Goal: Task Accomplishment & Management: Use online tool/utility

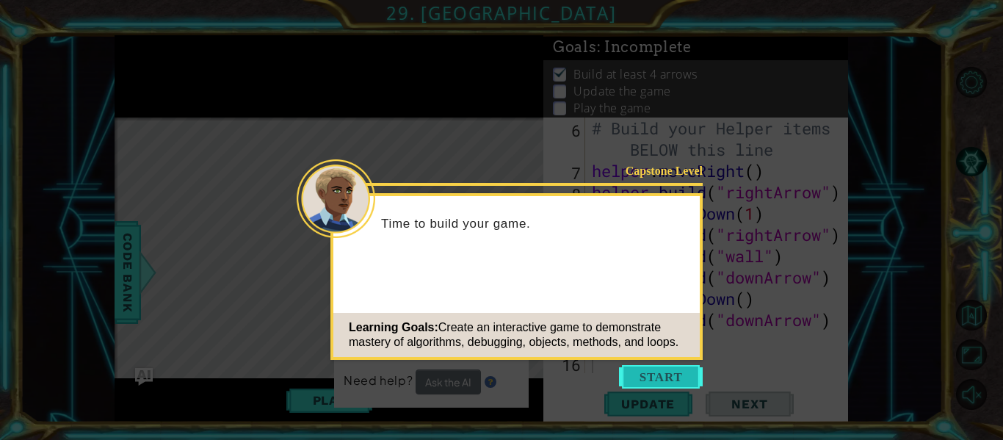
click at [634, 383] on button "Start" at bounding box center [661, 376] width 84 height 23
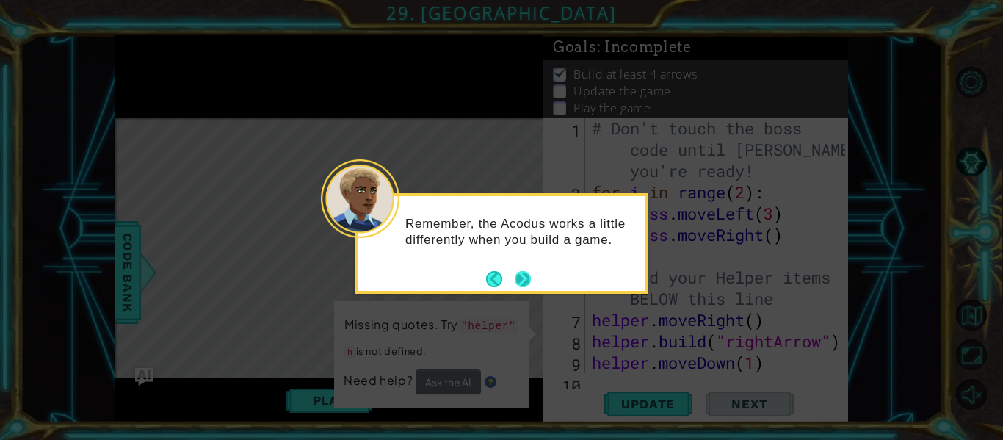
click at [517, 280] on button "Next" at bounding box center [523, 279] width 16 height 16
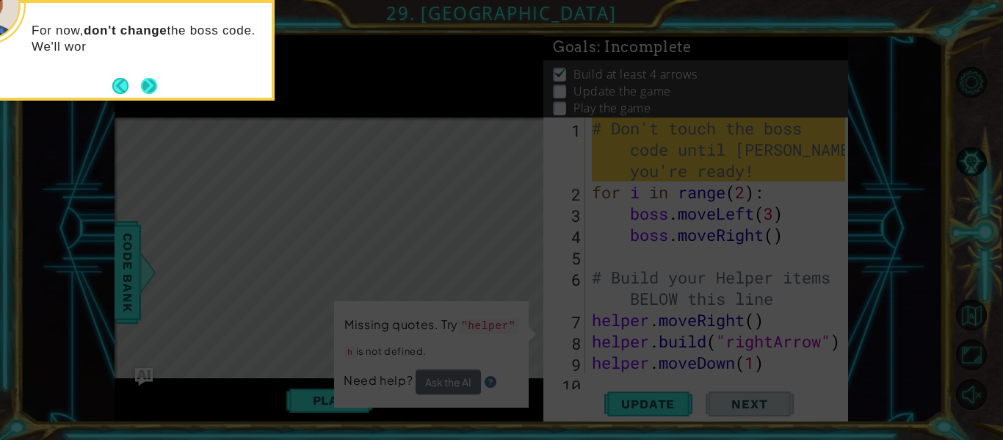
click at [152, 77] on button "Next" at bounding box center [149, 85] width 17 height 17
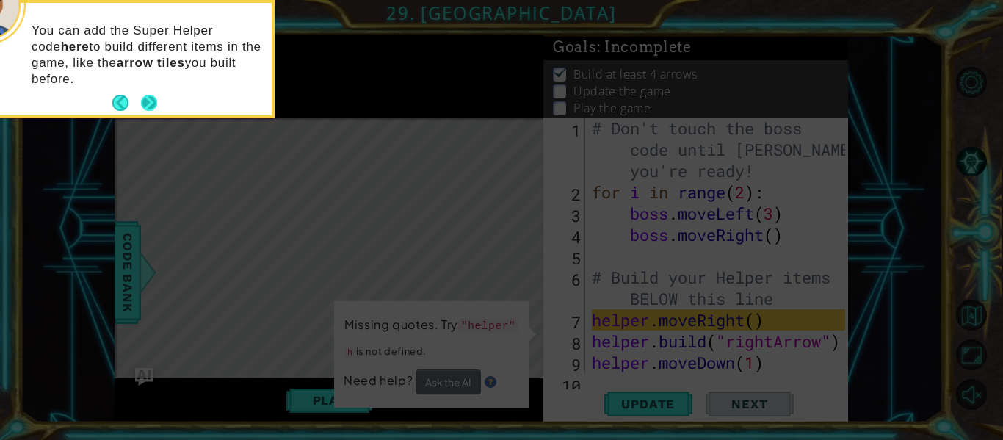
click at [142, 108] on button "Next" at bounding box center [149, 103] width 16 height 16
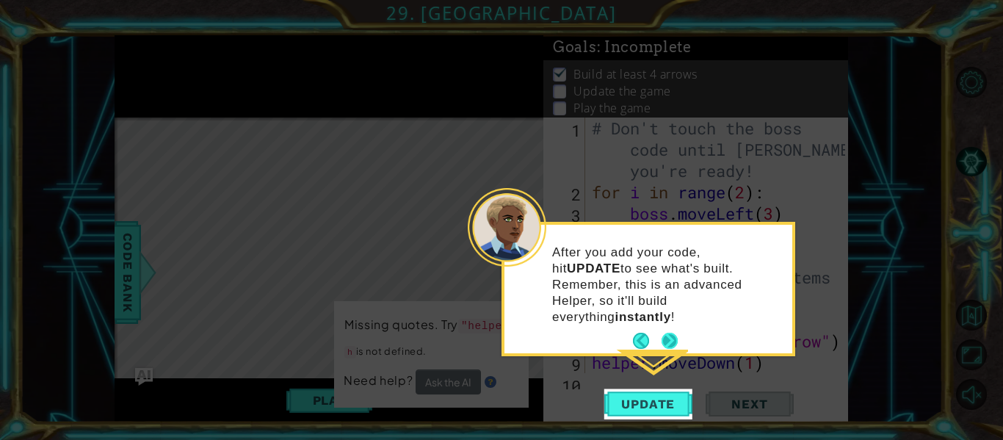
click at [671, 332] on button "Next" at bounding box center [669, 340] width 16 height 16
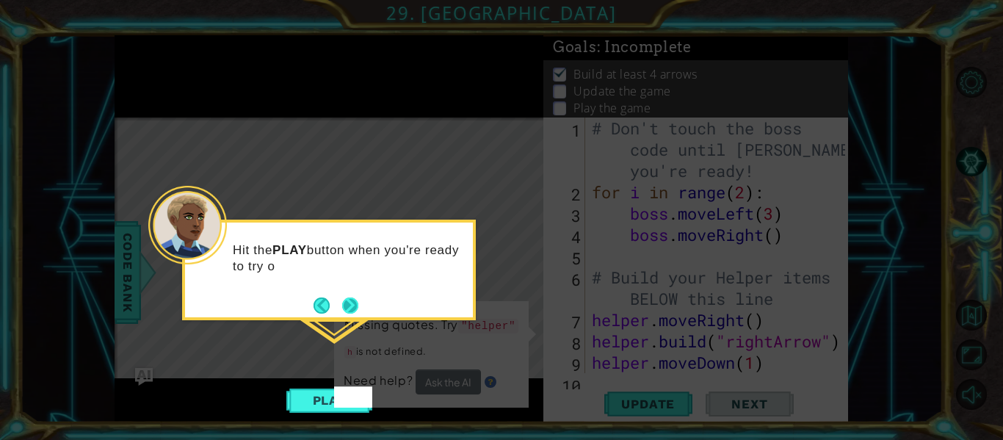
click at [352, 301] on button "Next" at bounding box center [350, 305] width 16 height 16
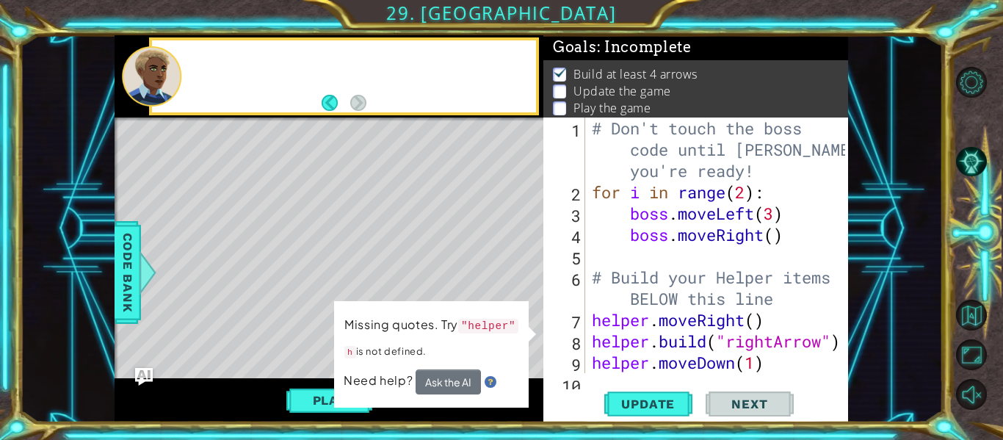
click at [352, 301] on div "Missing quotes. Try "helper" h is not defined. Need help? Ask the AI" at bounding box center [431, 354] width 195 height 106
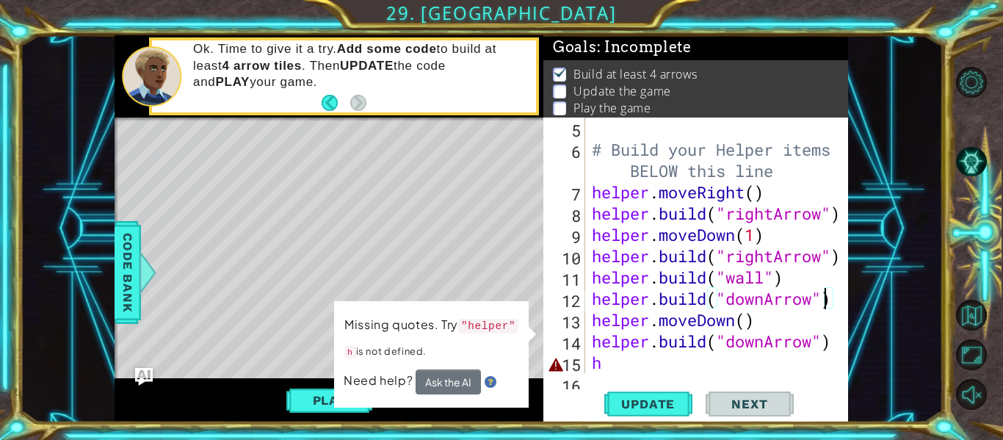
click at [621, 369] on div "# Build your Helper items BELOW this line helper . moveRight ( ) helper . build…" at bounding box center [720, 266] width 263 height 298
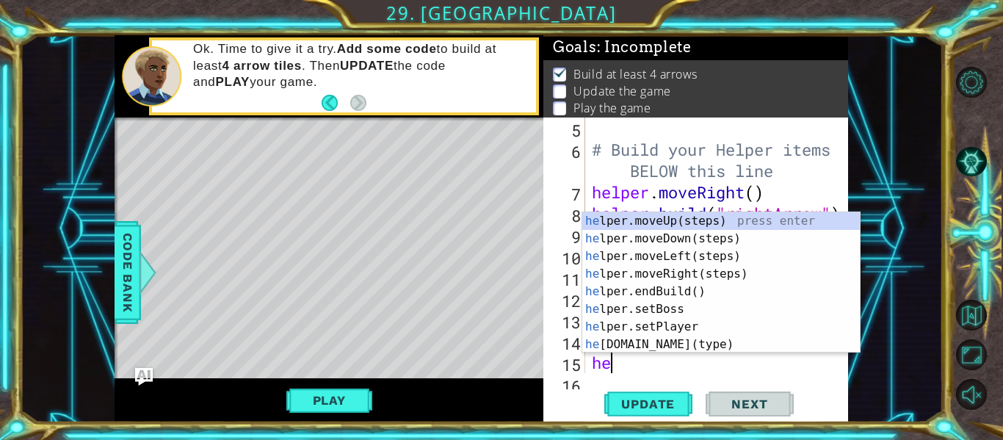
scroll to position [0, 1]
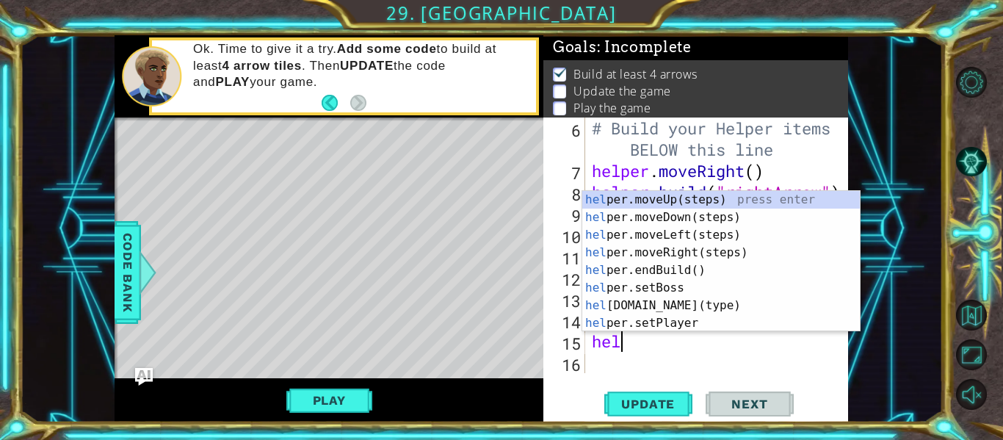
type textarea "help"
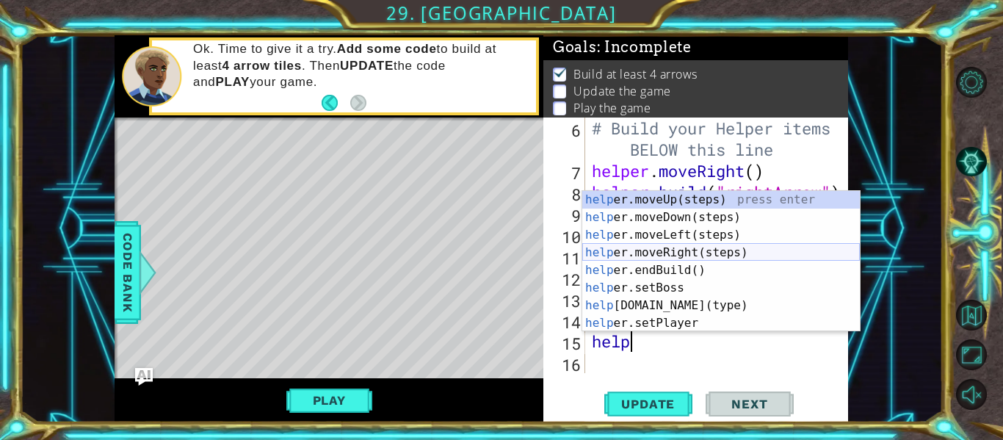
click at [706, 250] on div "help er.moveUp(steps) press enter help er.moveDown(steps) press enter help er.m…" at bounding box center [720, 279] width 277 height 176
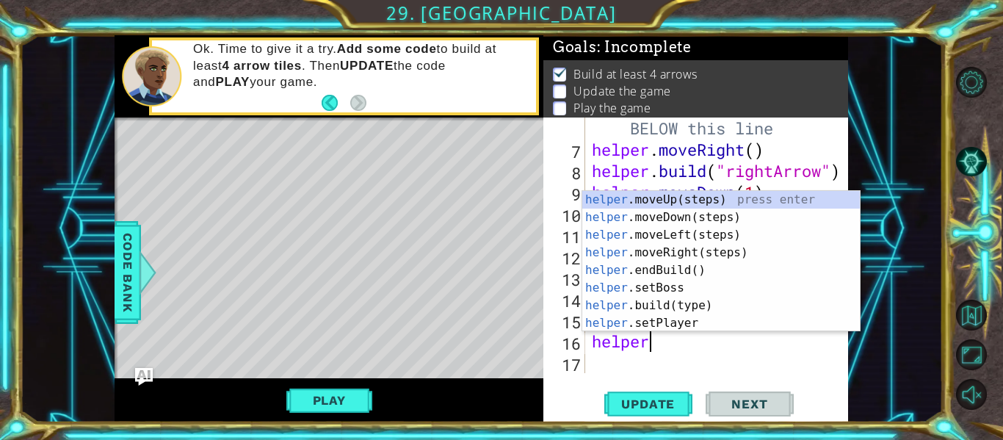
scroll to position [0, 2]
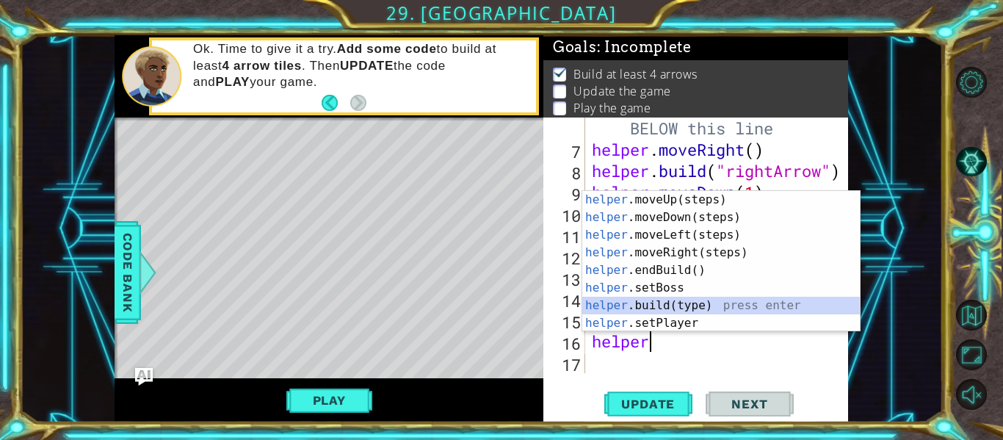
click at [692, 299] on div "helper .moveUp(steps) press enter helper .moveDown(steps) press enter helper .m…" at bounding box center [720, 279] width 277 height 176
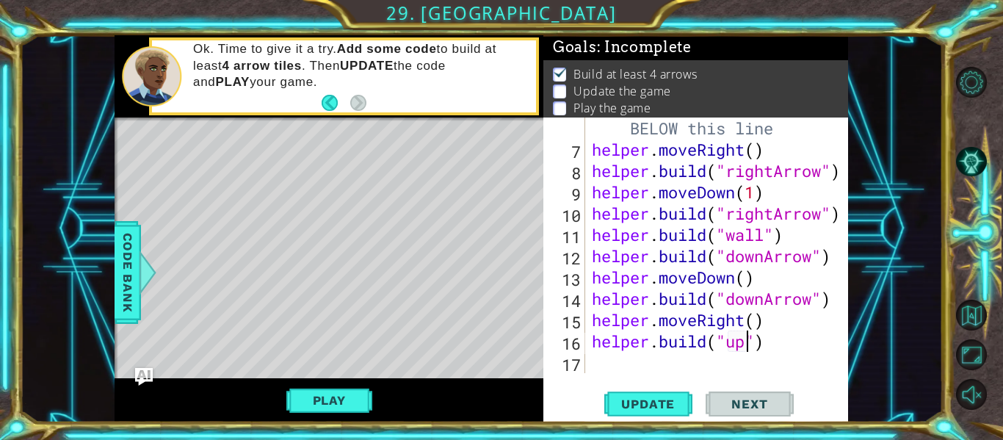
scroll to position [0, 7]
type textarea "[DOMAIN_NAME]("upArrow")"
click at [604, 368] on div "# Build your Helper items BELOW this line helper . moveRight ( ) helper . build…" at bounding box center [720, 255] width 263 height 319
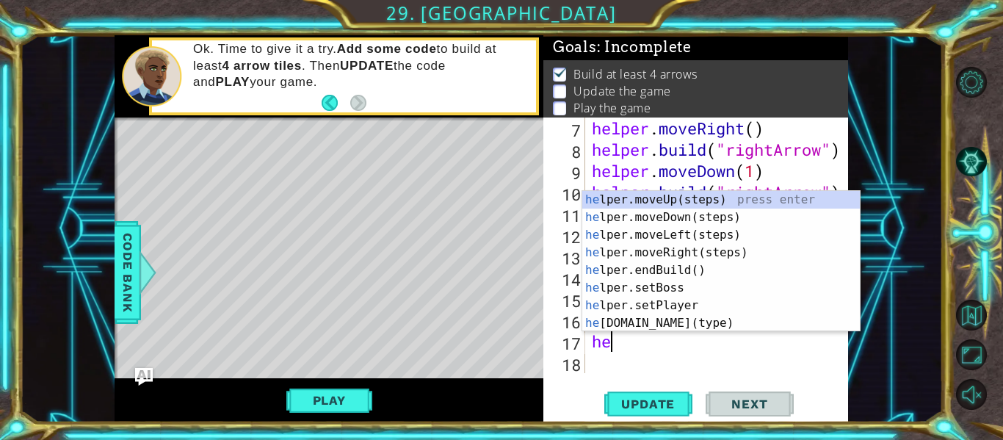
scroll to position [0, 1]
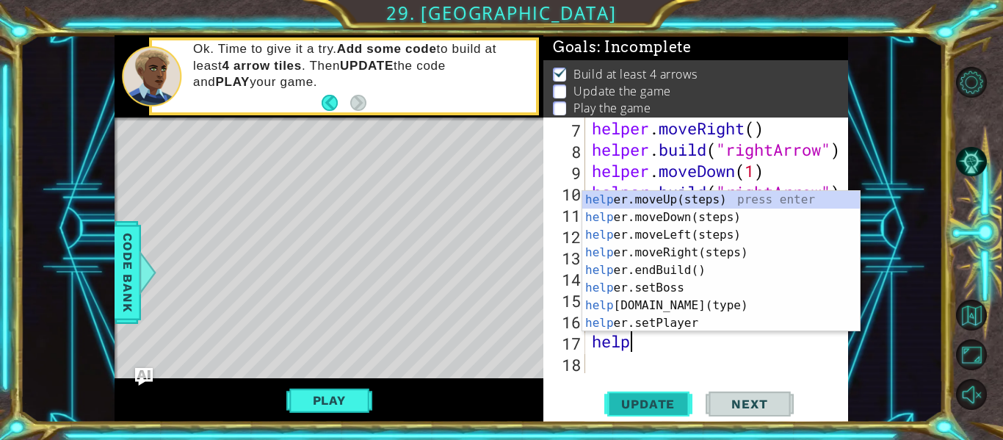
click at [631, 396] on span "Update" at bounding box center [647, 403] width 83 height 15
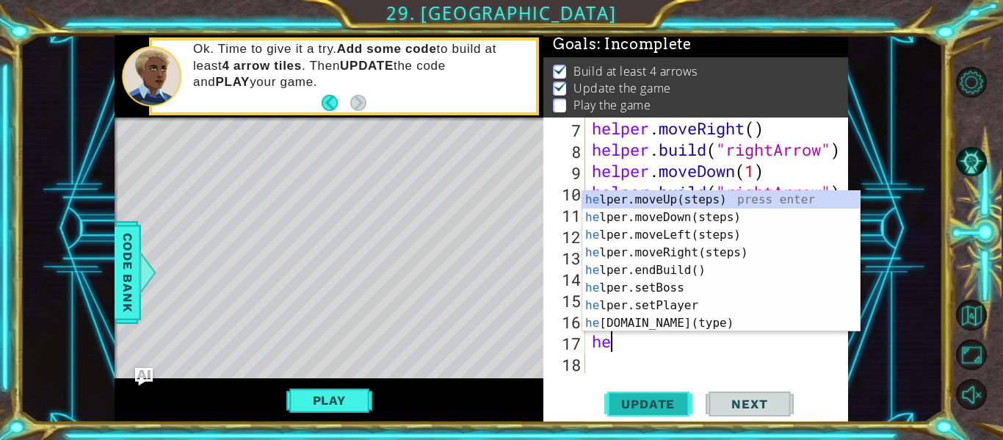
scroll to position [0, 0]
type textarea "h"
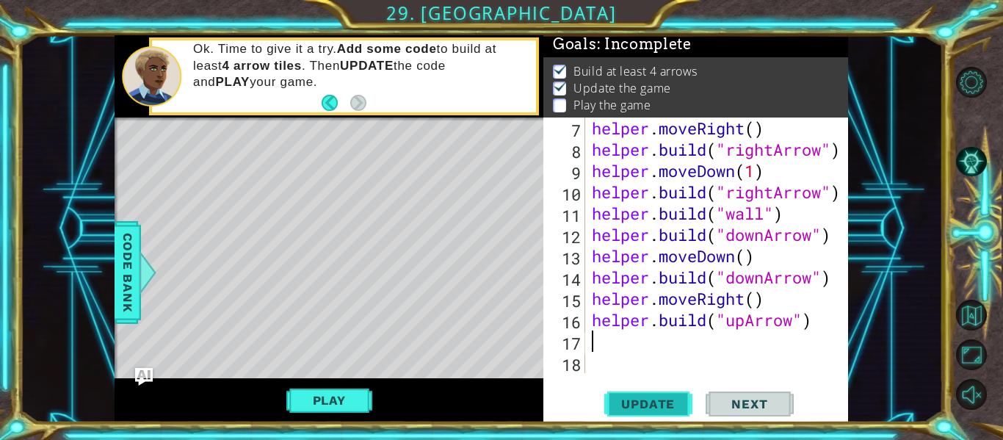
click at [658, 396] on span "Update" at bounding box center [647, 403] width 83 height 15
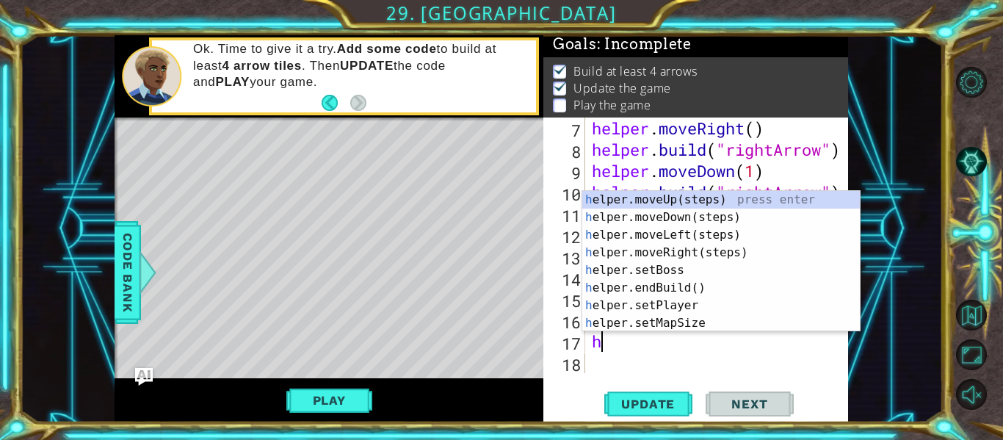
type textarea "he"
click at [688, 203] on div "he lper.moveUp(steps) press enter he lper.moveDown(steps) press enter he lper.m…" at bounding box center [720, 279] width 277 height 176
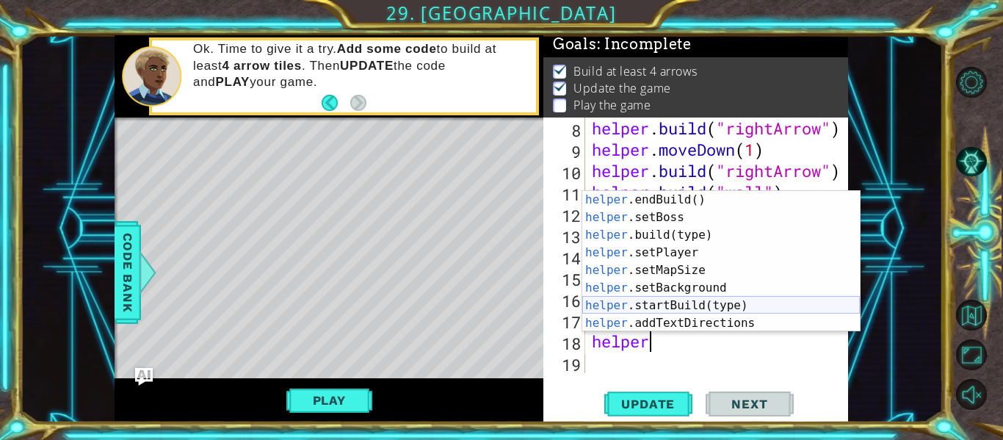
scroll to position [69, 0]
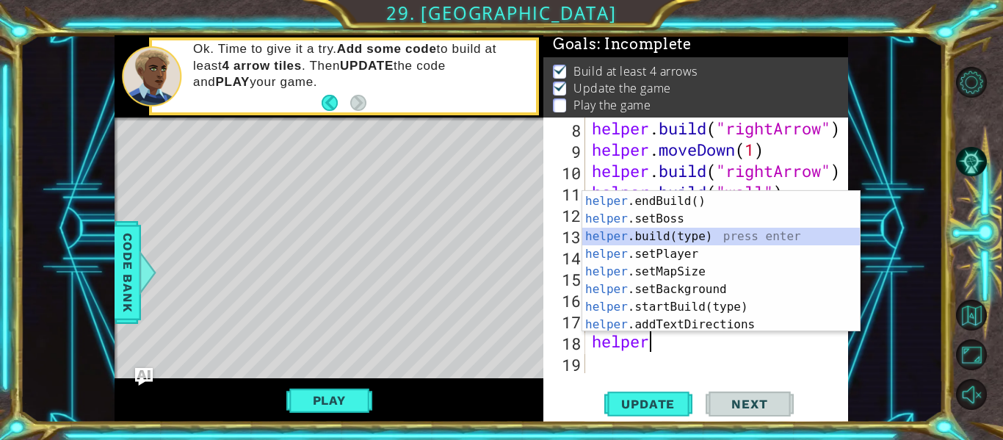
click at [687, 244] on div "helper .moveRight(steps) press enter helper .endBuild() press enter helper .set…" at bounding box center [720, 263] width 277 height 176
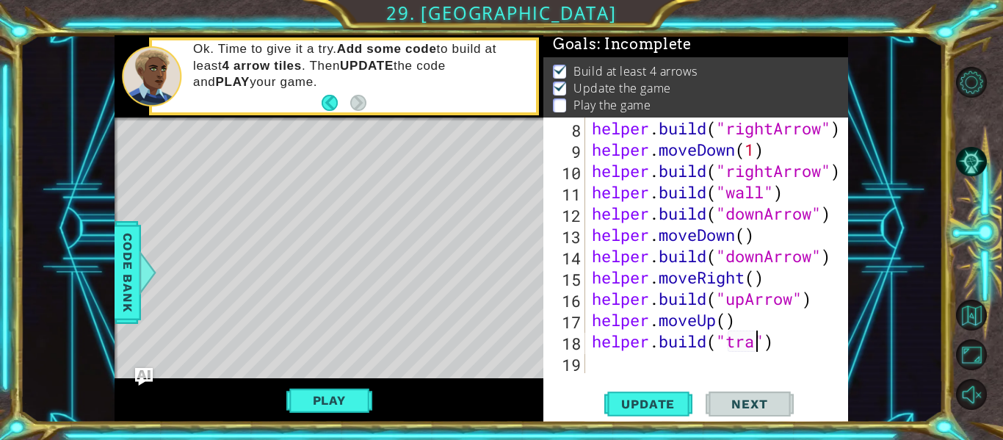
scroll to position [0, 8]
click at [661, 396] on span "Update" at bounding box center [647, 403] width 83 height 15
click at [123, 274] on span "Code Bank" at bounding box center [127, 273] width 23 height 90
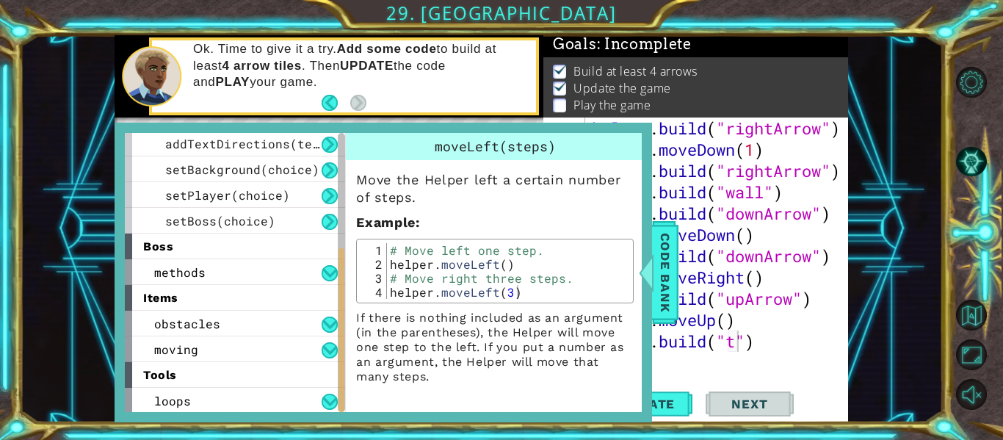
scroll to position [235, 0]
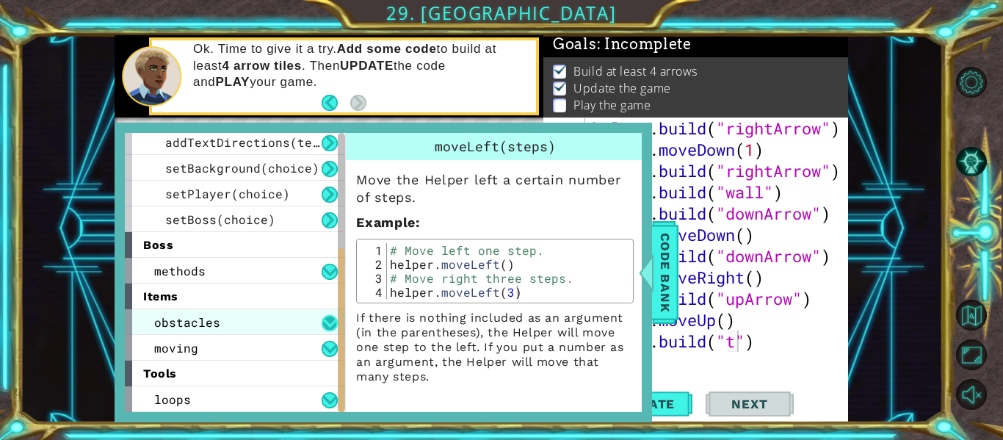
click at [332, 330] on button at bounding box center [329, 323] width 16 height 16
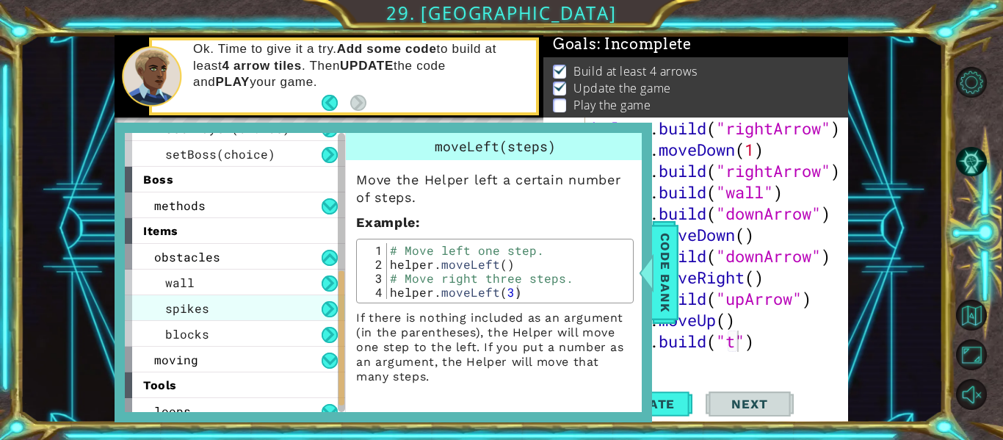
scroll to position [304, 0]
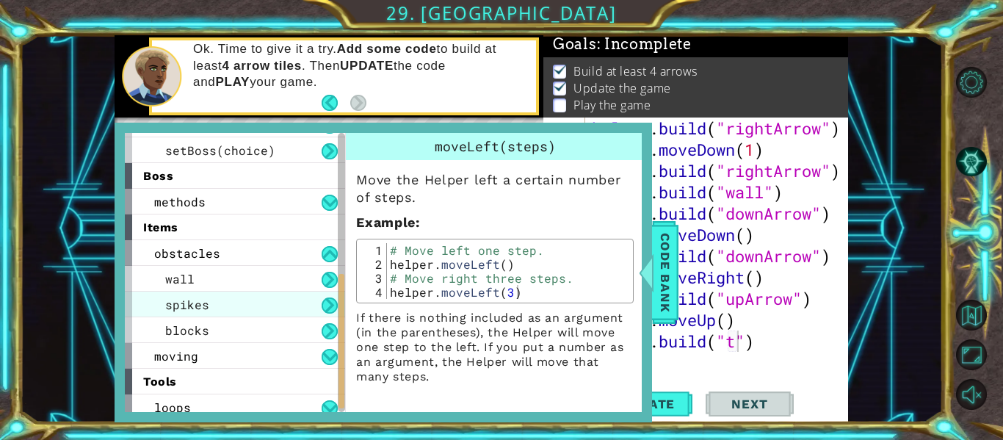
click at [176, 293] on div "spikes" at bounding box center [235, 304] width 220 height 26
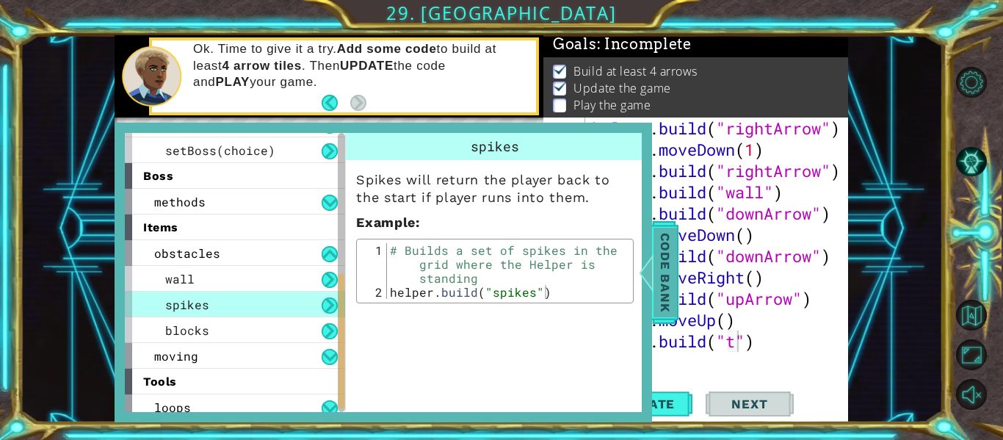
click at [658, 297] on span "Code Bank" at bounding box center [664, 273] width 23 height 90
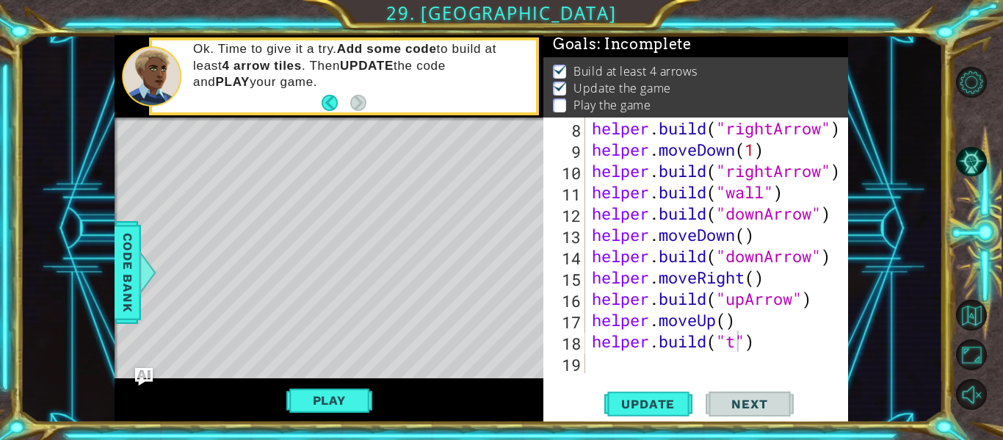
click at [741, 337] on div "helper . build ( "rightArrow" ) helper . moveDown ( 1 ) helper . build ( "right…" at bounding box center [720, 266] width 263 height 298
type textarea "[DOMAIN_NAME]("spikes")"
click at [646, 402] on span "Update" at bounding box center [647, 403] width 83 height 15
click at [303, 407] on button "Play" at bounding box center [329, 400] width 86 height 28
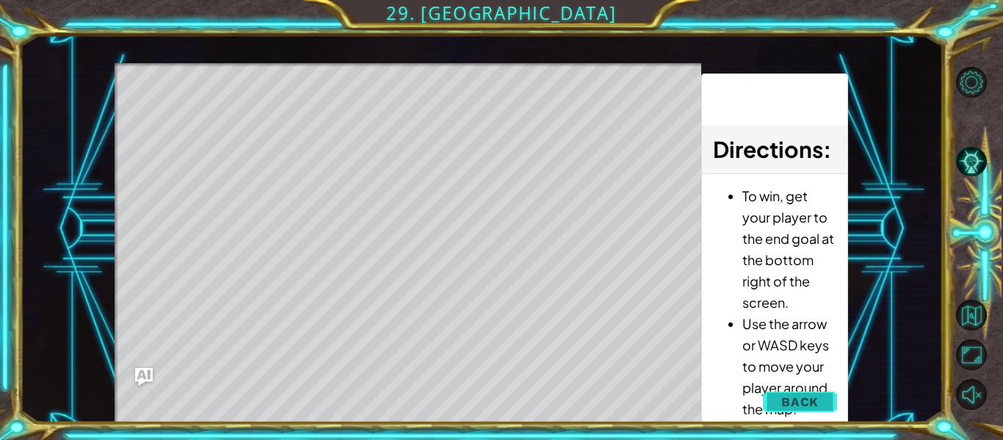
click at [800, 405] on span "Back" at bounding box center [799, 401] width 37 height 15
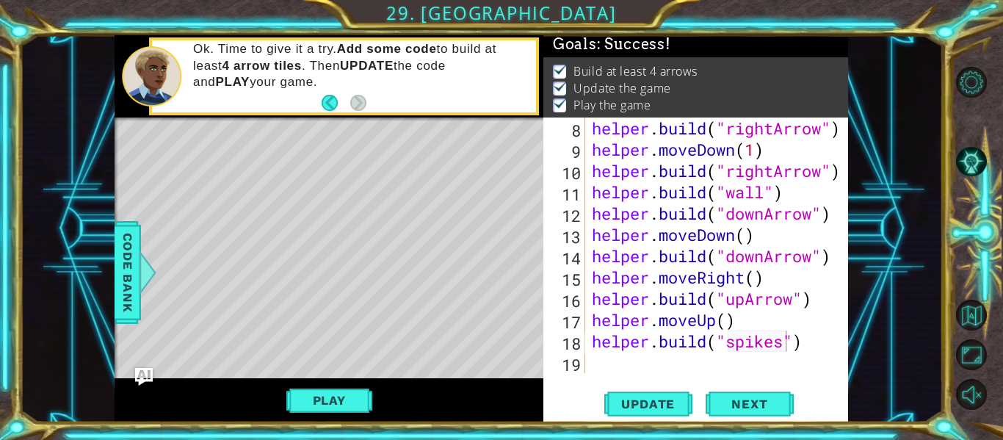
scroll to position [0, 0]
click at [602, 361] on div "helper . build ( "rightArrow" ) helper . moveDown ( 1 ) helper . build ( "right…" at bounding box center [720, 266] width 263 height 298
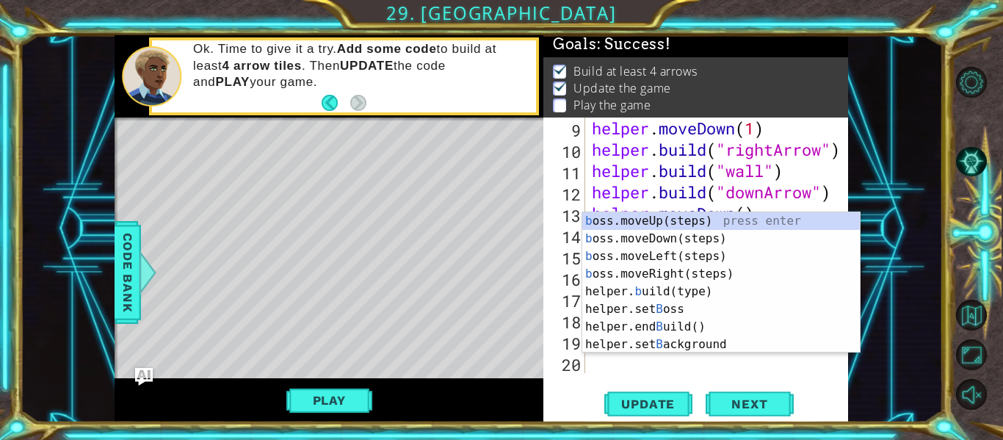
scroll to position [234, 0]
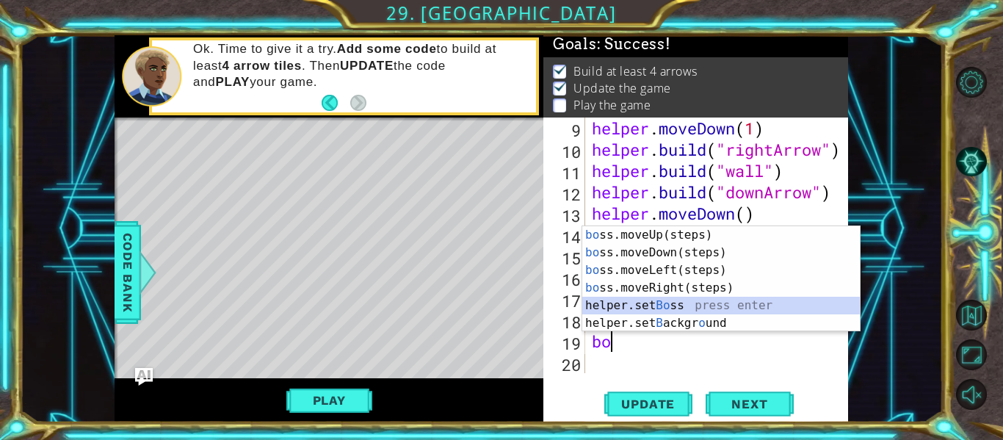
click at [686, 300] on div "bo ss.moveUp(steps) press enter bo ss.moveDown(steps) press enter bo ss.moveLef…" at bounding box center [720, 296] width 277 height 141
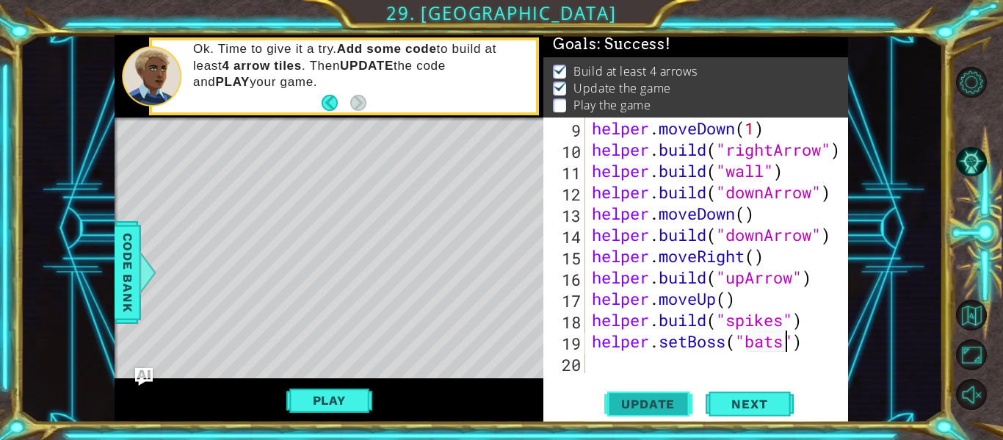
type textarea "helper.setBoss("bats")"
click at [662, 411] on button "Update" at bounding box center [648, 404] width 88 height 30
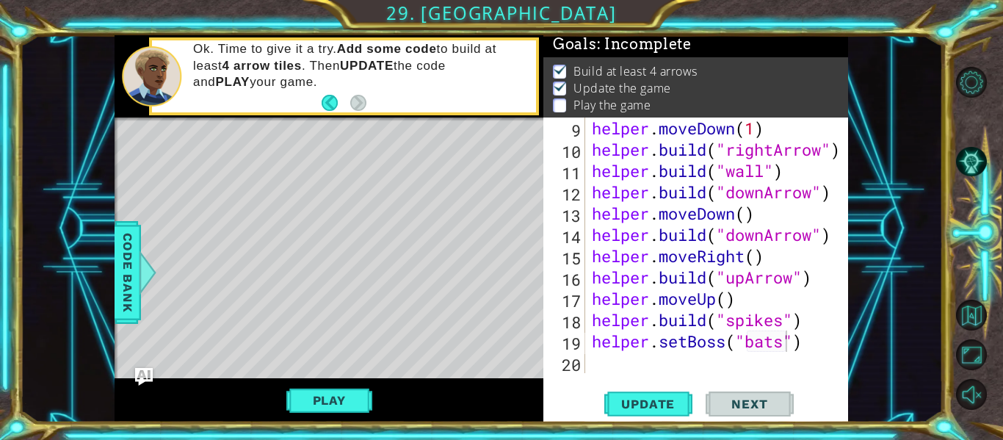
drag, startPoint x: 440, startPoint y: 324, endPoint x: 437, endPoint y: 302, distance: 22.9
click at [437, 302] on div "Level Map" at bounding box center [453, 333] width 678 height 432
click at [442, 313] on div "Level Map" at bounding box center [453, 333] width 678 height 432
click at [422, 336] on div "Level Map" at bounding box center [453, 333] width 678 height 432
click at [440, 343] on div "Level Map" at bounding box center [453, 333] width 678 height 432
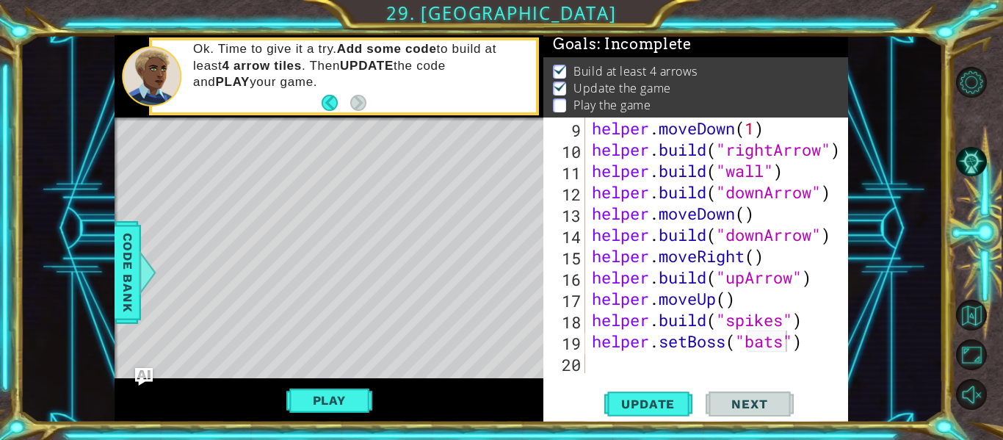
click at [608, 382] on div "helper.setBoss("bats") 9 10 11 12 13 14 15 16 17 18 19 20 helper . moveDown ( 1…" at bounding box center [695, 269] width 305 height 305
click at [618, 389] on button "Update" at bounding box center [648, 404] width 88 height 30
click at [585, 364] on div "helper.setBoss("bats") 9 10 11 12 13 14 15 16 17 18 19 20 helper . moveDown ( 1…" at bounding box center [694, 244] width 302 height 255
click at [593, 363] on div "helper . moveDown ( 1 ) helper . build ( "rightArrow" ) helper . build ( "wall"…" at bounding box center [720, 266] width 263 height 298
type textarea "b"
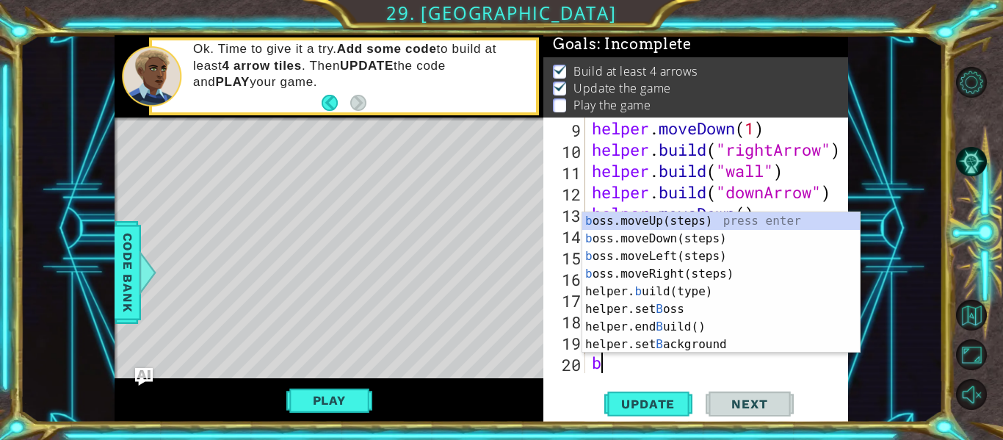
scroll to position [255, 0]
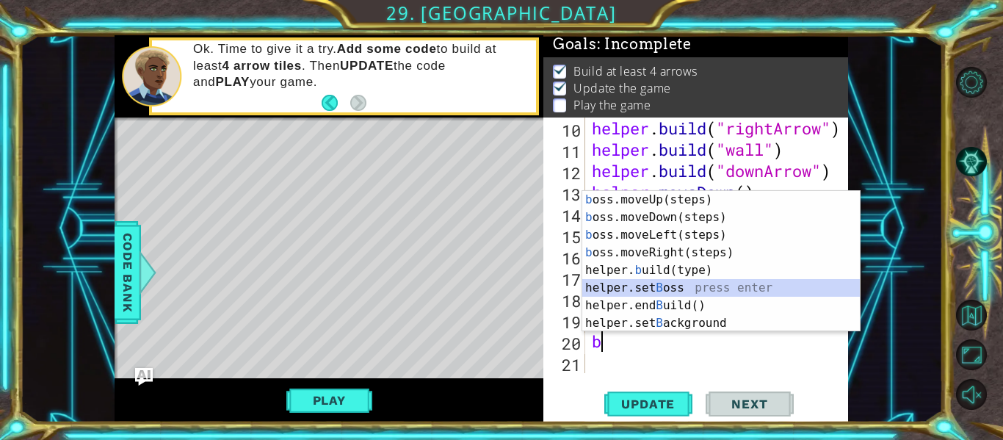
click at [677, 288] on div "b oss.moveUp(steps) press enter b oss.moveDown(steps) press enter b oss.moveLef…" at bounding box center [720, 279] width 277 height 176
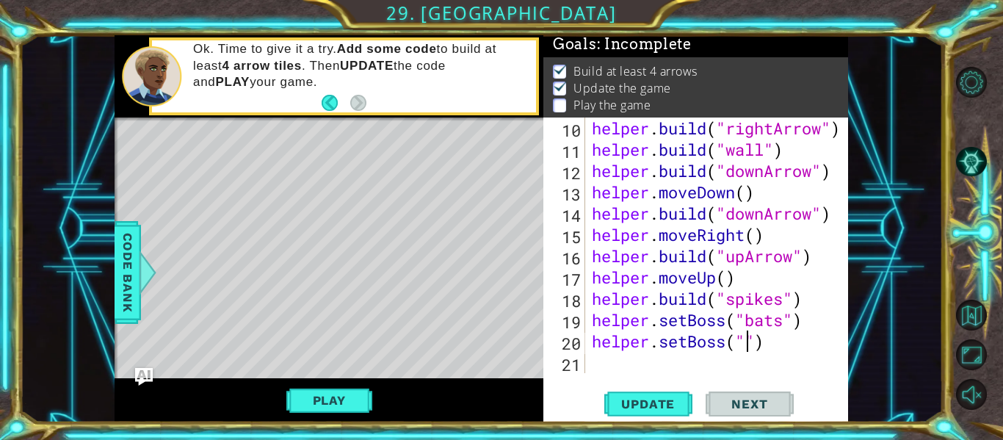
click at [733, 349] on div "helper . build ( "rightArrow" ) helper . build ( "wall" ) helper . build ( "dow…" at bounding box center [720, 266] width 263 height 298
click at [741, 350] on div "helper . build ( "rightArrow" ) helper . build ( "wall" ) helper . build ( "dow…" at bounding box center [720, 266] width 263 height 298
click at [744, 349] on div "helper . build ( "rightArrow" ) helper . build ( "wall" ) helper . build ( "dow…" at bounding box center [720, 266] width 263 height 298
click at [123, 243] on span "Code Bank" at bounding box center [127, 273] width 23 height 90
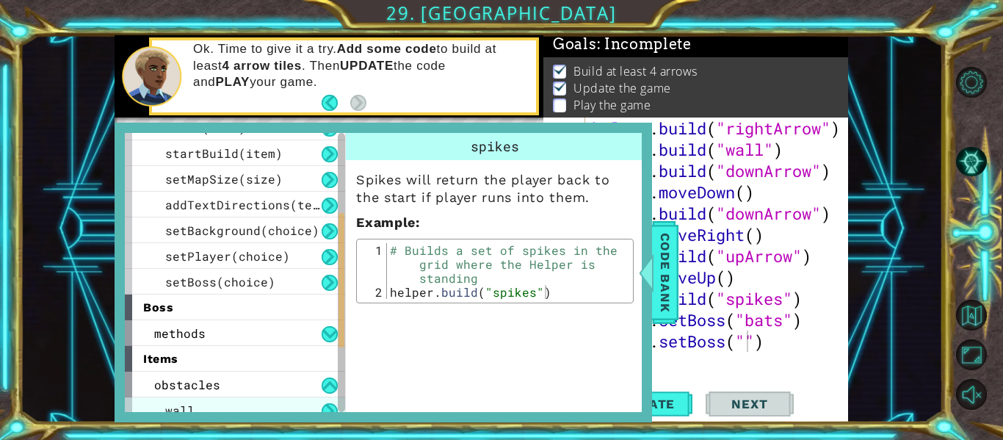
scroll to position [172, 0]
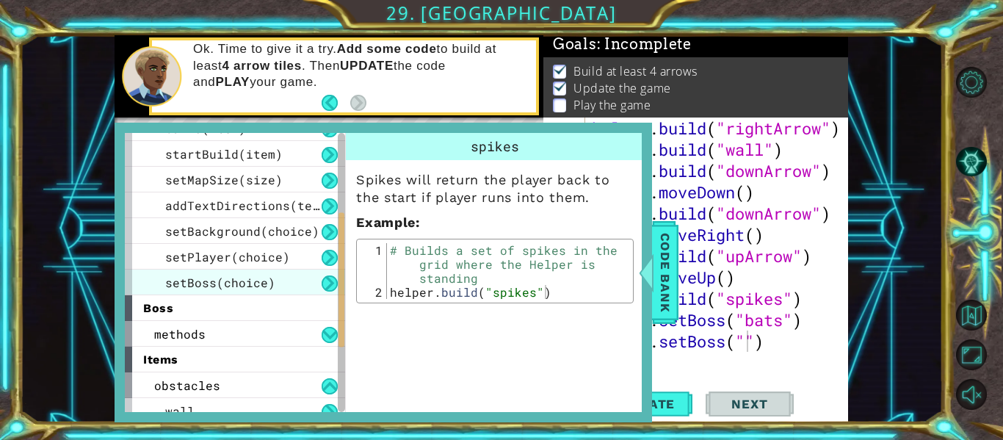
click at [240, 285] on span "setBoss(choice)" at bounding box center [220, 282] width 110 height 15
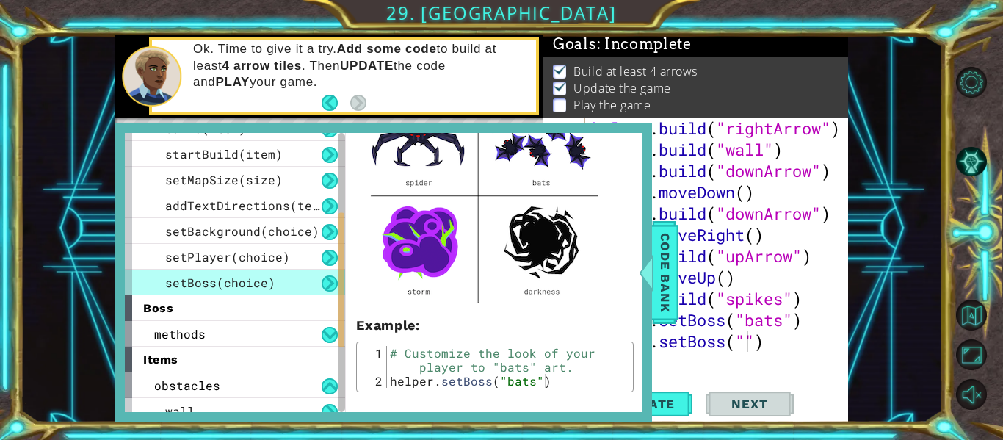
scroll to position [167, 0]
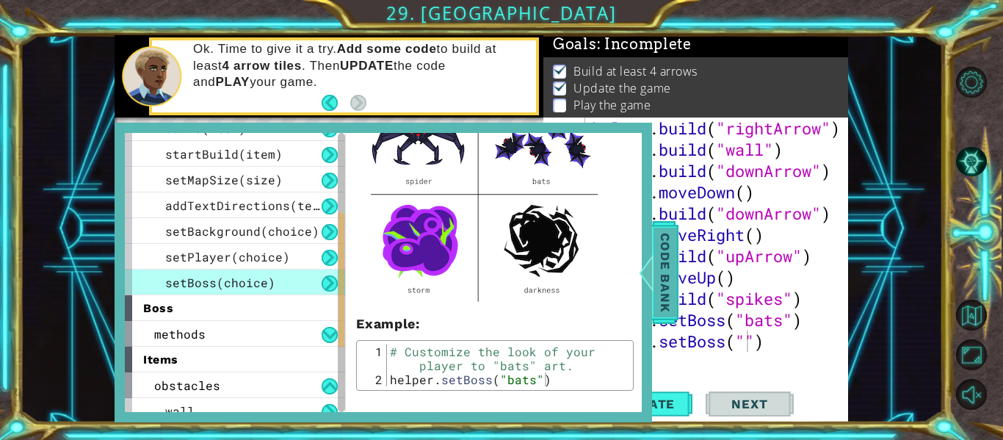
click at [668, 310] on span "Code Bank" at bounding box center [664, 273] width 23 height 90
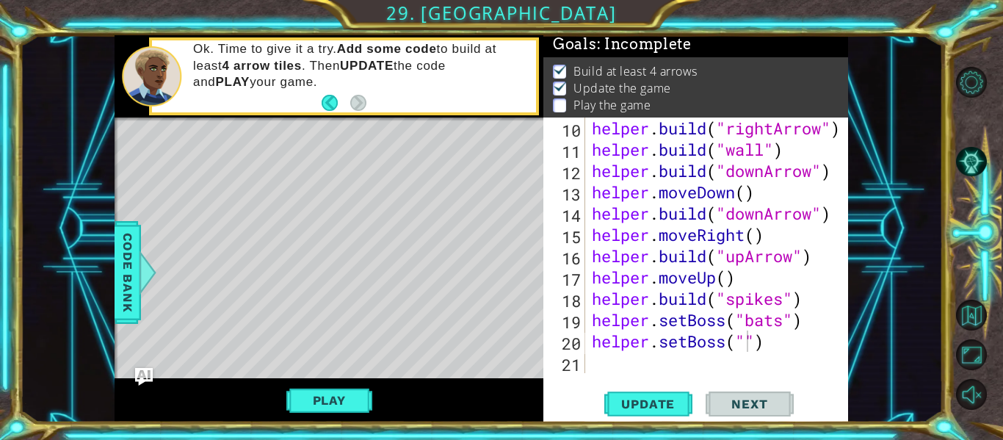
click at [750, 344] on div "helper . build ( "rightArrow" ) helper . build ( "wall" ) helper . build ( "dow…" at bounding box center [720, 266] width 263 height 298
type textarea "helper.setBoss("darkness")"
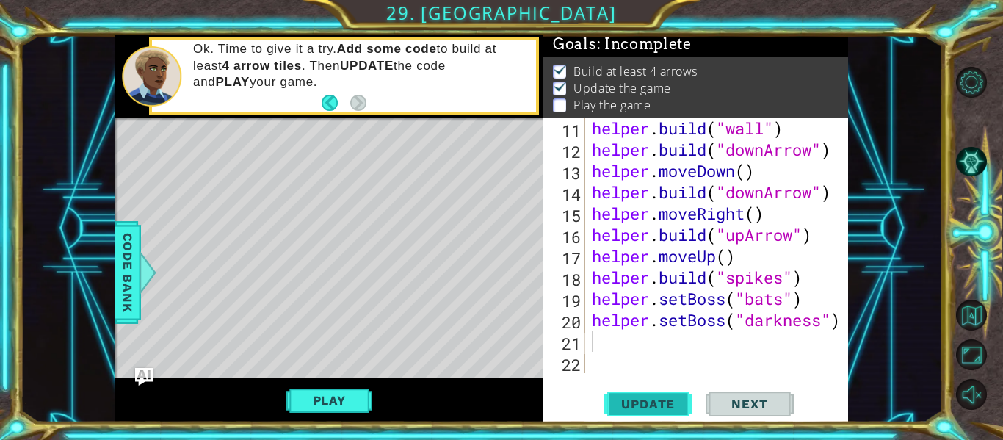
click at [686, 396] on span "Update" at bounding box center [647, 403] width 83 height 15
click at [389, 276] on div "Level Map" at bounding box center [453, 333] width 678 height 432
click at [389, 275] on div "Level Map" at bounding box center [453, 333] width 678 height 432
drag, startPoint x: 459, startPoint y: 313, endPoint x: 436, endPoint y: 290, distance: 32.2
click at [436, 290] on div "Level Map" at bounding box center [453, 333] width 678 height 432
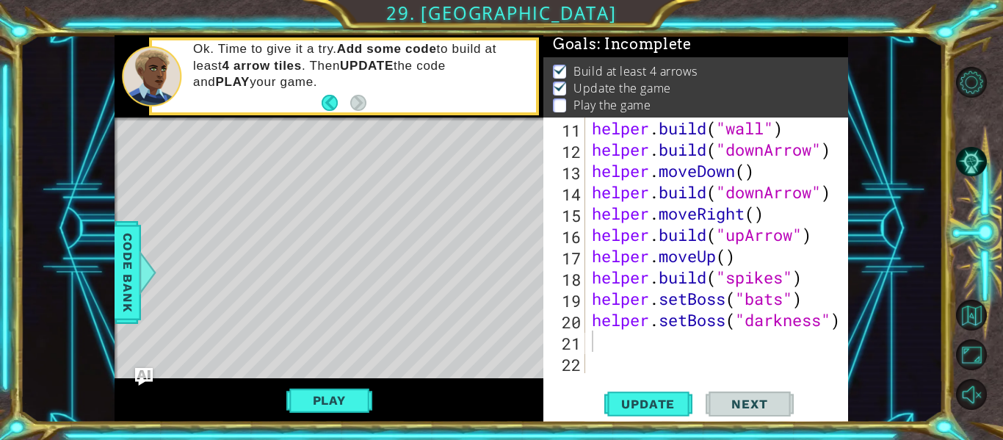
drag, startPoint x: 464, startPoint y: 324, endPoint x: 417, endPoint y: 269, distance: 72.9
click at [417, 269] on div "Level Map" at bounding box center [453, 333] width 678 height 432
click at [457, 315] on div "Level Map" at bounding box center [453, 333] width 678 height 432
click at [837, 314] on div at bounding box center [837, 107] width 15 height 532
type textarea "helper.setBoss("darkness")"
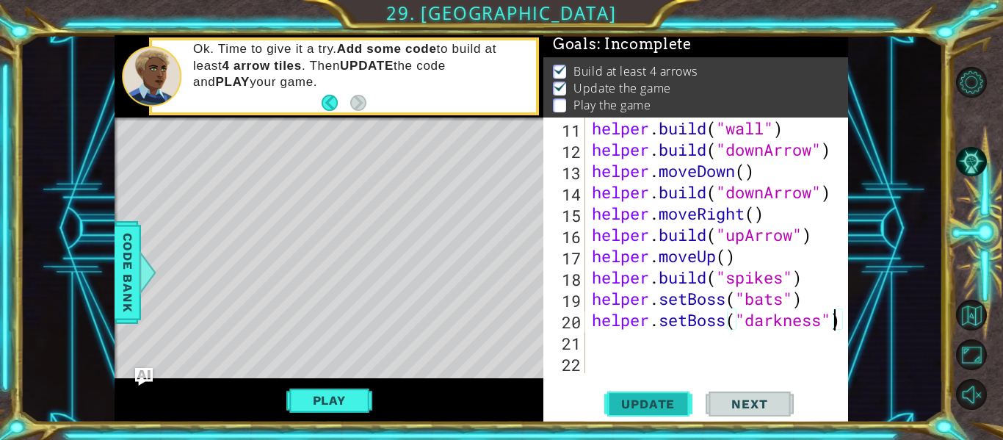
click at [672, 401] on span "Update" at bounding box center [647, 403] width 83 height 15
click at [321, 404] on button "Play" at bounding box center [329, 400] width 86 height 28
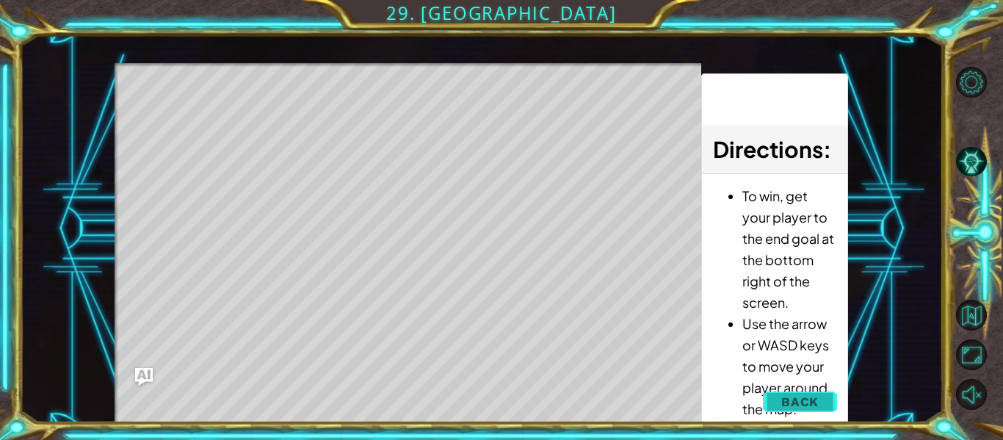
click at [812, 390] on button "Back" at bounding box center [800, 401] width 74 height 29
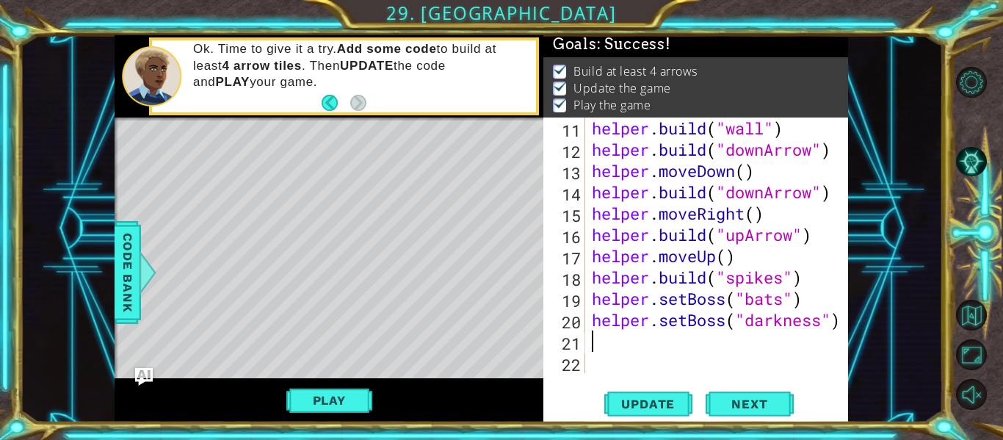
click at [625, 338] on div "helper . build ( "wall" ) helper . build ( "downArrow" ) helper . moveDown ( ) …" at bounding box center [720, 266] width 263 height 298
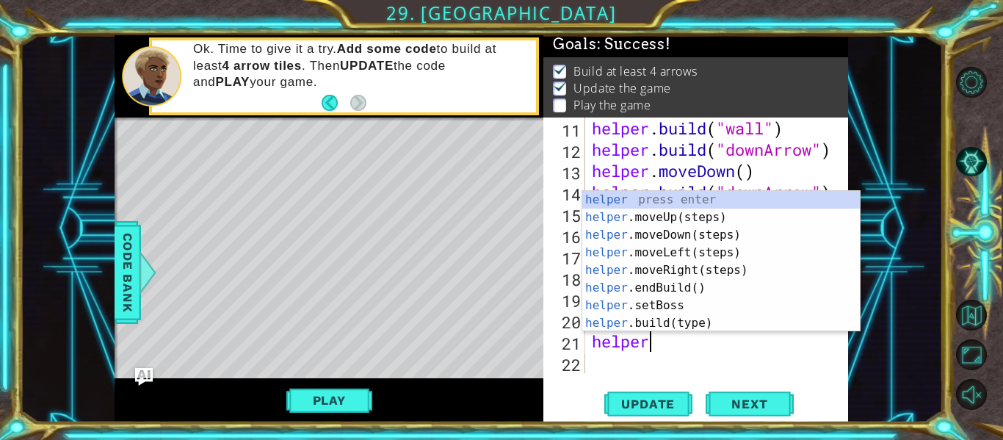
scroll to position [0, 2]
click at [692, 316] on div "helper press enter helper .moveUp(steps) press enter helper .moveDown(steps) pr…" at bounding box center [720, 279] width 277 height 176
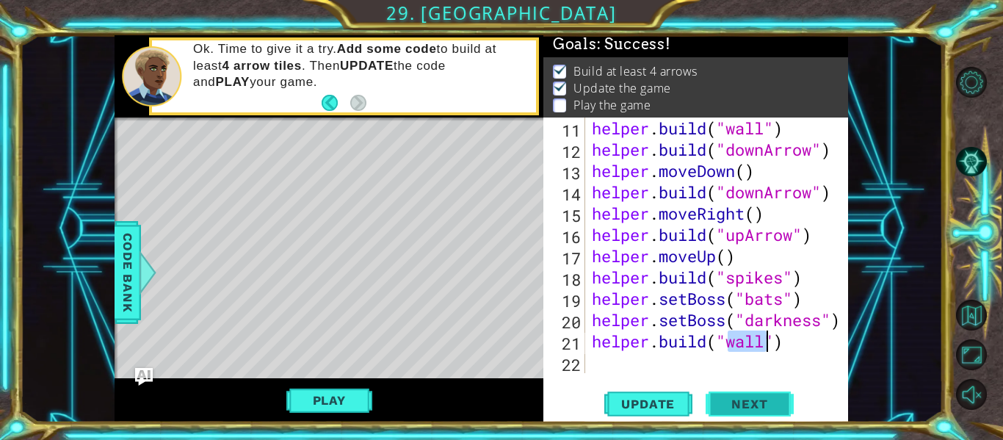
type textarea "[DOMAIN_NAME]("wall")"
click at [731, 396] on button "Next" at bounding box center [749, 407] width 88 height 30
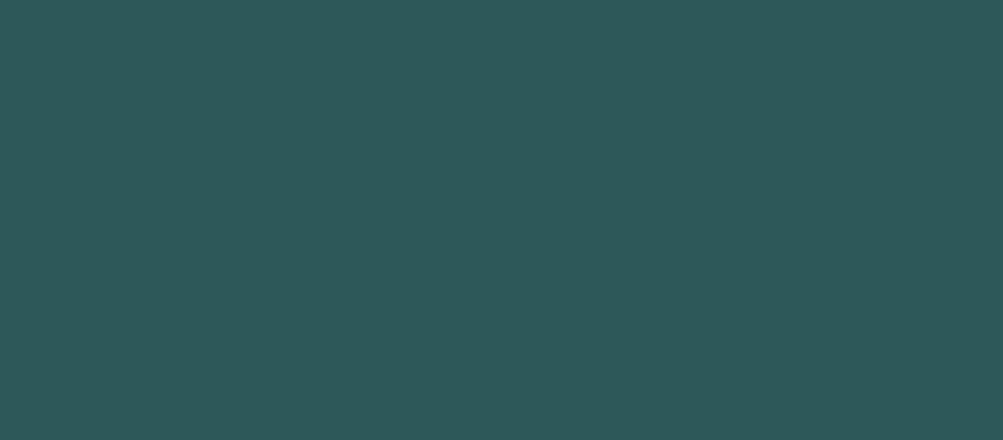
click at [358, 189] on body "Got it 1 2 3 4 5 6 7 8 9 helper press enter helper .moveUp(steps) press enter h…" at bounding box center [501, 220] width 1003 height 440
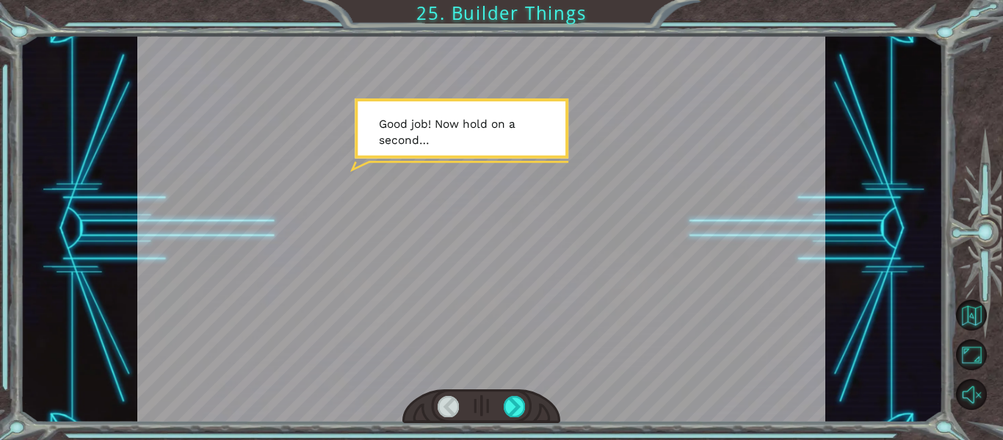
click at [444, 181] on div at bounding box center [481, 228] width 688 height 387
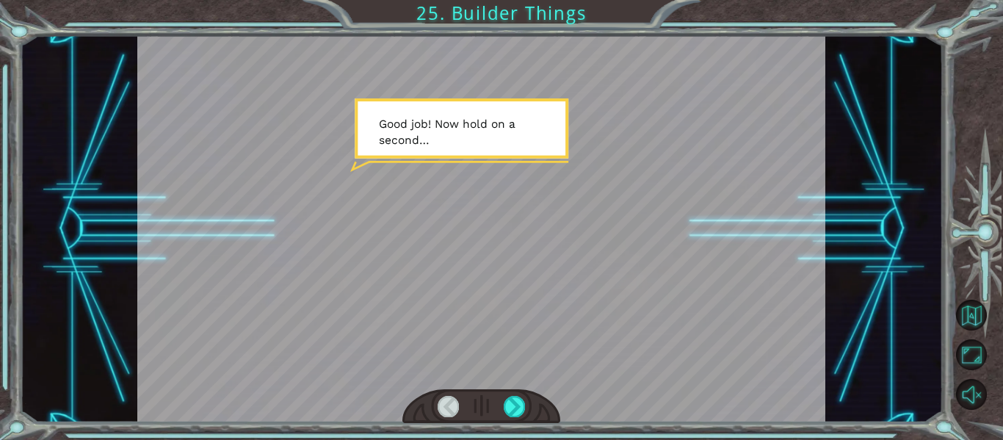
click at [444, 181] on div at bounding box center [481, 228] width 688 height 387
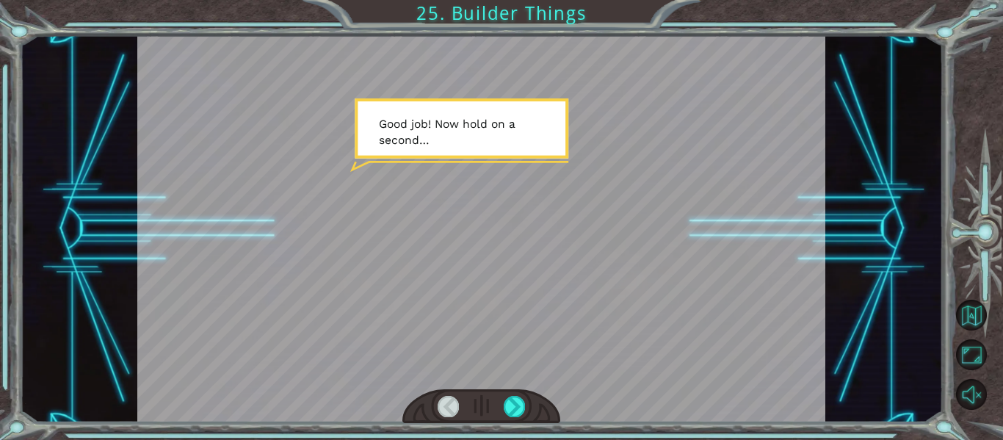
click at [444, 181] on div at bounding box center [481, 228] width 688 height 387
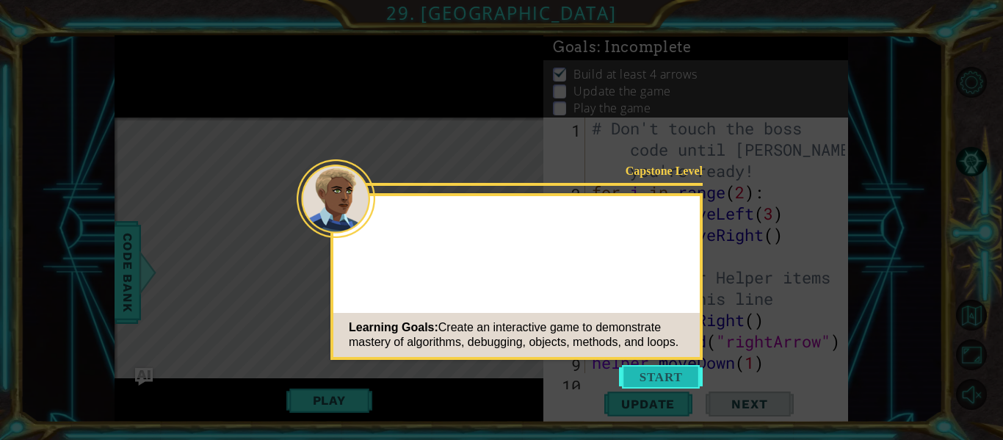
click at [666, 378] on button "Start" at bounding box center [661, 376] width 84 height 23
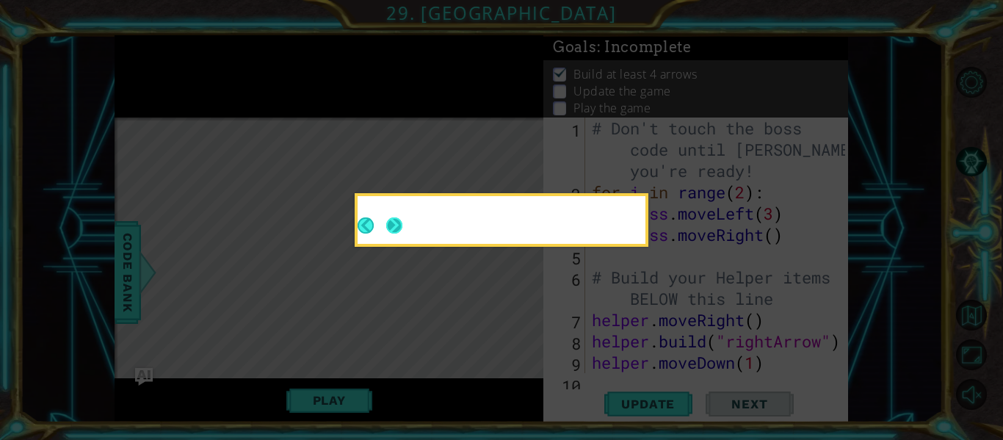
click at [396, 228] on div at bounding box center [501, 220] width 288 height 48
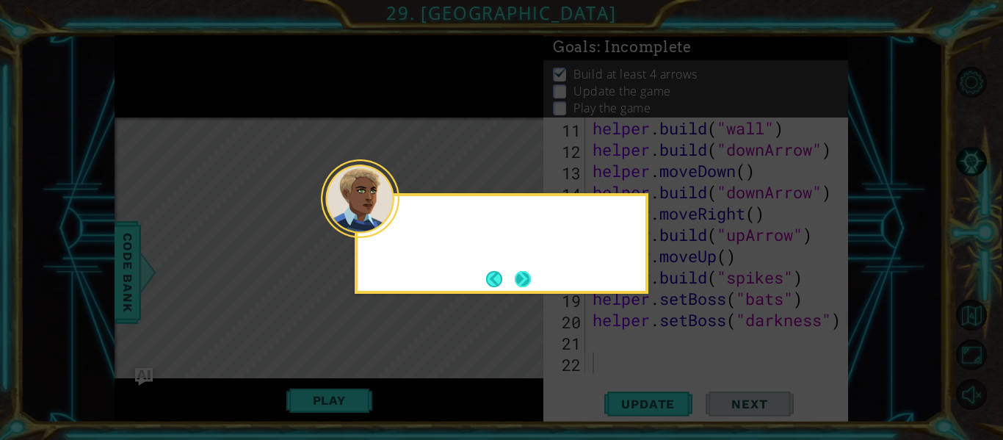
scroll to position [277, 0]
click at [524, 281] on button "Next" at bounding box center [523, 279] width 16 height 16
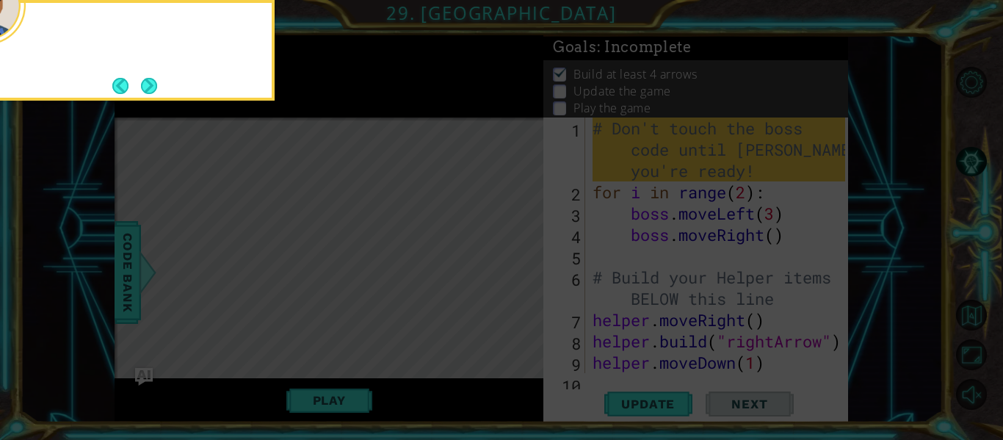
scroll to position [0, 0]
click at [154, 81] on button "Next" at bounding box center [149, 86] width 16 height 16
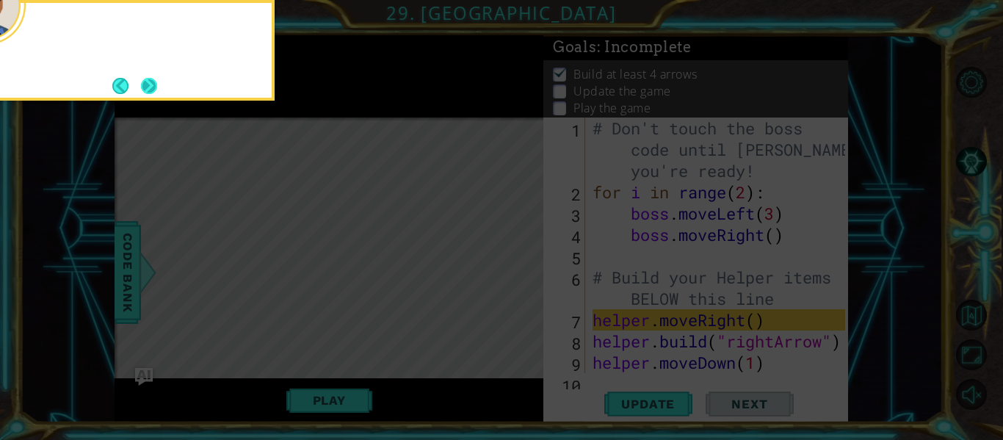
click at [155, 81] on button "Next" at bounding box center [149, 86] width 16 height 16
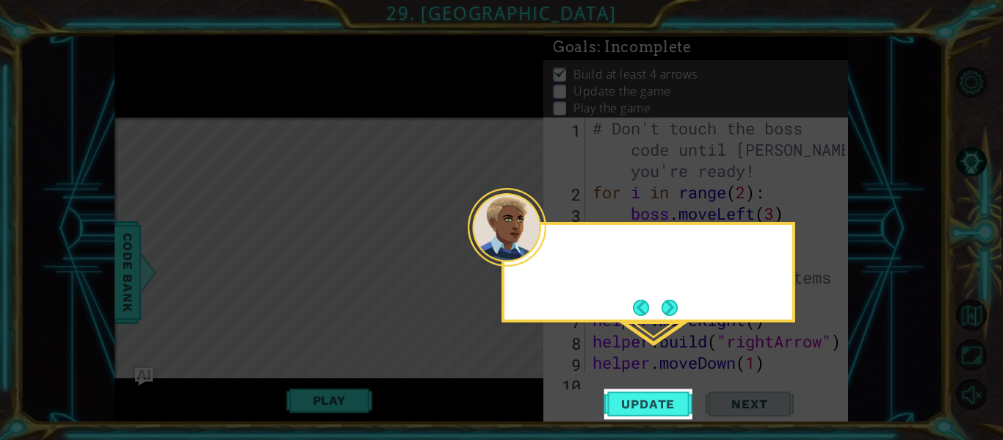
click at [155, 81] on icon at bounding box center [501, 220] width 1003 height 440
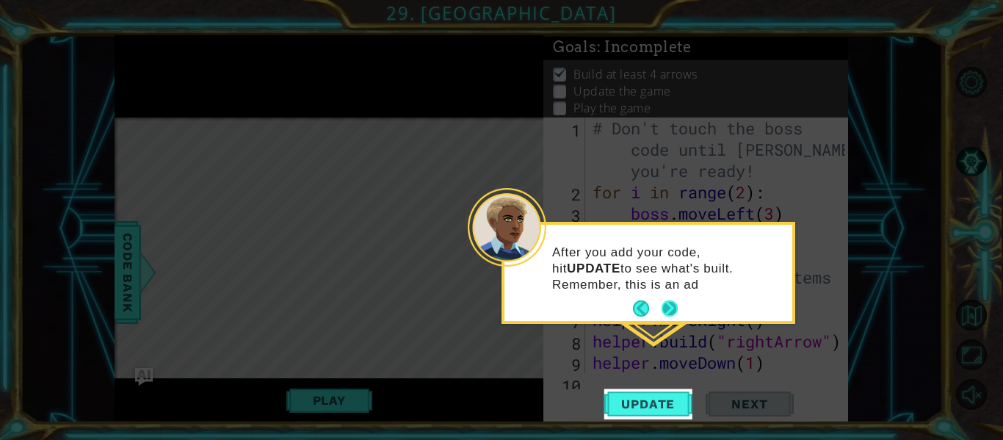
click at [670, 300] on button "Next" at bounding box center [669, 308] width 16 height 16
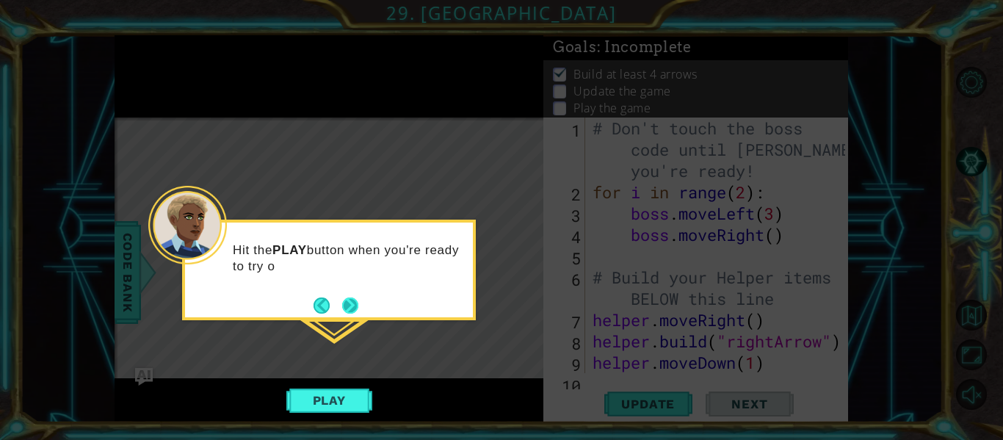
click at [354, 298] on button "Next" at bounding box center [350, 305] width 16 height 16
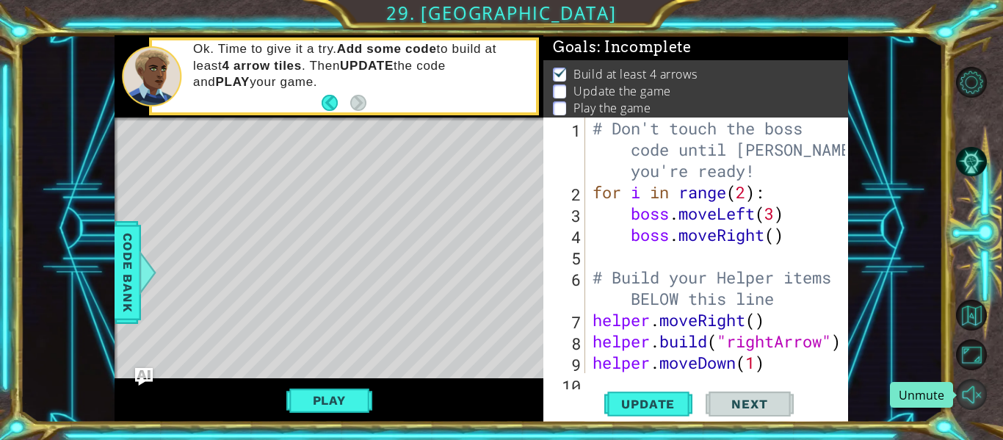
click at [968, 385] on button "Unmute" at bounding box center [971, 394] width 31 height 31
click at [972, 385] on button "Mute" at bounding box center [971, 394] width 31 height 31
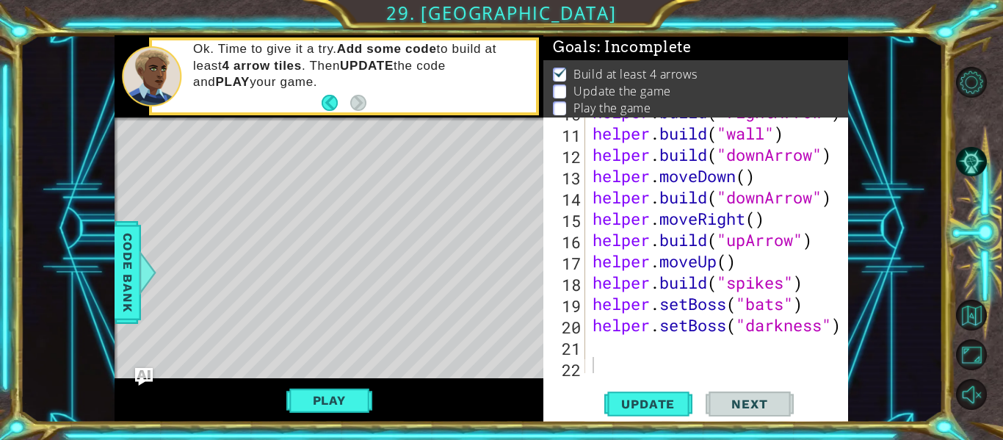
scroll to position [277, 0]
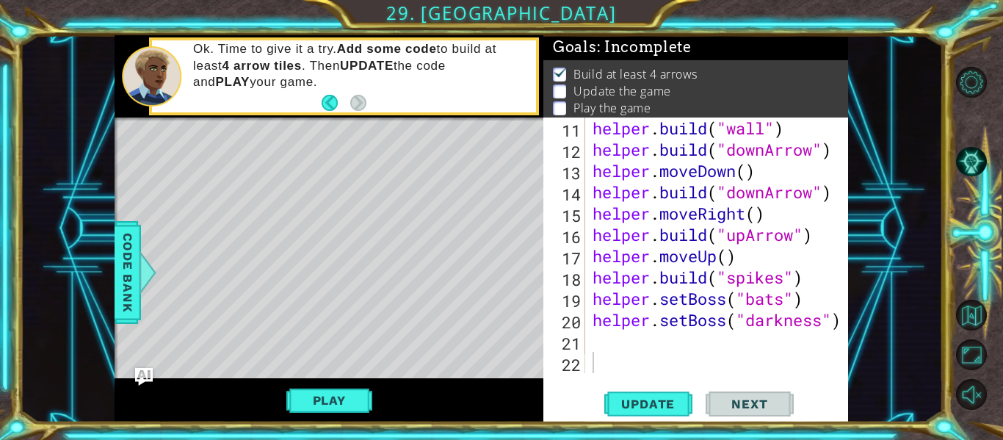
click at [841, 323] on div at bounding box center [837, 107] width 15 height 532
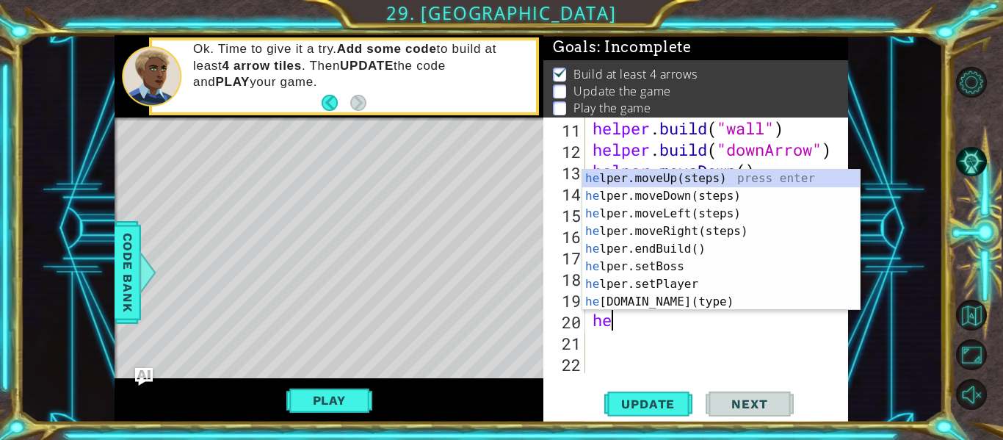
type textarea "h"
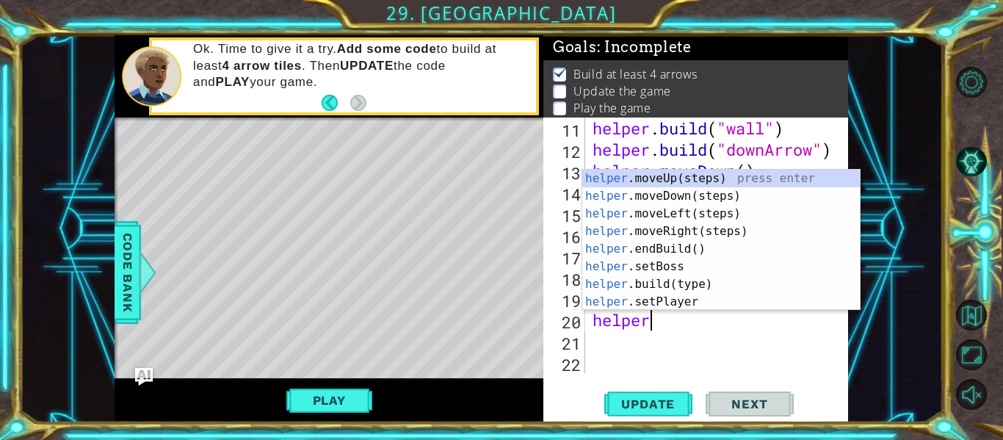
scroll to position [0, 2]
click at [686, 260] on div "helper .moveUp(steps) press enter helper .moveDown(steps) press enter helper .m…" at bounding box center [720, 258] width 277 height 176
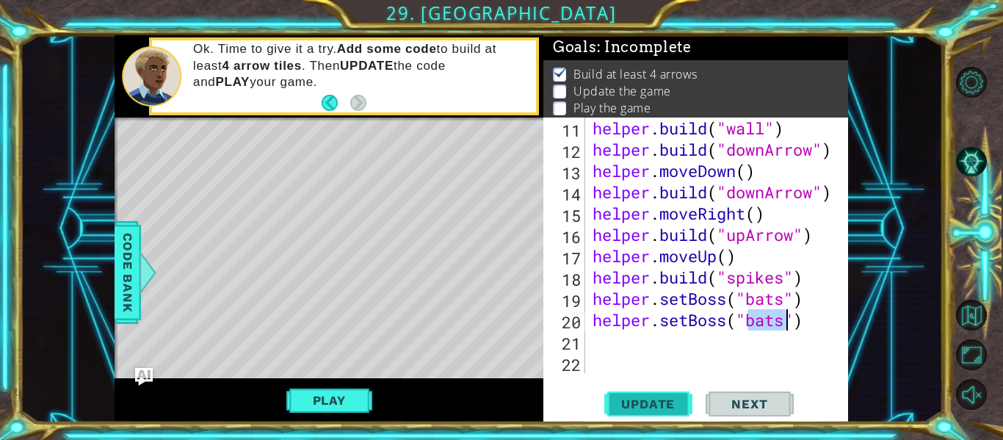
type textarea "helper.setBoss("bats")"
click at [642, 408] on span "Update" at bounding box center [647, 403] width 83 height 15
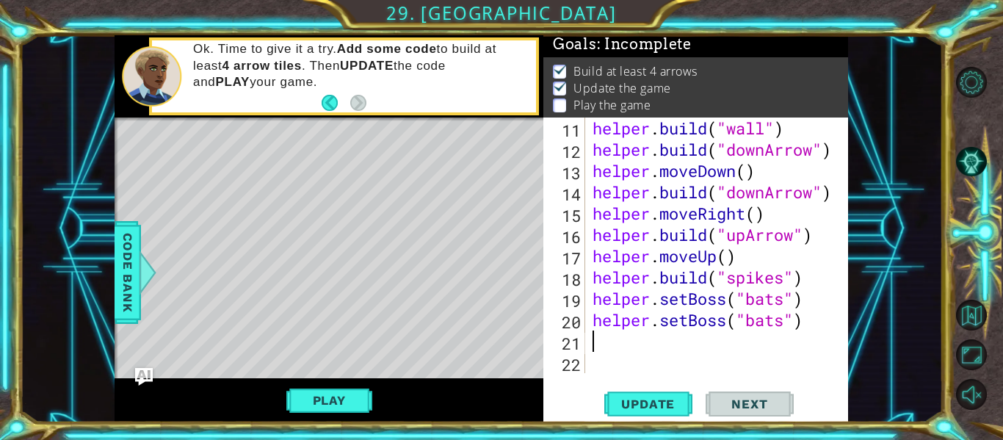
click at [615, 347] on div "helper . build ( "wall" ) helper . build ( "downArrow" ) helper . moveDown ( ) …" at bounding box center [720, 266] width 263 height 298
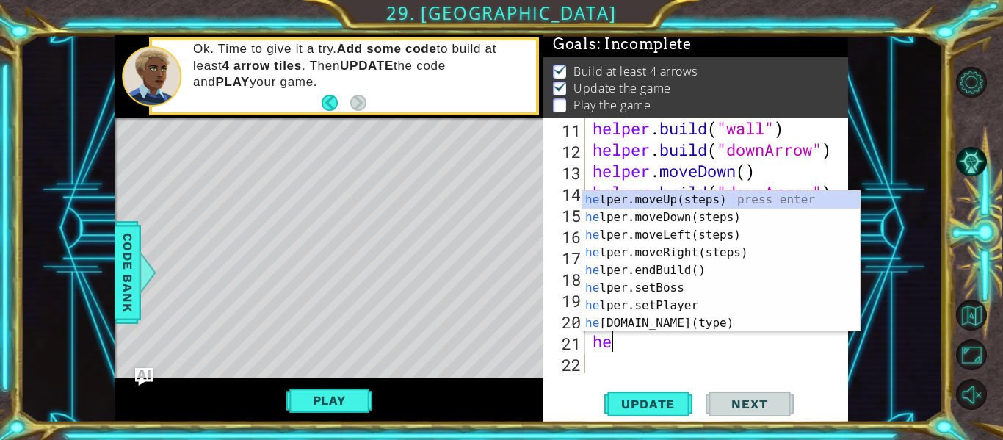
scroll to position [0, 1]
type textarea "h"
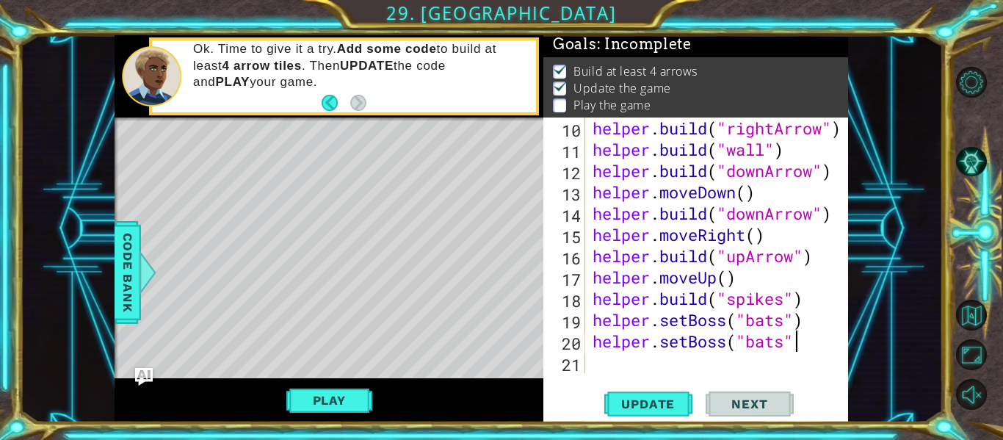
scroll to position [255, 0]
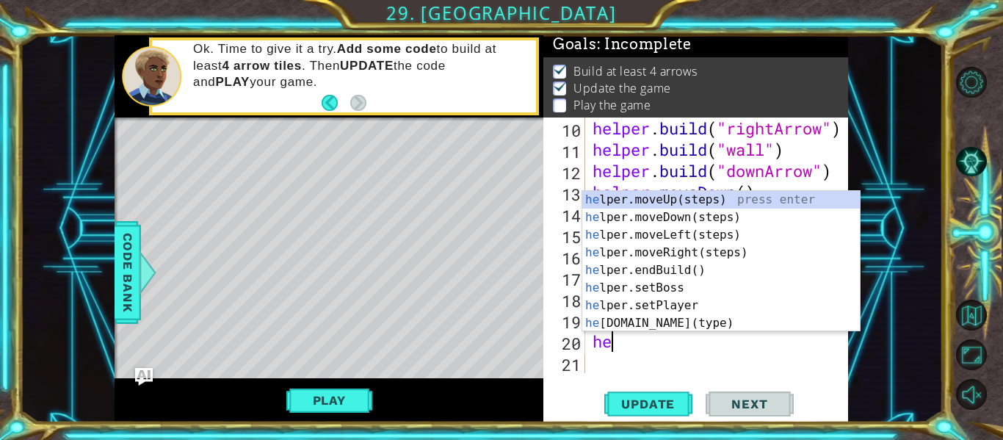
type textarea "h"
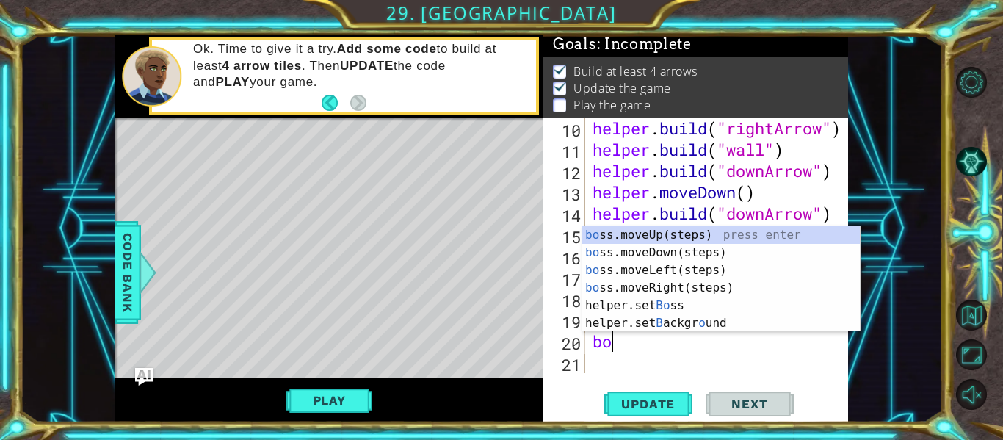
type textarea "bos"
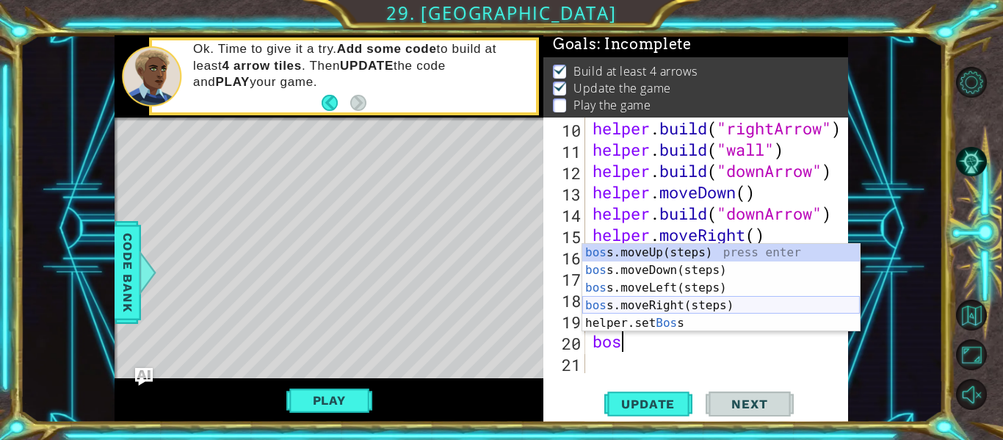
click at [700, 305] on div "bos s.moveUp(steps) press enter bos s.moveDown(steps) press enter bos s.moveLef…" at bounding box center [720, 305] width 277 height 123
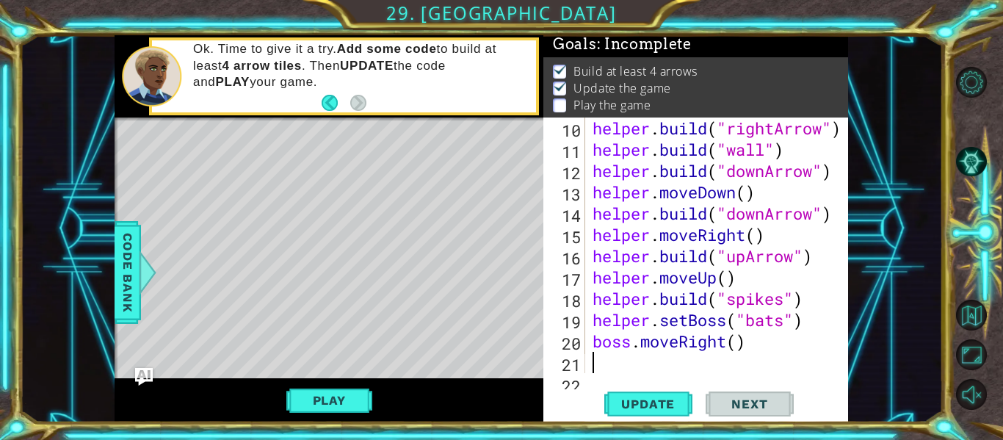
scroll to position [277, 0]
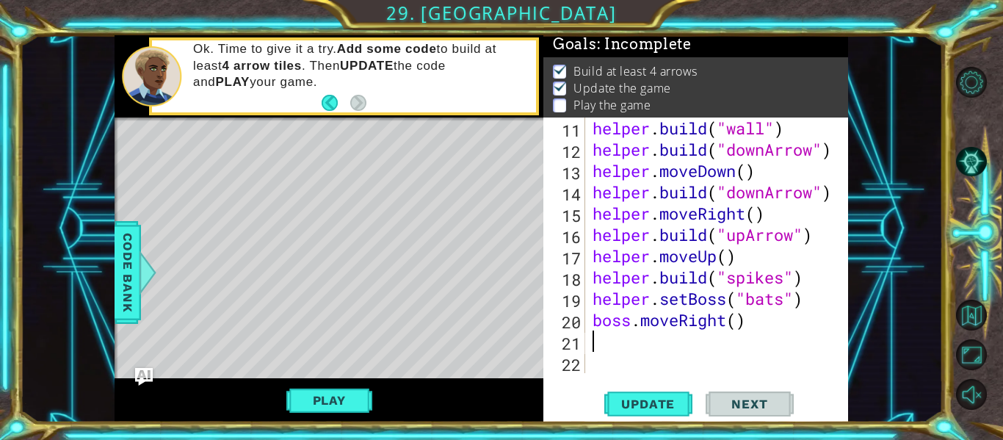
click at [728, 326] on div "helper . build ( "wall" ) helper . build ( "downArrow" ) helper . moveDown ( ) …" at bounding box center [720, 266] width 263 height 298
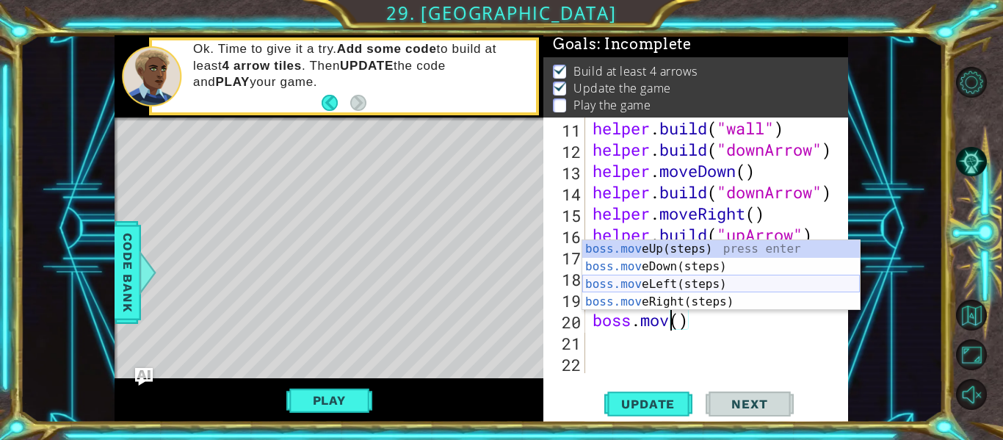
click at [676, 280] on div "boss.mov eUp(steps) press enter boss.mov eDown(steps) press enter boss.mov eLef…" at bounding box center [720, 293] width 277 height 106
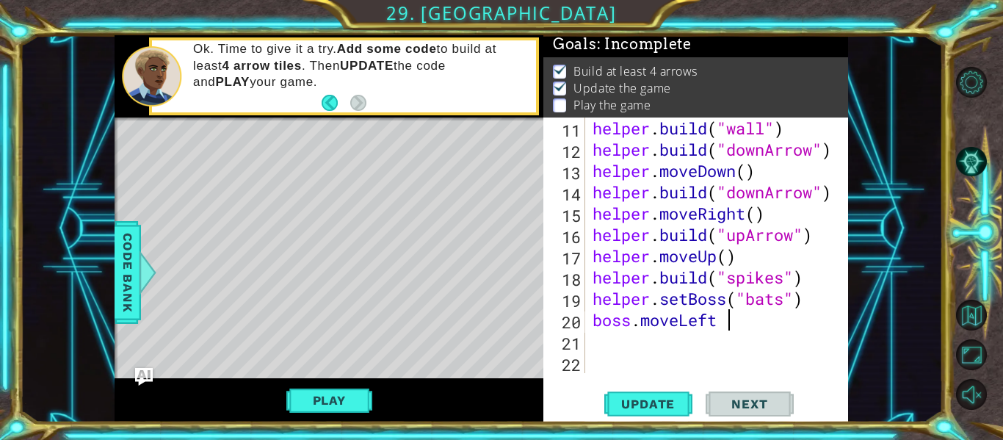
scroll to position [0, 5]
type textarea "boss.moveLeft"
click at [708, 305] on div "boss.moveLeft (steps) press enter" at bounding box center [720, 319] width 277 height 53
click at [733, 319] on div "helper . build ( "wall" ) helper . build ( "downArrow" ) helper . moveDown ( ) …" at bounding box center [720, 266] width 263 height 298
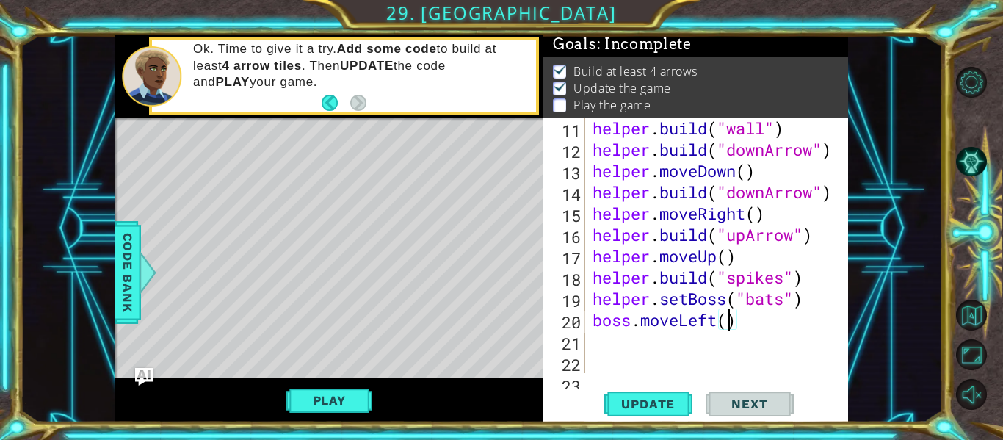
click at [729, 321] on div "helper . build ( "wall" ) helper . build ( "downArrow" ) helper . moveDown ( ) …" at bounding box center [720, 266] width 263 height 298
type textarea "boss.moveLeft(5)"
click at [618, 349] on div "helper . build ( "wall" ) helper . build ( "downArrow" ) helper . moveDown ( ) …" at bounding box center [720, 266] width 263 height 298
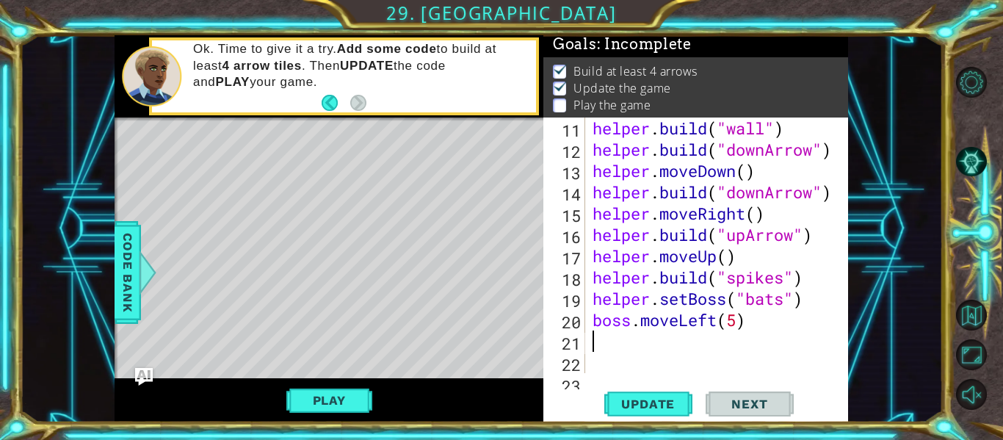
click at [584, 343] on div "21" at bounding box center [565, 342] width 39 height 21
type textarea "h"
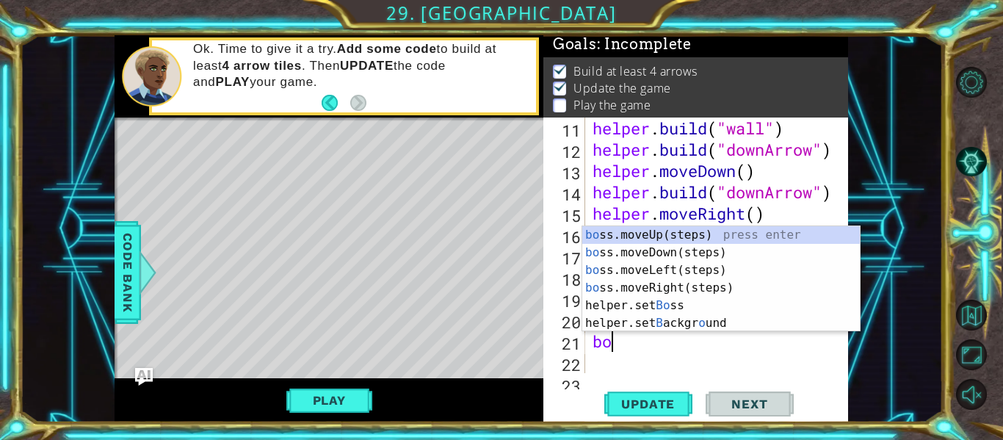
scroll to position [0, 1]
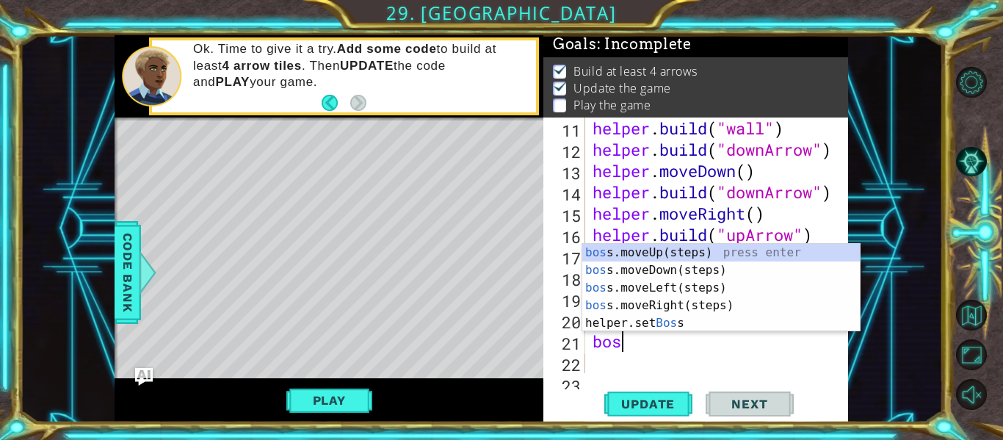
type textarea "boss"
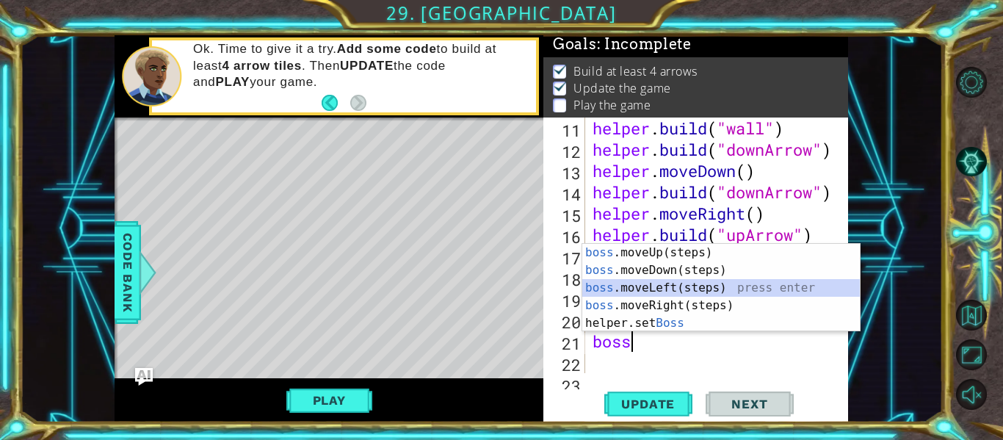
click at [666, 295] on div "boss .moveUp(steps) press enter boss .moveDown(steps) press enter boss .moveLef…" at bounding box center [720, 305] width 277 height 123
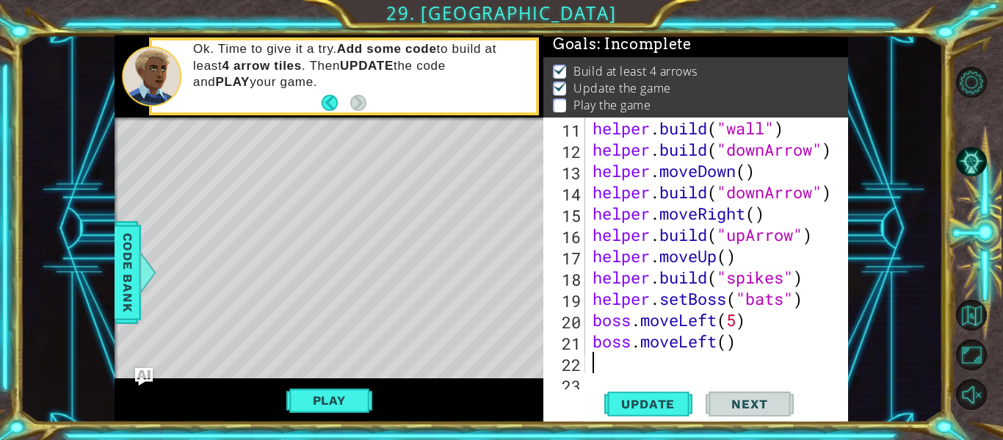
scroll to position [0, 0]
click at [735, 346] on div "helper . build ( "wall" ) helper . build ( "downArrow" ) helper . moveDown ( ) …" at bounding box center [720, 266] width 263 height 298
click at [730, 346] on div "helper . build ( "wall" ) helper . build ( "downArrow" ) helper . moveDown ( ) …" at bounding box center [720, 266] width 263 height 298
click at [661, 401] on span "Update" at bounding box center [647, 403] width 83 height 15
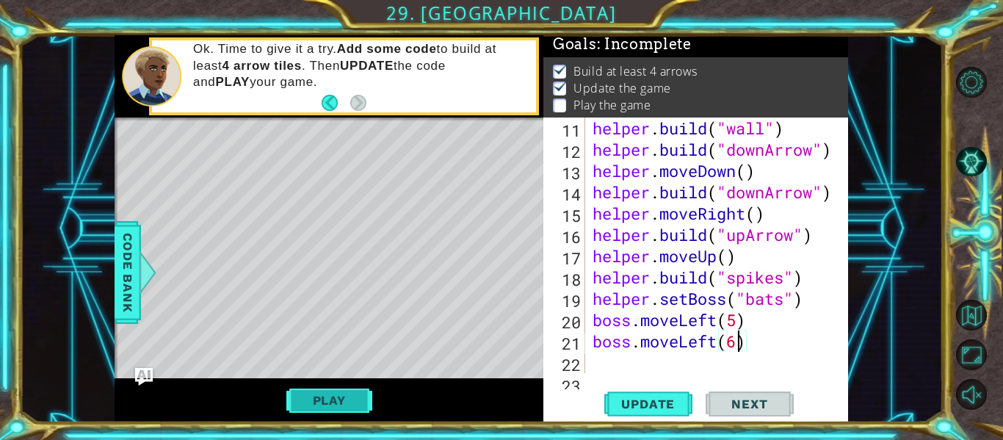
click at [331, 401] on button "Play" at bounding box center [329, 400] width 86 height 28
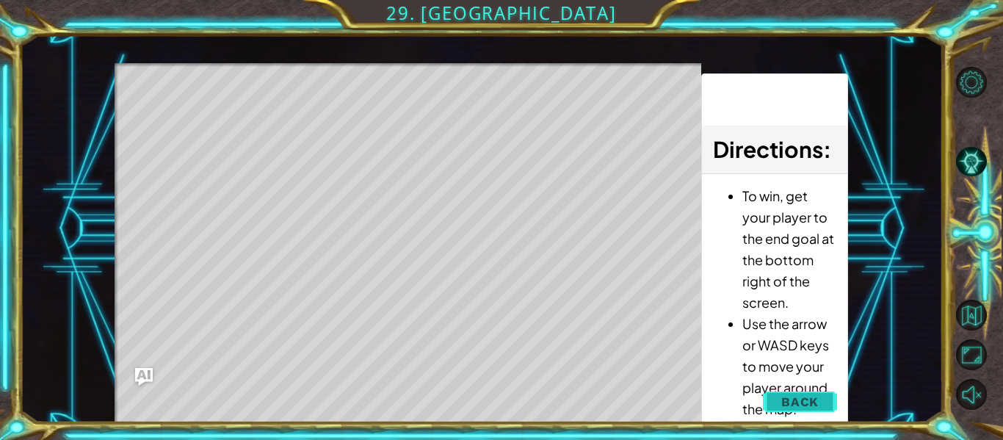
click at [780, 389] on button "Back" at bounding box center [800, 401] width 74 height 29
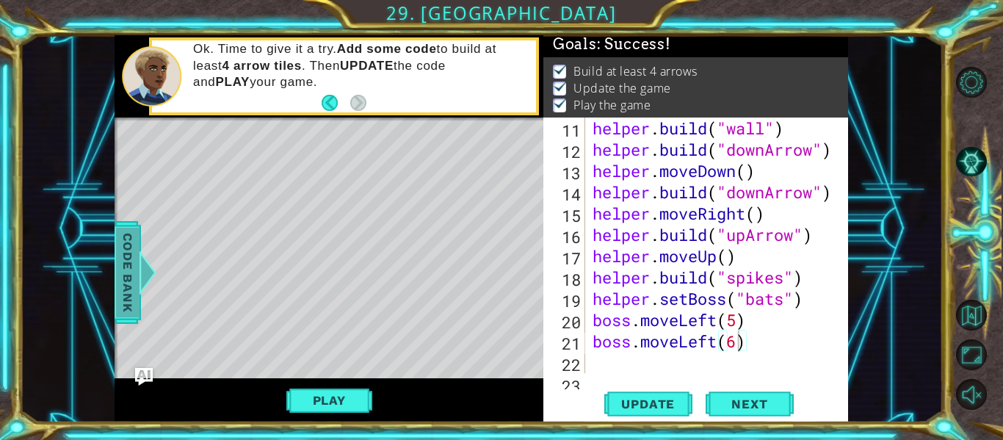
click at [135, 254] on span "Code Bank" at bounding box center [127, 273] width 23 height 90
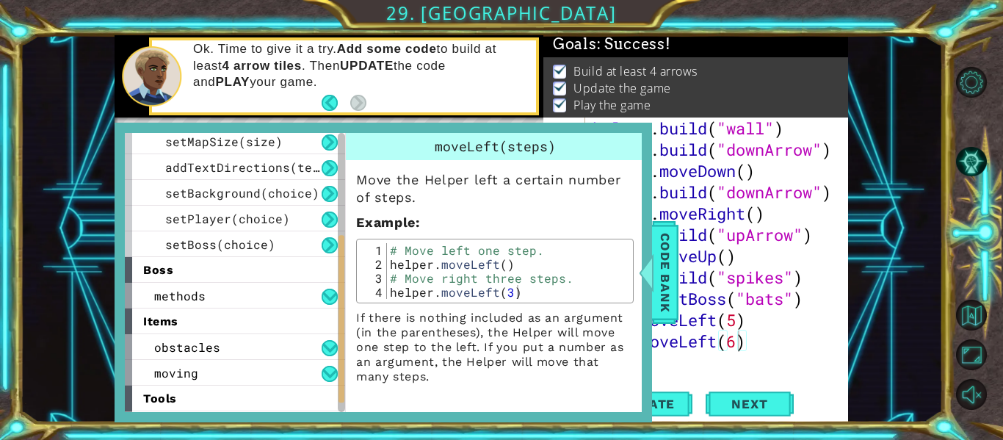
scroll to position [217, 0]
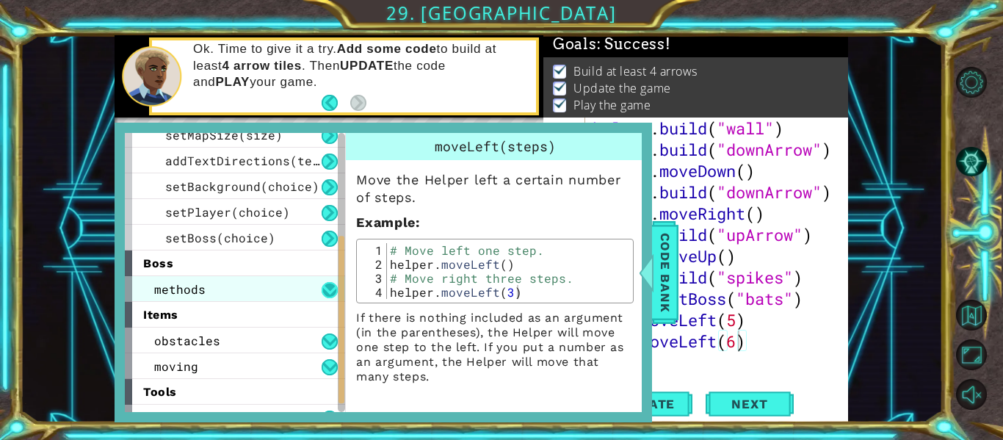
click at [329, 291] on button at bounding box center [329, 290] width 16 height 16
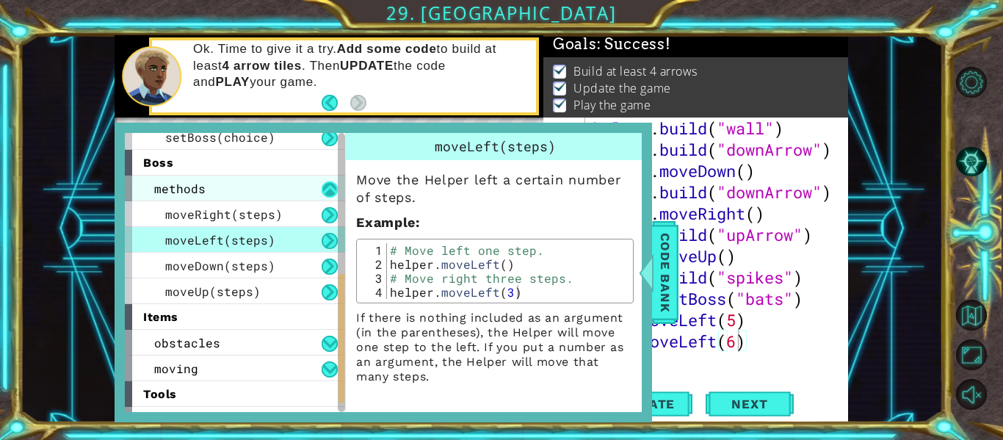
scroll to position [338, 0]
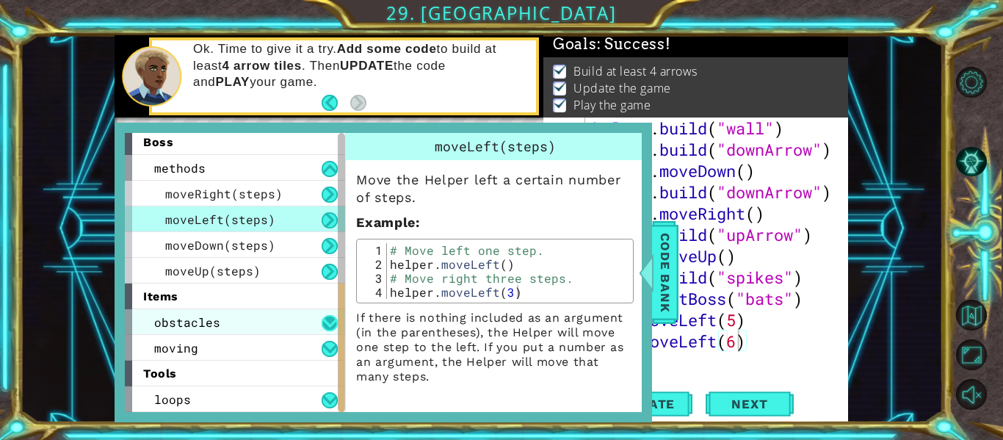
click at [336, 320] on button at bounding box center [329, 323] width 16 height 16
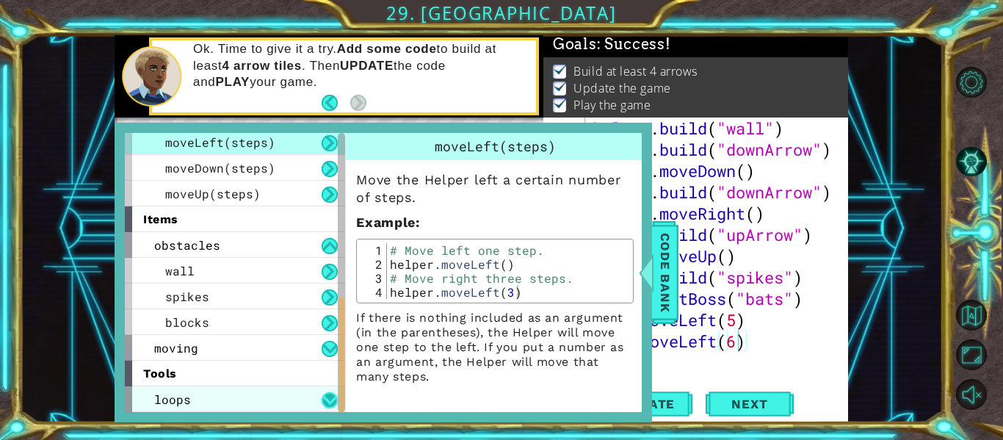
click at [327, 404] on button at bounding box center [329, 400] width 16 height 16
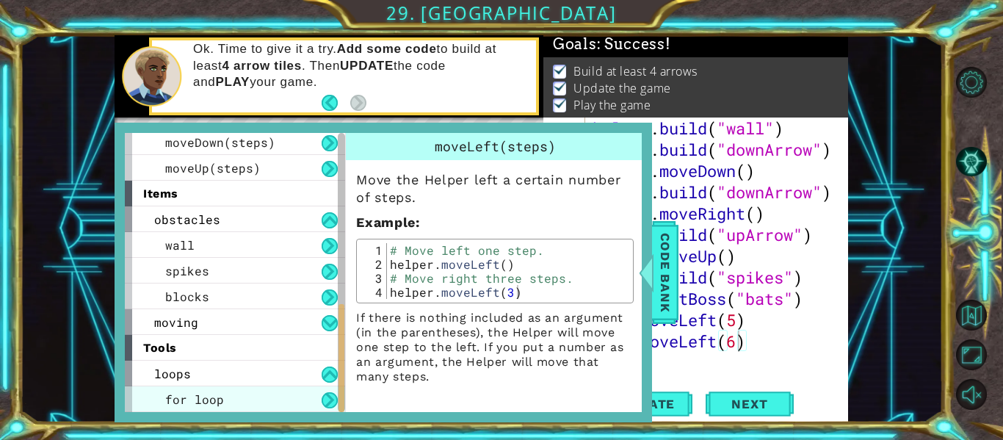
click at [258, 402] on div "for loop" at bounding box center [235, 399] width 220 height 26
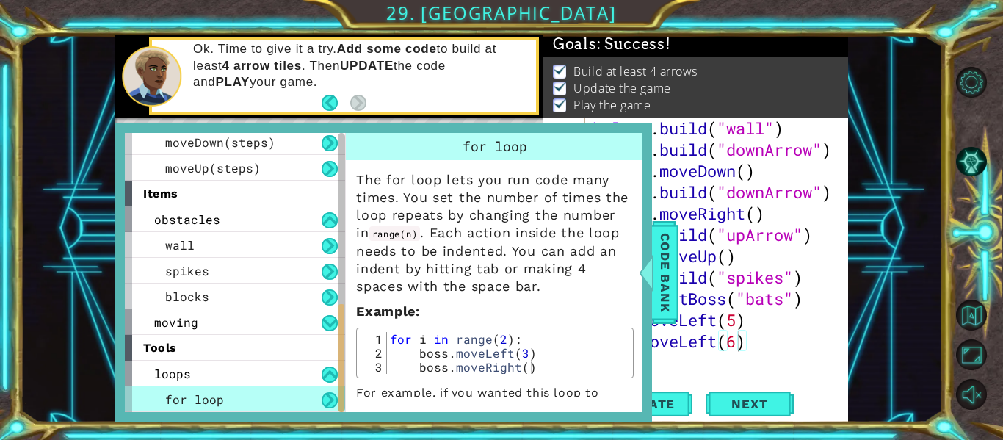
scroll to position [40, 0]
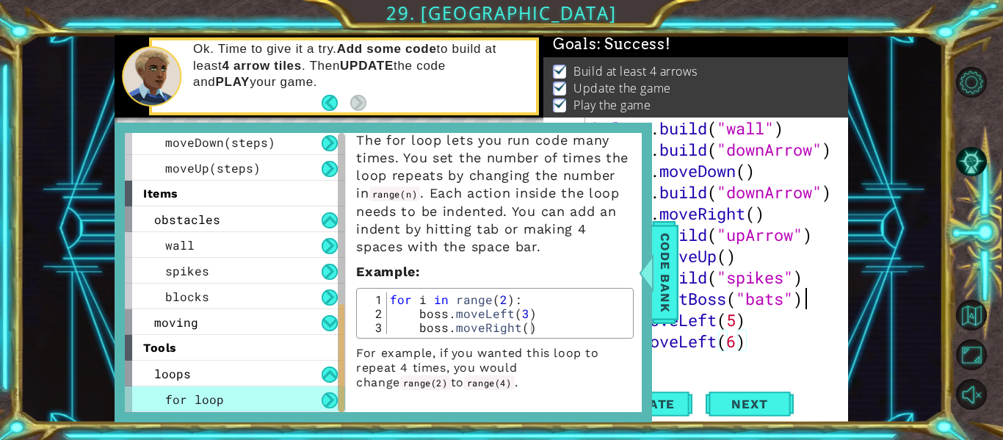
type textarea "helper.setBoss("bats")"
click at [810, 305] on div "helper . build ( "wall" ) helper . build ( "downArrow" ) helper . moveDown ( ) …" at bounding box center [720, 266] width 263 height 298
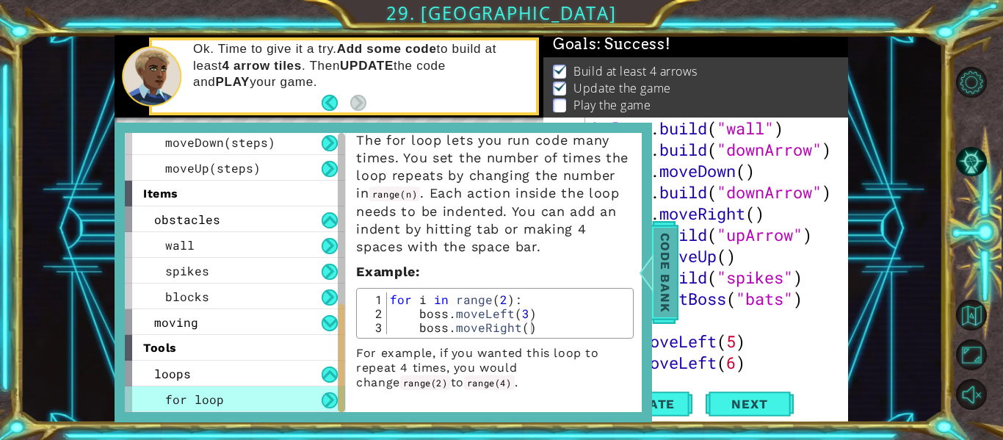
click at [660, 287] on span "Code Bank" at bounding box center [664, 273] width 23 height 90
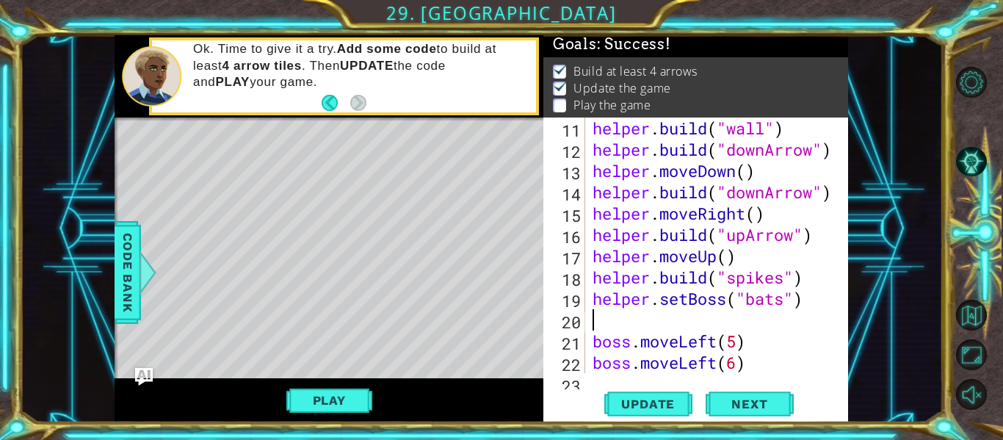
click at [610, 321] on div "helper . build ( "wall" ) helper . build ( "downArrow" ) helper . moveDown ( ) …" at bounding box center [720, 266] width 263 height 298
type textarea "f"
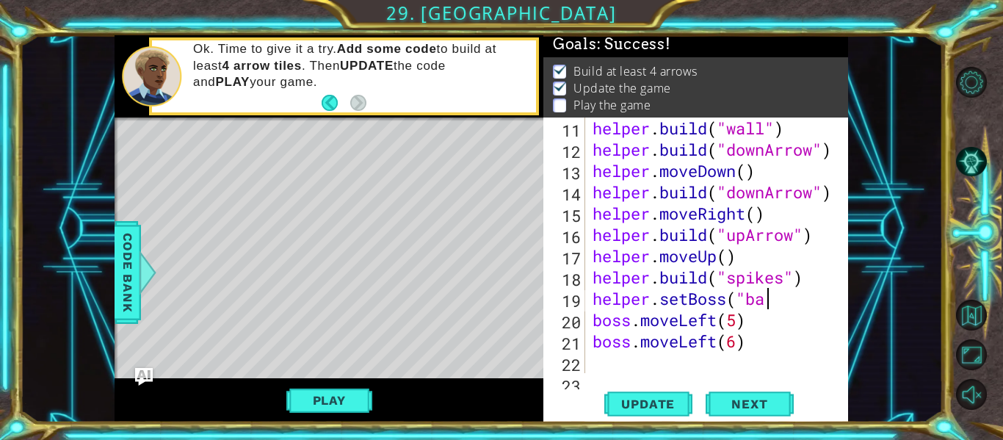
click at [769, 304] on div "helper . build ( "wall" ) helper . build ( "downArrow" ) helper . moveDown ( ) …" at bounding box center [720, 266] width 263 height 298
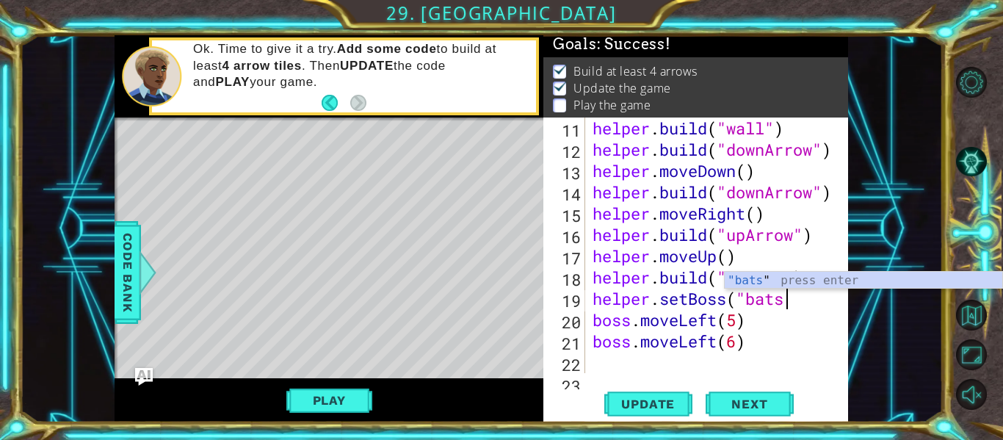
scroll to position [0, 8]
click at [750, 284] on div ""bats " press enter" at bounding box center [862, 298] width 277 height 53
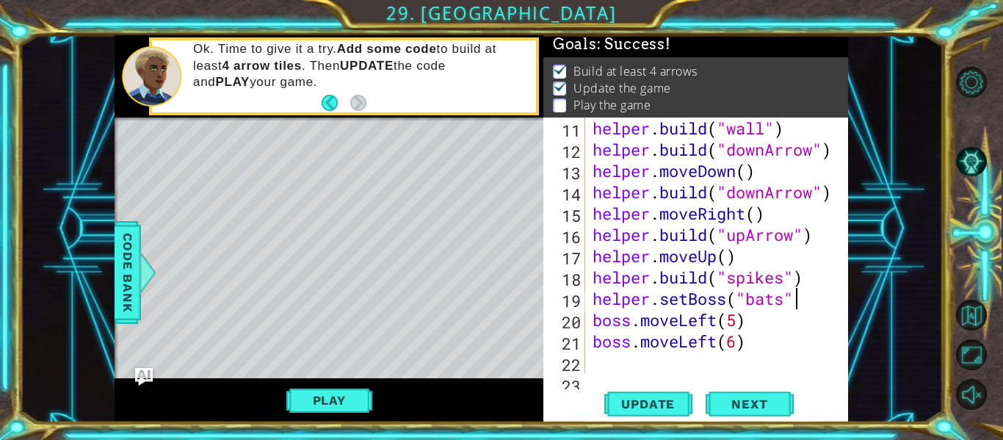
type textarea "helper.setBoss("bats")"
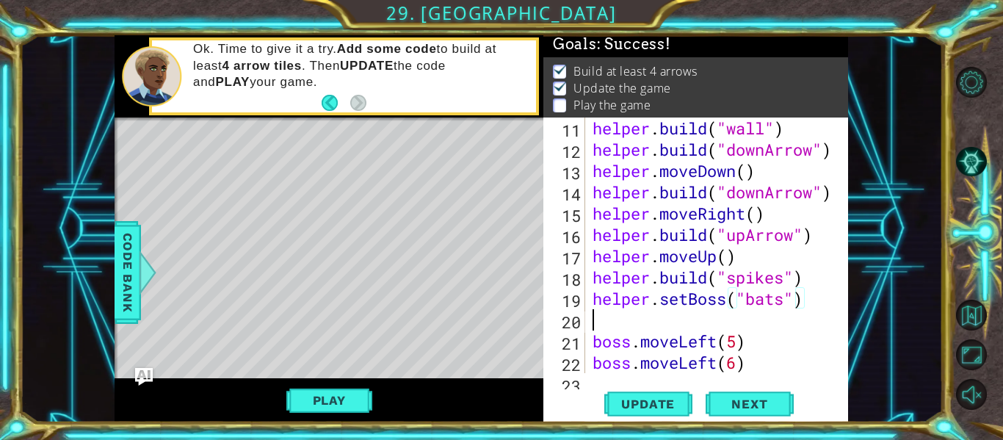
scroll to position [0, 0]
click at [140, 269] on div at bounding box center [148, 272] width 18 height 44
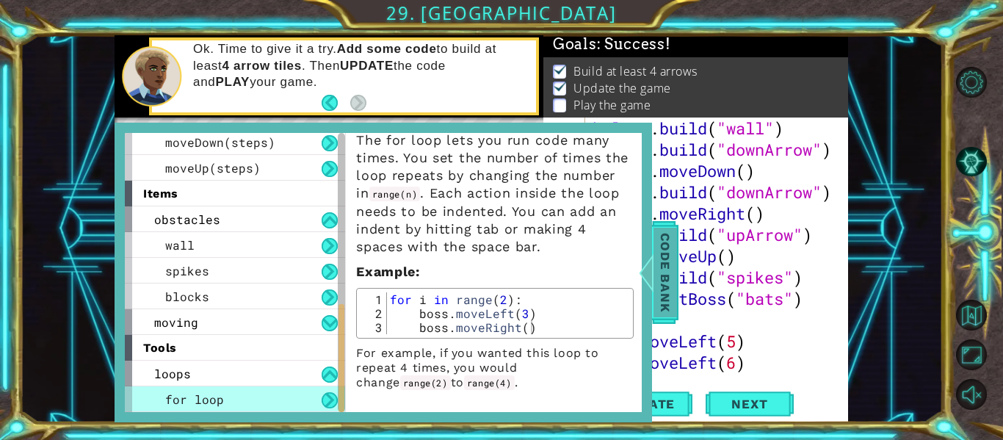
click at [663, 288] on span "Code Bank" at bounding box center [664, 273] width 23 height 90
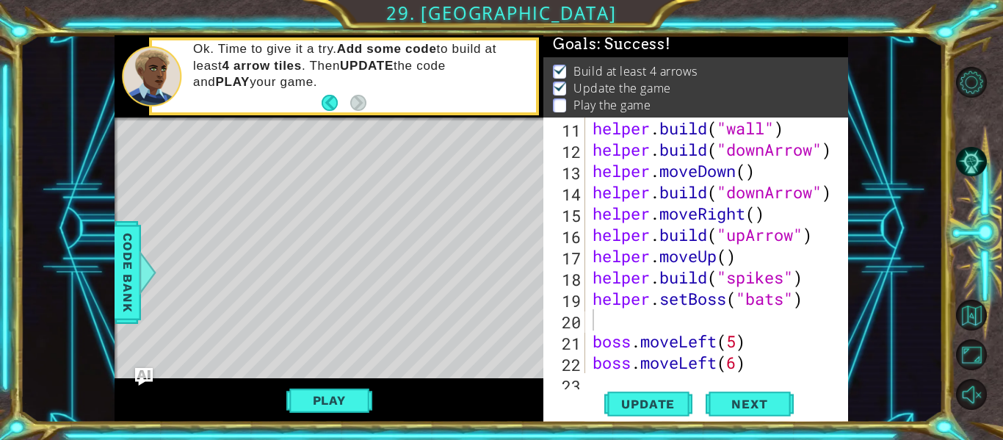
click at [595, 317] on div "helper . build ( "wall" ) helper . build ( "downArrow" ) helper . moveDown ( ) …" at bounding box center [720, 266] width 263 height 298
click at [674, 401] on span "Update" at bounding box center [647, 403] width 83 height 15
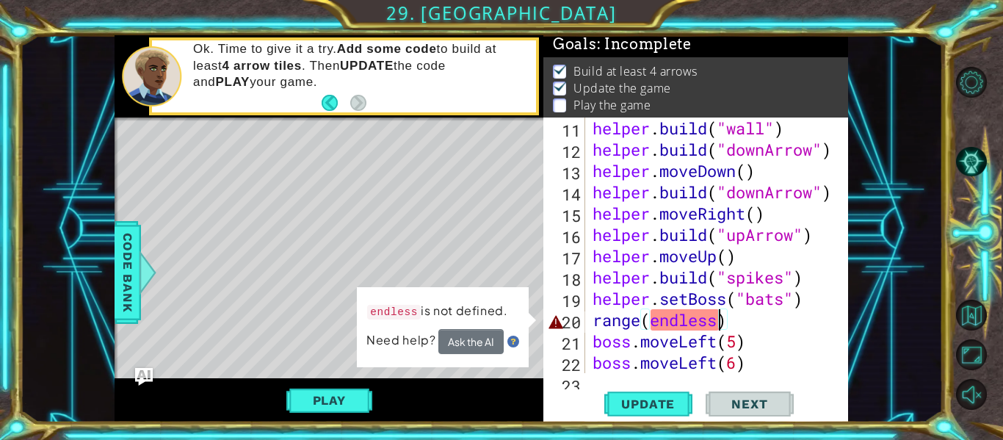
click at [721, 329] on div "helper . build ( "wall" ) helper . build ( "downArrow" ) helper . moveDown ( ) …" at bounding box center [720, 266] width 263 height 298
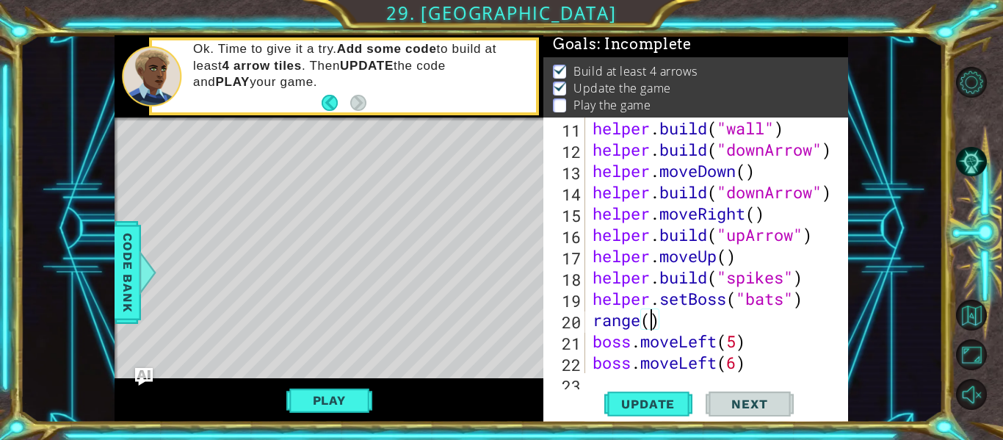
scroll to position [0, 3]
type textarea "range(100)"
click at [676, 398] on span "Update" at bounding box center [647, 403] width 83 height 15
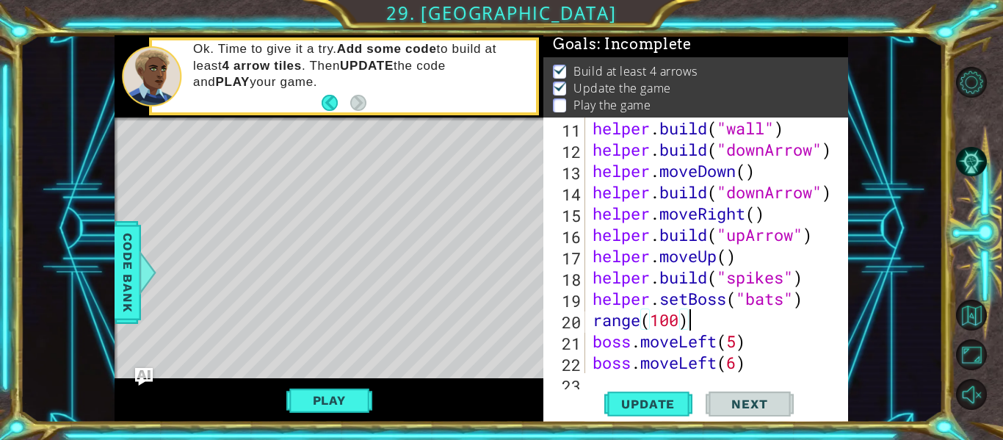
click at [351, 379] on div "Play" at bounding box center [328, 400] width 429 height 44
click at [355, 395] on button "Play" at bounding box center [329, 400] width 86 height 28
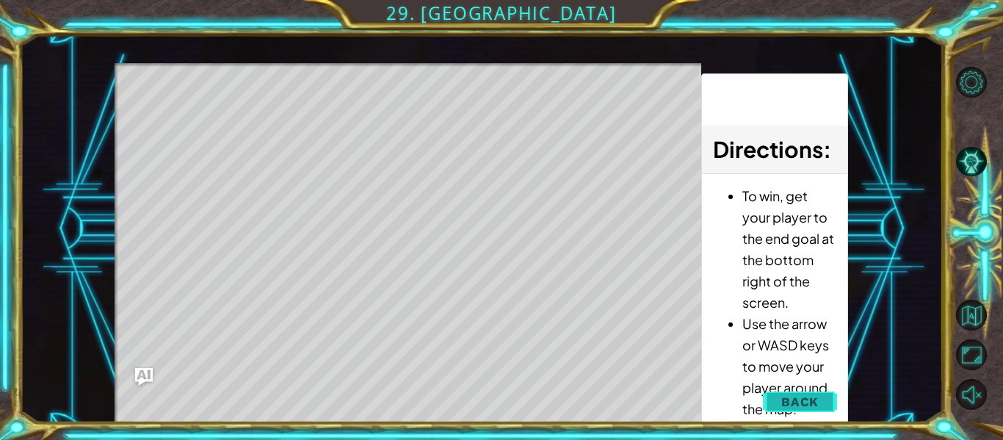
click at [803, 414] on button "Back" at bounding box center [800, 401] width 74 height 29
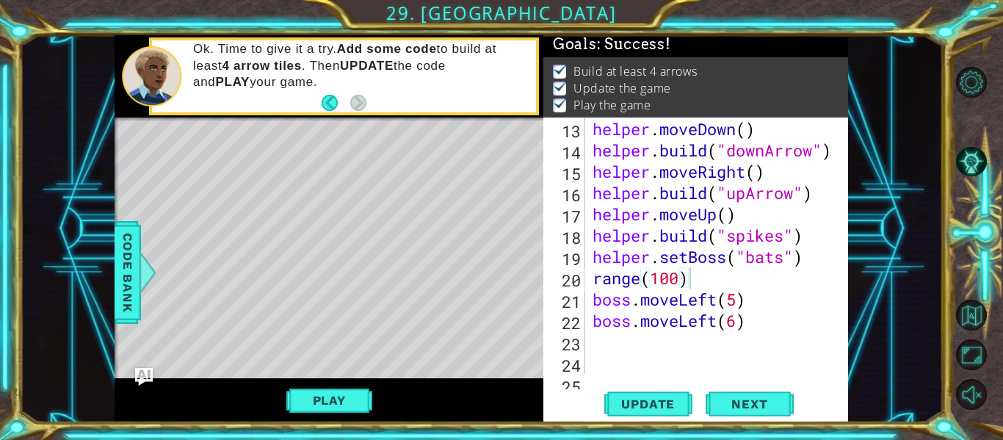
scroll to position [341, 0]
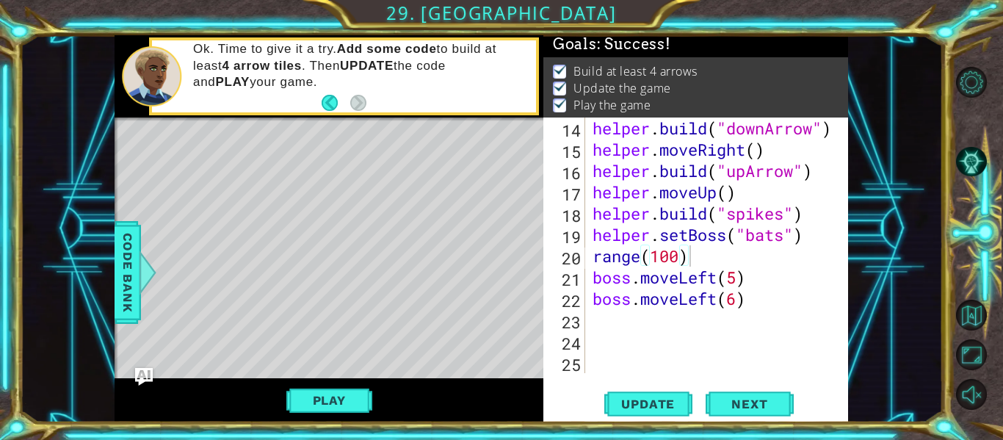
click at [608, 321] on div "helper . build ( "downArrow" ) helper . moveRight ( ) helper . build ( "upArrow…" at bounding box center [720, 266] width 263 height 298
click at [299, 401] on button "Play" at bounding box center [329, 400] width 86 height 28
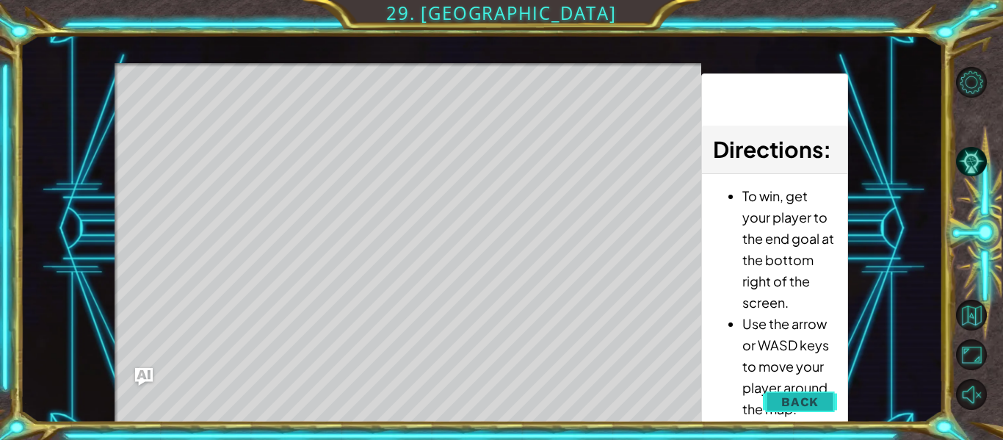
click at [815, 404] on span "Back" at bounding box center [799, 401] width 37 height 15
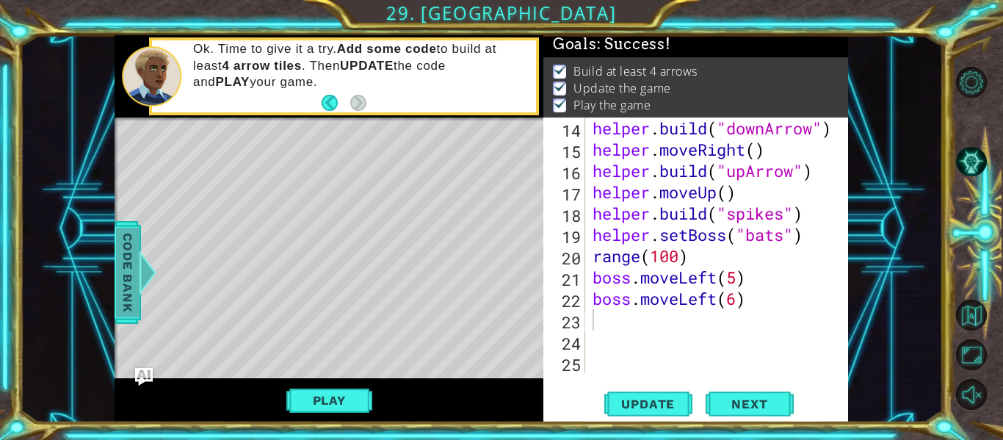
click at [122, 269] on span "Code Bank" at bounding box center [127, 273] width 23 height 90
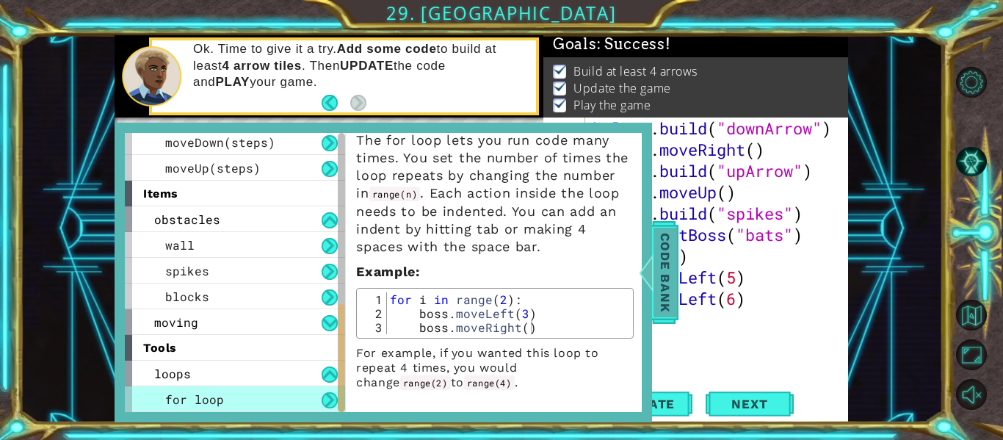
click at [666, 310] on span "Code Bank" at bounding box center [664, 273] width 23 height 90
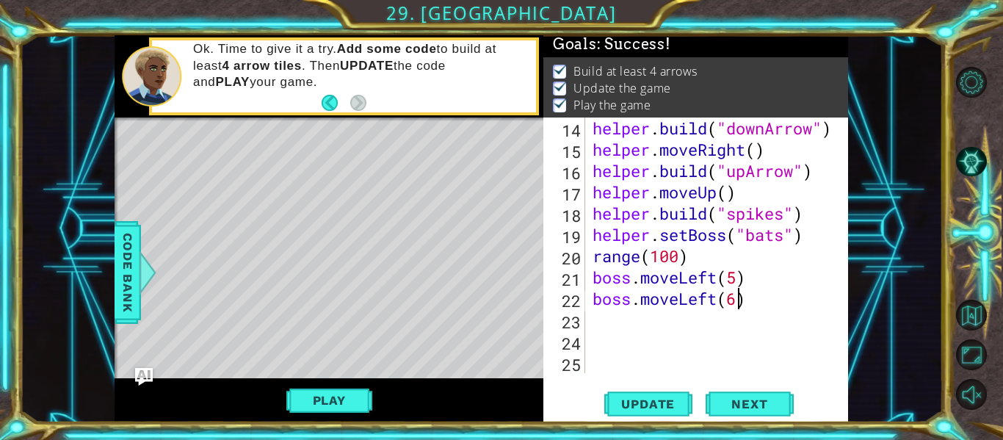
click at [739, 301] on div "helper . build ( "downArrow" ) helper . moveRight ( ) helper . build ( "upArrow…" at bounding box center [720, 266] width 263 height 298
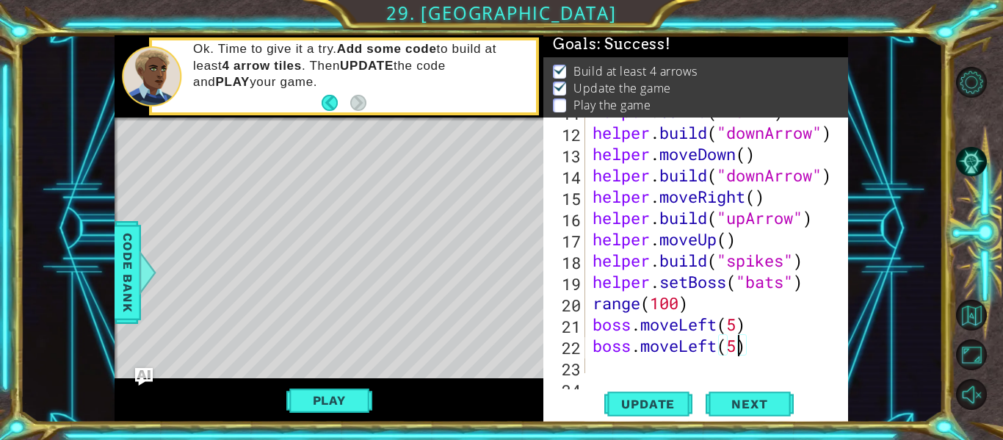
scroll to position [294, 0]
click at [738, 317] on div "helper . build ( "wall" ) helper . build ( "downArrow" ) helper . moveDown ( ) …" at bounding box center [720, 250] width 263 height 298
click at [739, 352] on div "helper . build ( "wall" ) helper . build ( "downArrow" ) helper . moveDown ( ) …" at bounding box center [720, 250] width 263 height 298
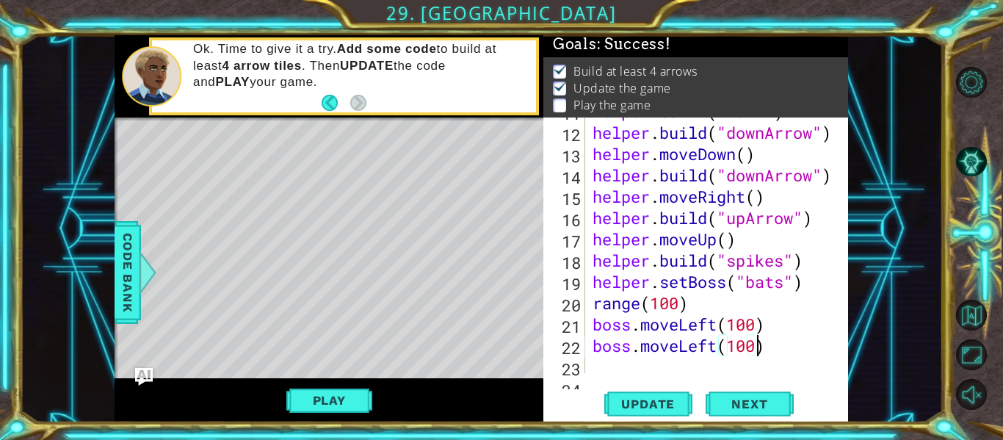
type textarea "boss.moveLeft(100)"
click at [620, 366] on div "helper . build ( "wall" ) helper . build ( "downArrow" ) helper . moveDown ( ) …" at bounding box center [720, 250] width 263 height 298
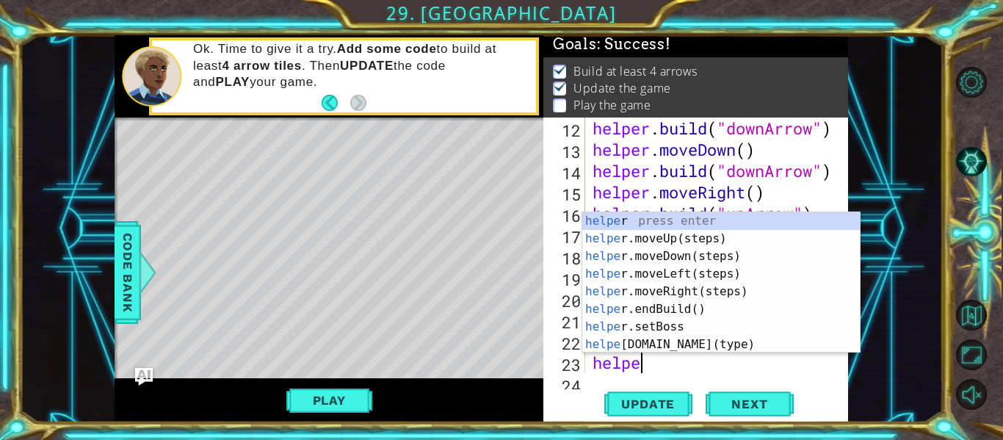
scroll to position [0, 2]
click at [666, 345] on div "helper press enter helper .moveUp(steps) press enter helper .moveDown(steps) pr…" at bounding box center [720, 300] width 277 height 176
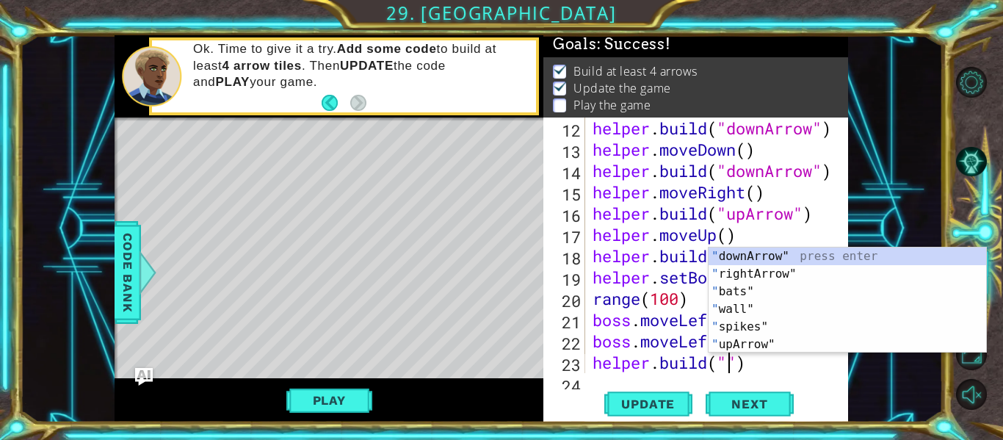
scroll to position [0, 7]
click at [761, 321] on div "" downArrow" press enter " rightArrow" press enter " bats" press enter " wall" …" at bounding box center [846, 317] width 277 height 141
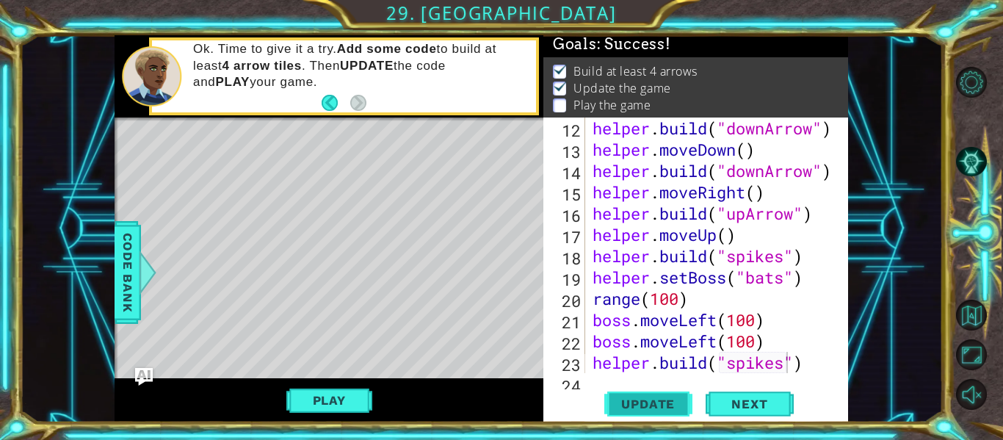
click at [680, 401] on span "Update" at bounding box center [647, 403] width 83 height 15
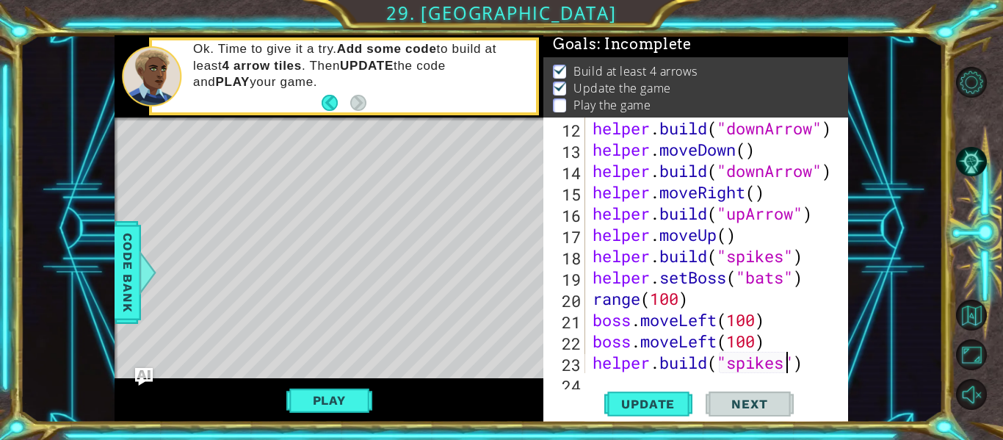
click at [271, 156] on div "Level Map" at bounding box center [453, 333] width 678 height 432
click at [647, 402] on span "Update" at bounding box center [647, 403] width 83 height 15
click at [776, 341] on div "helper . build ( "downArrow" ) helper . moveDown ( ) helper . build ( "downArro…" at bounding box center [720, 266] width 263 height 298
type textarea "boss.moveLeft(100)"
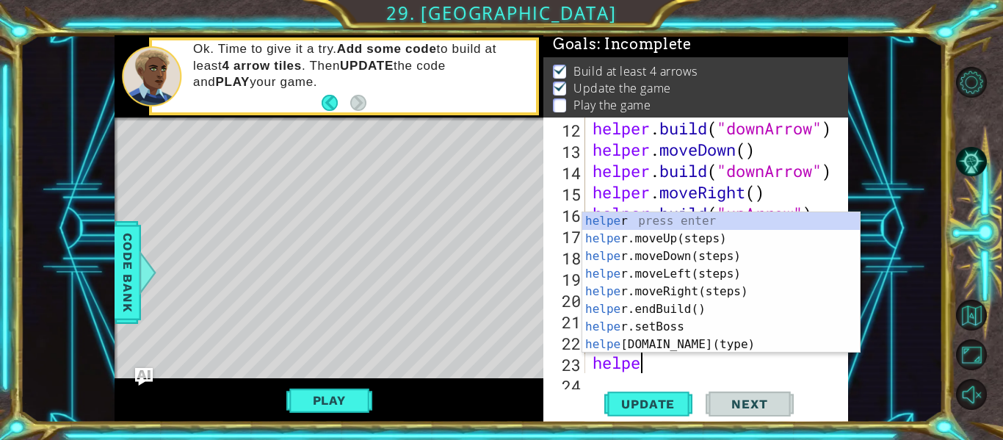
type textarea "helper"
click at [676, 235] on div "helper press enter helper .moveUp(steps) press enter helper .moveDown(steps) pr…" at bounding box center [720, 300] width 277 height 176
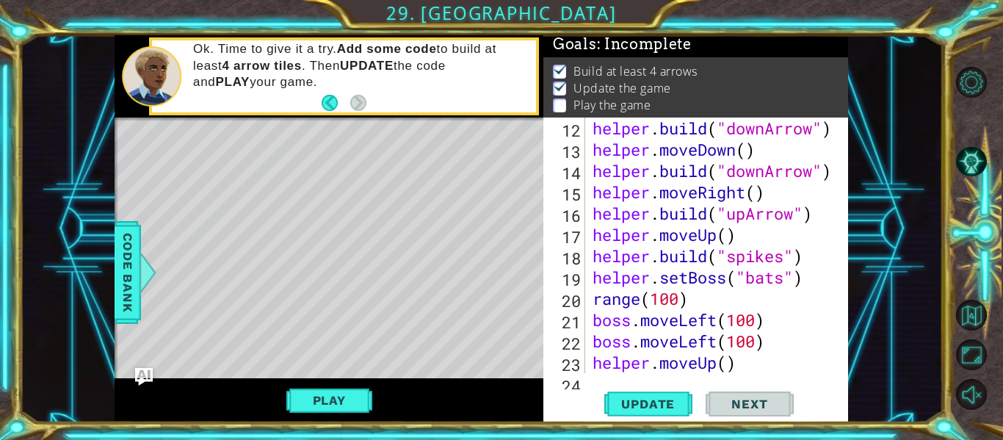
scroll to position [0, 0]
click at [741, 371] on div "helper . build ( "downArrow" ) helper . moveDown ( ) helper . build ( "downArro…" at bounding box center [720, 266] width 263 height 298
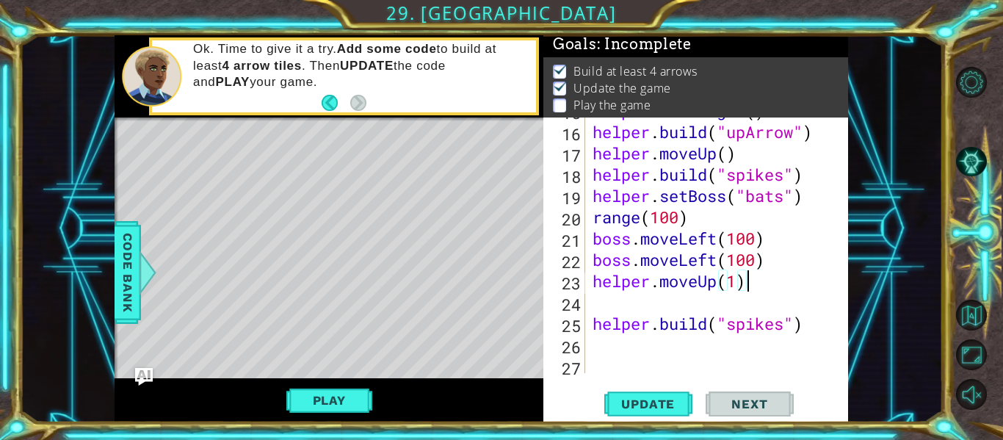
type textarea "helper.moveUp(1)"
click at [678, 300] on div "helper . moveRight ( ) helper . build ( "upArrow" ) helper . moveUp ( ) helper …" at bounding box center [720, 249] width 263 height 298
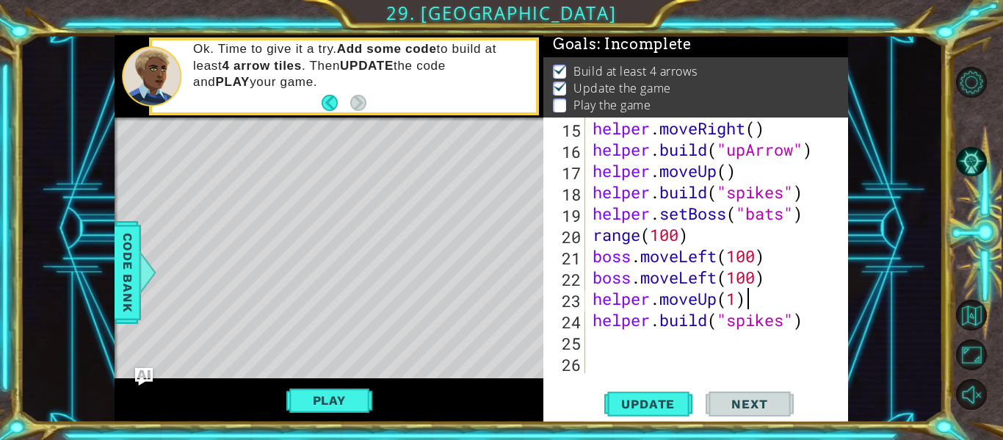
scroll to position [0, 7]
type textarea "helper.moveUp(1)"
click at [628, 400] on span "Update" at bounding box center [647, 403] width 83 height 15
click at [599, 338] on div "helper . moveRight ( ) helper . build ( "upArrow" ) helper . moveUp ( ) helper …" at bounding box center [720, 266] width 263 height 298
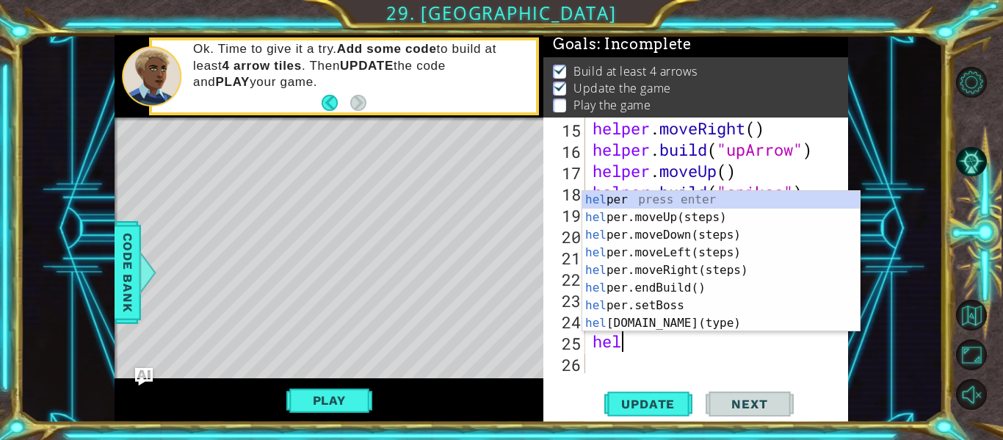
scroll to position [0, 1]
type textarea "helper"
click at [695, 239] on div "helper press enter helper .moveUp(steps) press enter helper .moveDown(steps) pr…" at bounding box center [720, 279] width 277 height 176
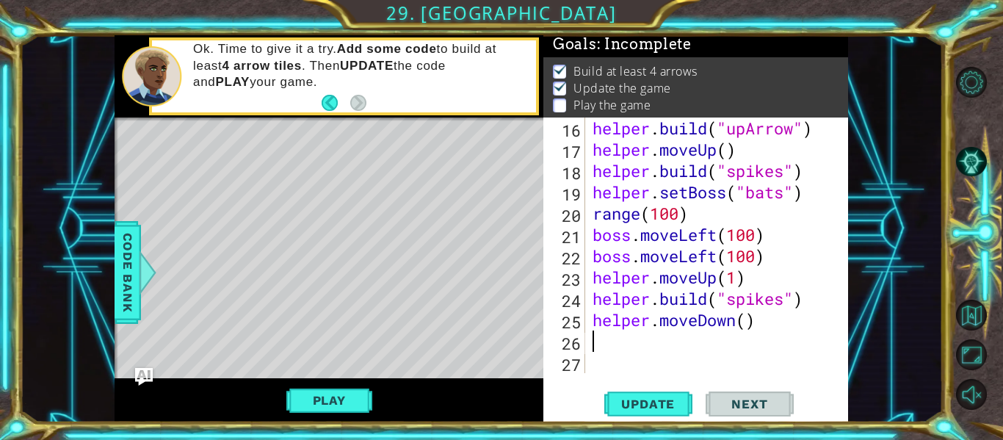
scroll to position [383, 0]
click at [752, 323] on div "helper . build ( "upArrow" ) helper . moveUp ( ) helper . build ( "spikes" ) he…" at bounding box center [720, 266] width 263 height 298
click at [774, 321] on div "helper . build ( "upArrow" ) helper . moveUp ( ) helper . build ( "spikes" ) he…" at bounding box center [720, 266] width 263 height 298
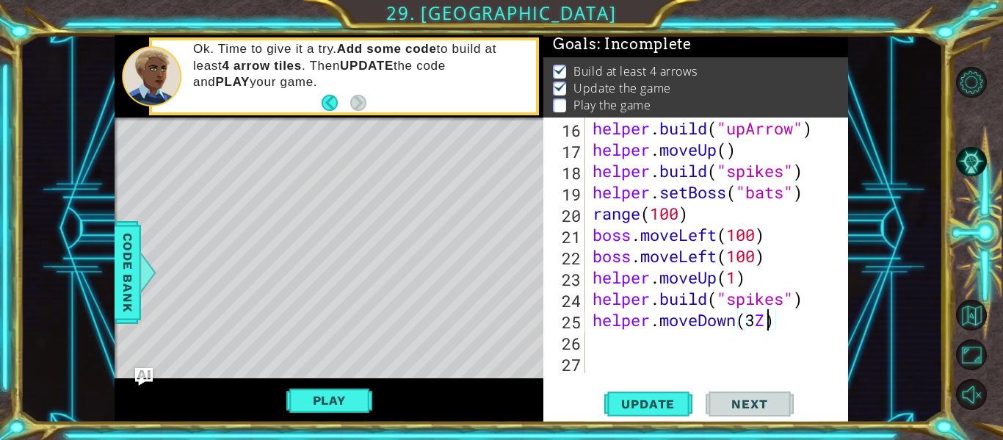
type textarea "helper.moveDown(3)"
click at [622, 343] on div "helper . build ( "upArrow" ) helper . moveUp ( ) helper . build ( "spikes" ) he…" at bounding box center [720, 266] width 263 height 298
type textarea "g"
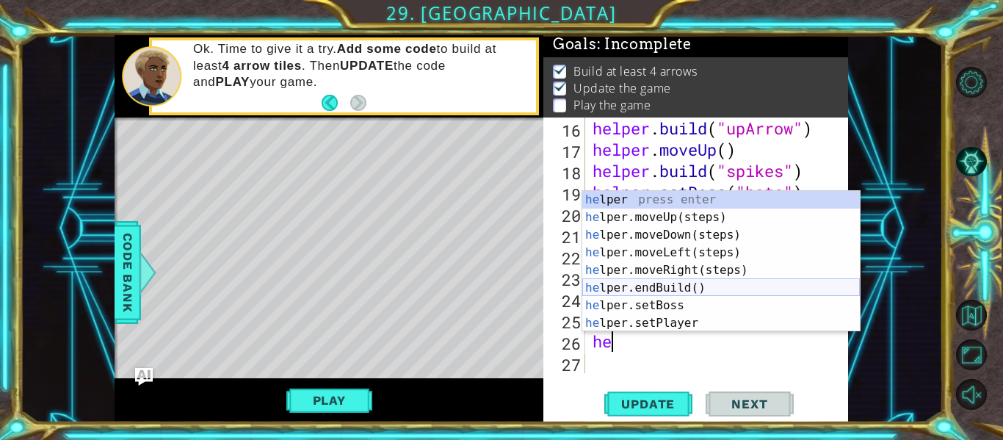
scroll to position [0, 1]
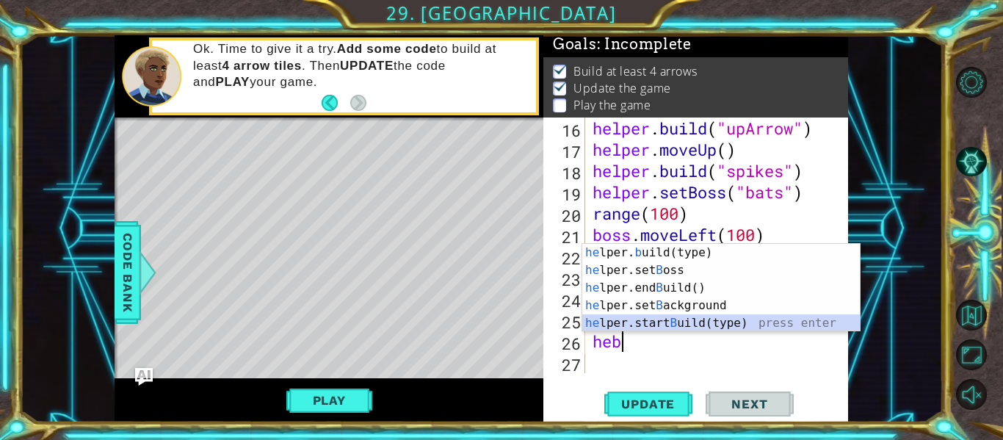
click at [720, 321] on div "he lper. b uild(type) press enter he lper.set B oss press enter he lper.end B u…" at bounding box center [720, 305] width 277 height 123
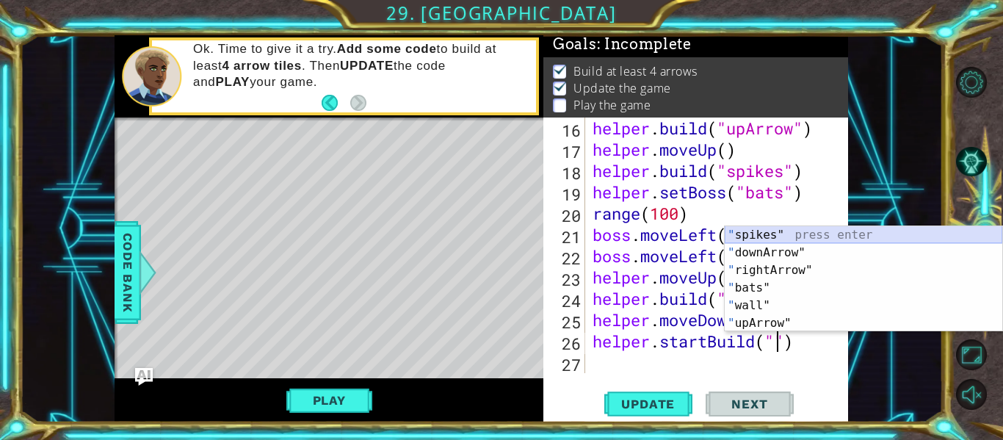
click at [775, 236] on div "" spikes" press enter " downArrow" press enter " rightArrow" press enter " bats…" at bounding box center [862, 296] width 277 height 141
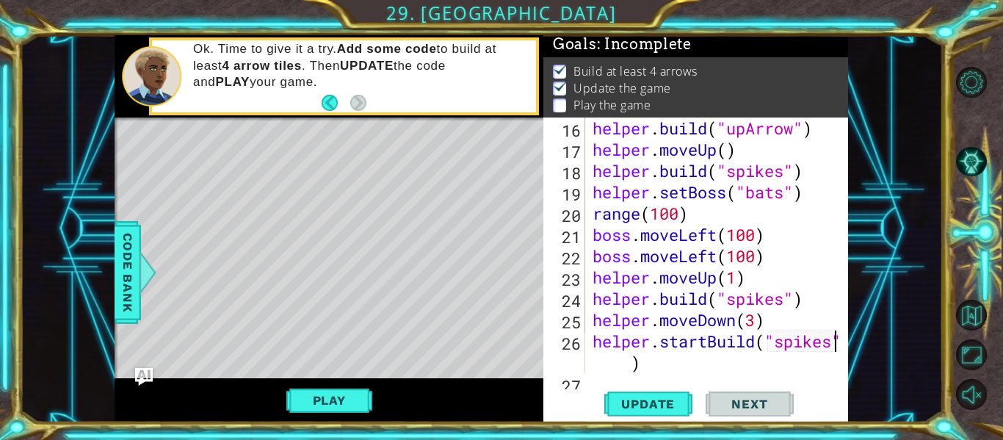
scroll to position [404, 0]
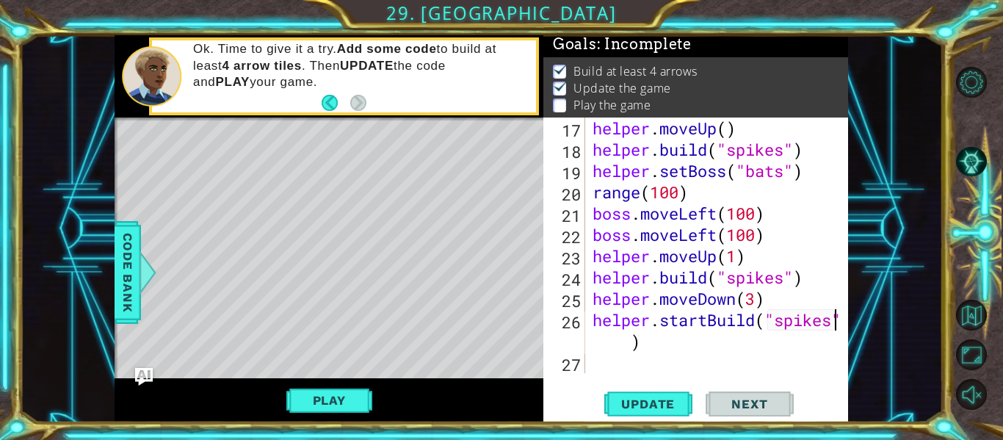
click at [633, 346] on div "helper . moveUp ( ) helper . build ( "spikes" ) helper . setBoss ( "bats" ) ran…" at bounding box center [720, 266] width 263 height 298
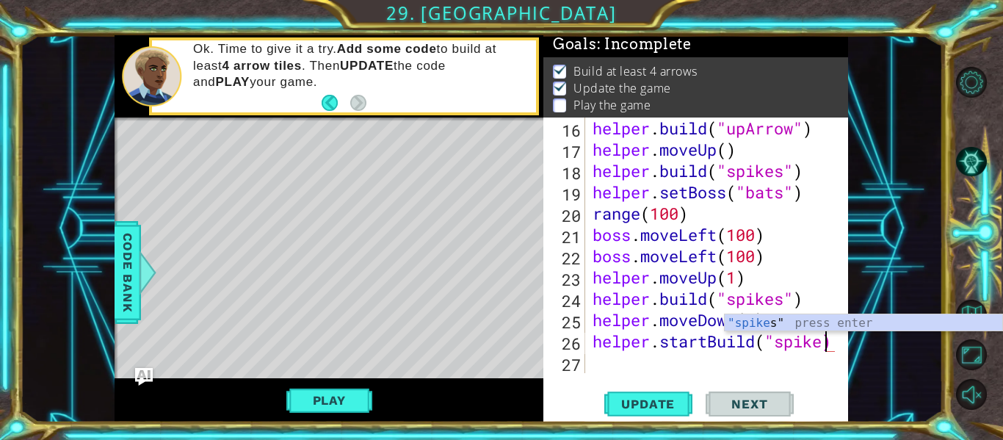
scroll to position [0, 11]
click at [665, 397] on span "Update" at bounding box center [647, 403] width 83 height 15
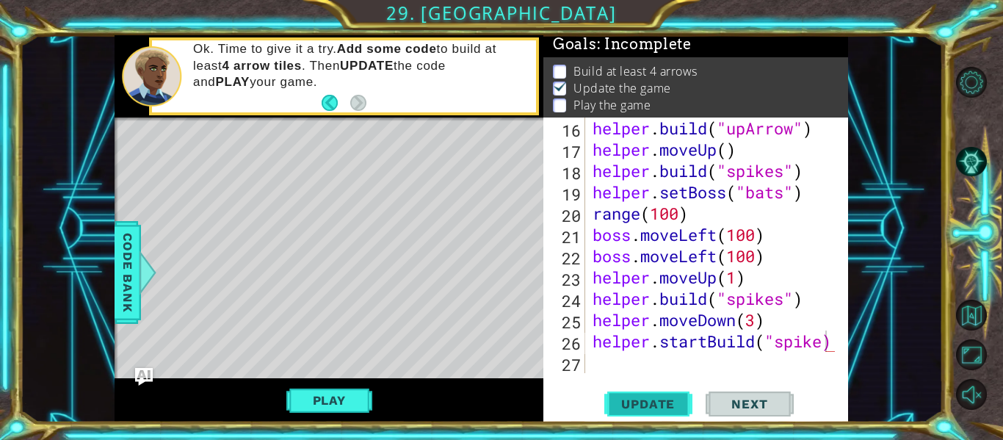
click at [679, 393] on button "Update" at bounding box center [648, 404] width 88 height 30
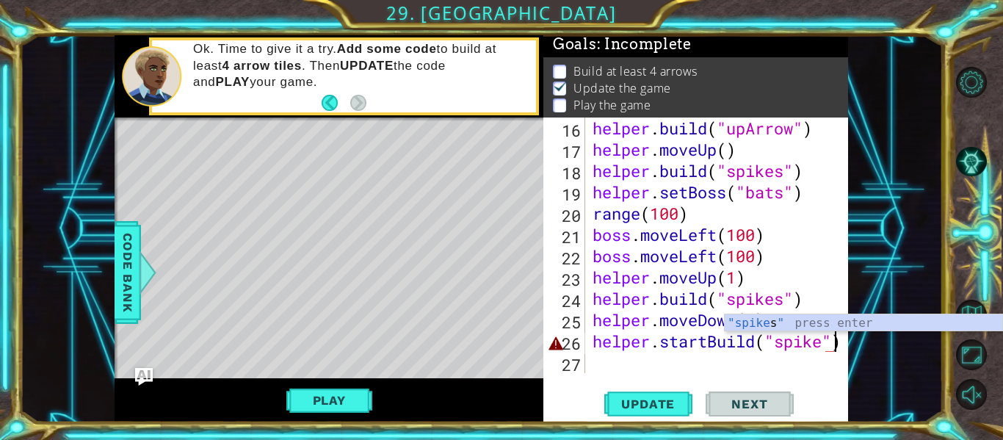
scroll to position [0, 11]
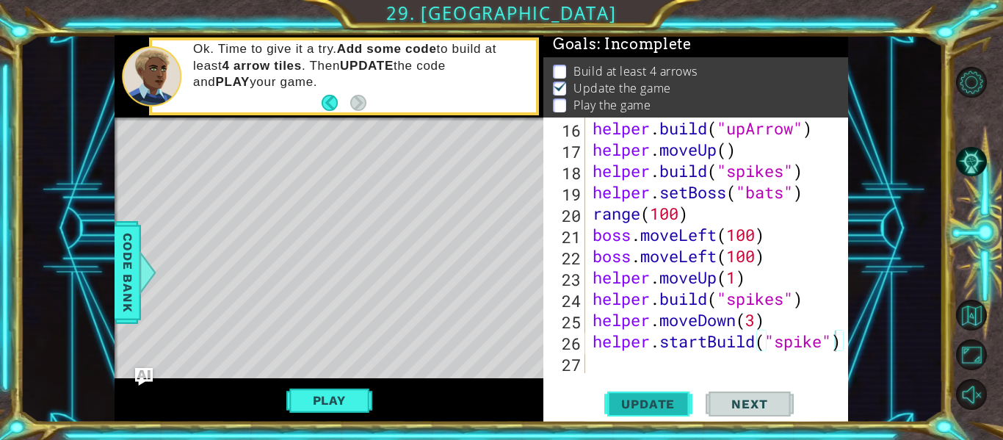
click at [642, 408] on span "Update" at bounding box center [647, 403] width 83 height 15
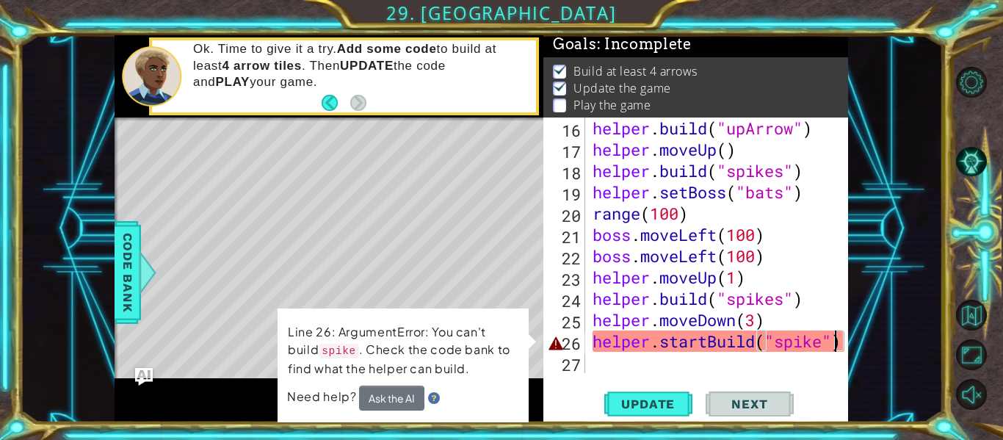
click at [824, 349] on div "helper . build ( "upArrow" ) helper . moveUp ( ) helper . build ( "spikes" ) he…" at bounding box center [720, 266] width 263 height 298
type textarea "helper.startBuild("spikes")"
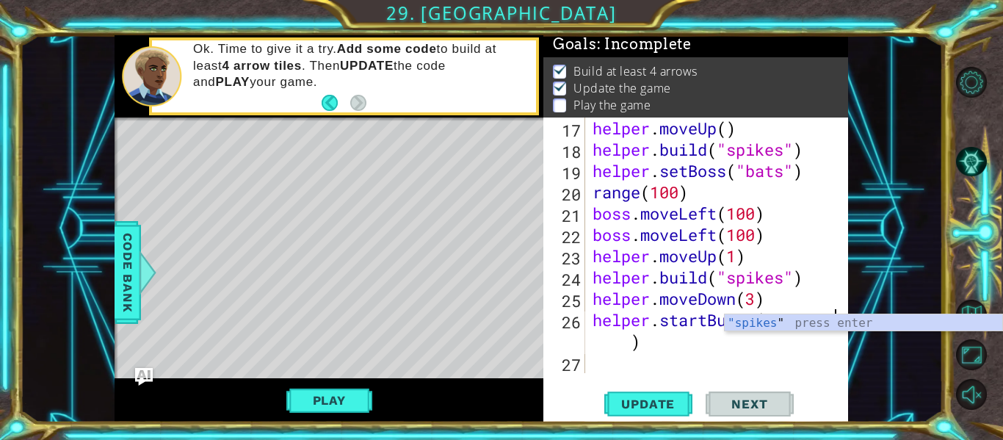
scroll to position [404, 0]
click at [621, 360] on div "helper . moveUp ( ) helper . build ( "spikes" ) helper . setBoss ( "bats" ) ran…" at bounding box center [720, 266] width 263 height 298
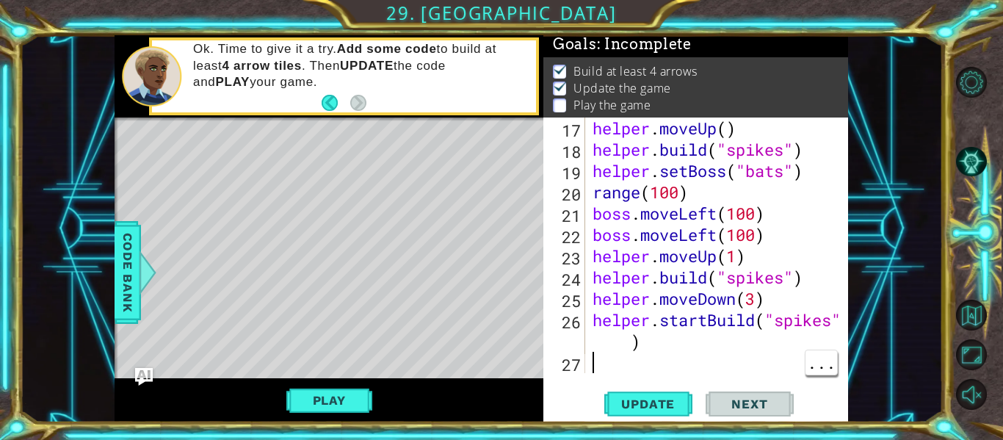
click at [634, 351] on div "helper . moveUp ( ) helper . build ( "spikes" ) helper . setBoss ( "bats" ) ran…" at bounding box center [720, 266] width 263 height 298
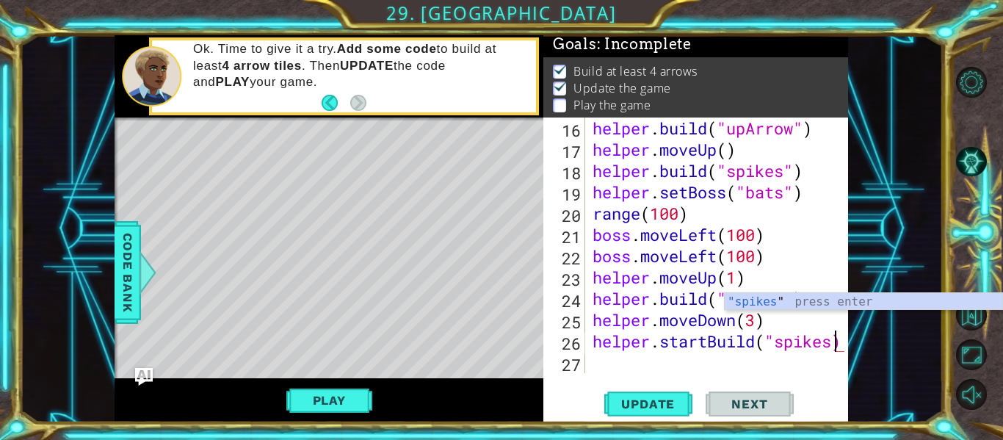
scroll to position [383, 0]
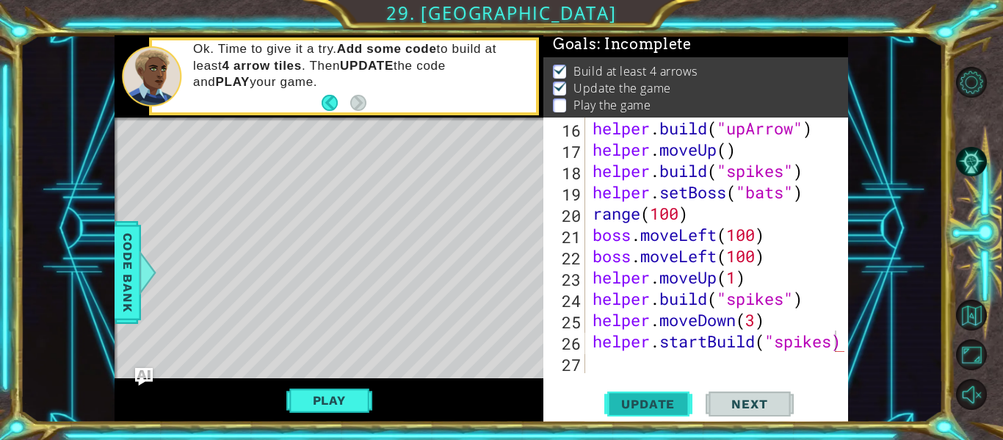
click at [678, 404] on span "Update" at bounding box center [647, 403] width 83 height 15
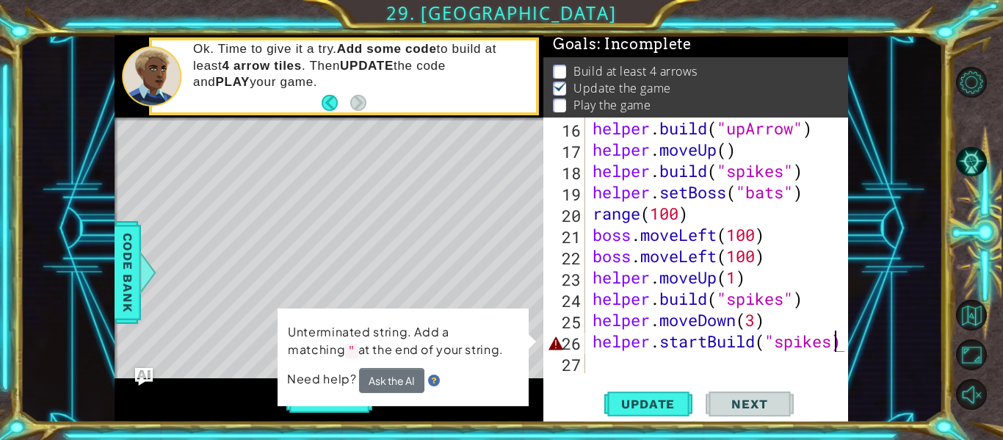
scroll to position [404, 0]
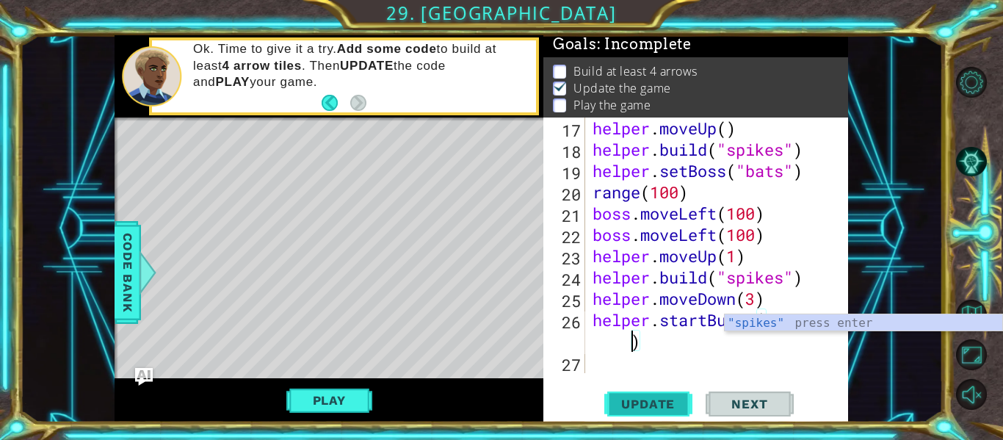
type textarea "helper.startBuild("spikes")"
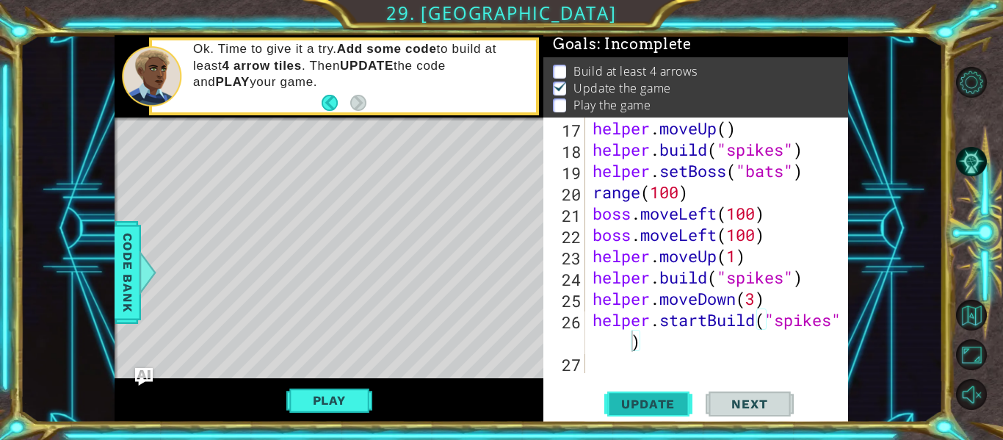
click at [686, 400] on span "Update" at bounding box center [647, 403] width 83 height 15
click at [842, 318] on div at bounding box center [837, 43] width 15 height 660
click at [847, 324] on div "helper.startBuild("spikes") 17 18 19 20 21 22 23 24 25 26 27 helper . moveUp ( …" at bounding box center [695, 269] width 305 height 305
click at [842, 319] on div at bounding box center [837, 43] width 15 height 660
click at [617, 352] on div "helper . moveUp ( ) helper . build ( "spikes" ) helper . setBoss ( "bats" ) ran…" at bounding box center [720, 266] width 263 height 298
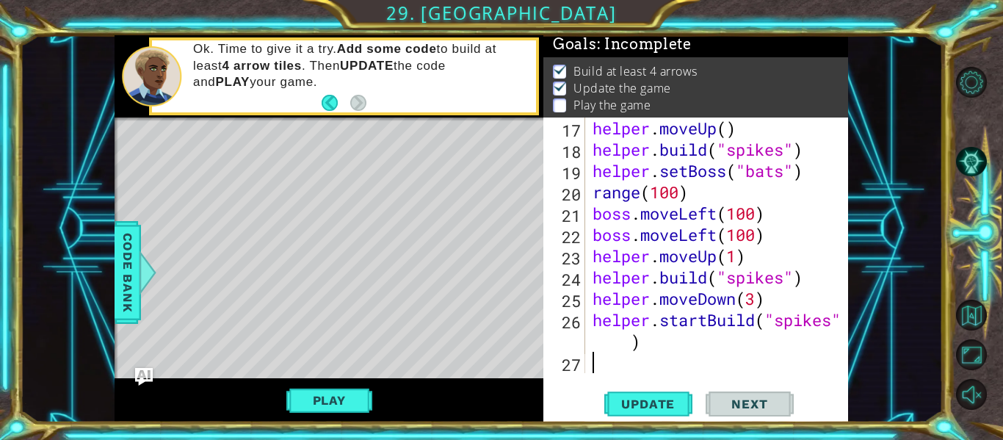
scroll to position [0, 0]
click at [617, 347] on div "helper . moveUp ( ) helper . build ( "spikes" ) helper . setBoss ( "bats" ) ran…" at bounding box center [720, 266] width 263 height 298
click at [711, 323] on div "helper . moveUp ( ) helper . build ( "spikes" ) helper . setBoss ( "bats" ) ran…" at bounding box center [720, 266] width 263 height 298
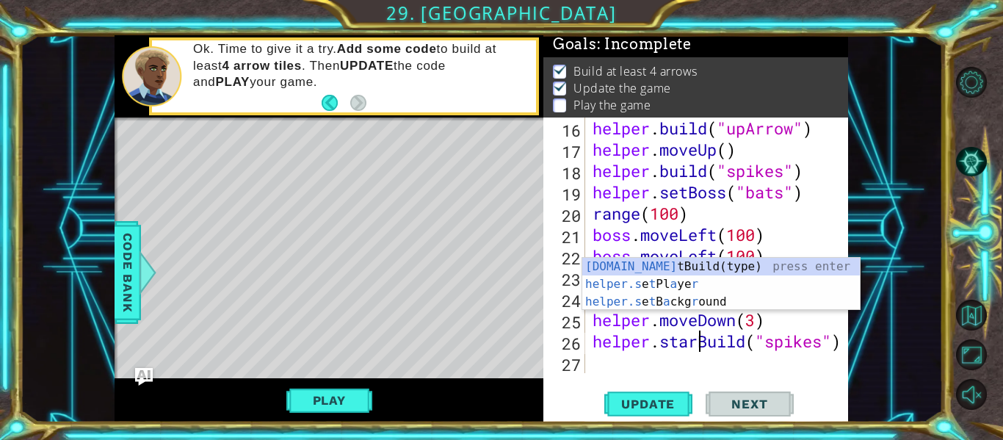
scroll to position [383, 0]
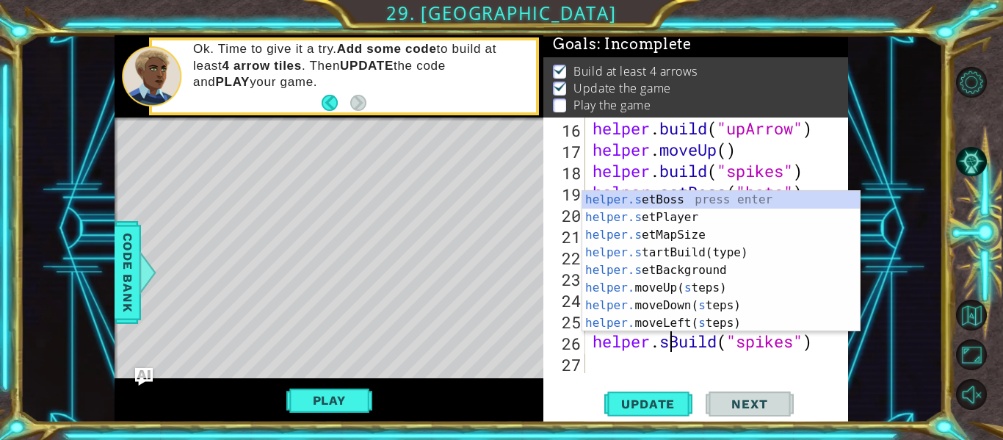
type textarea "helper.Build("spikes")"
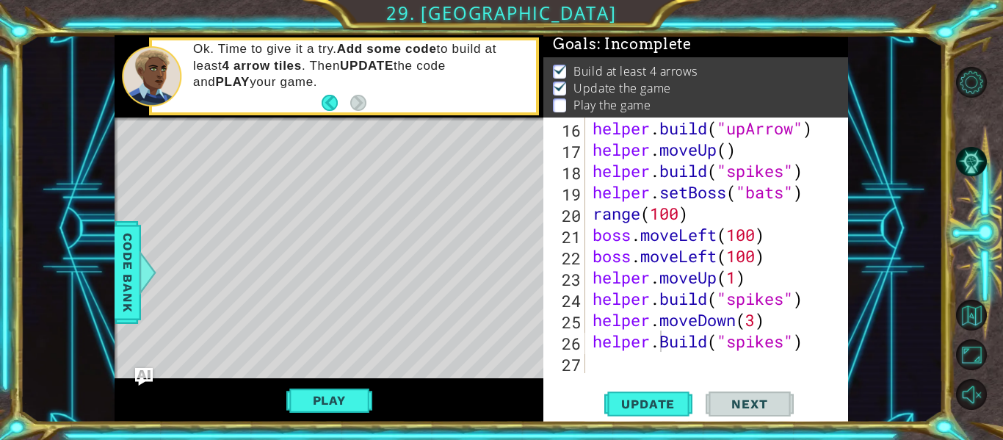
click at [818, 379] on div "helper.Build("spikes") 16 17 18 19 20 21 22 23 24 25 26 27 helper . build ( "up…" at bounding box center [695, 269] width 305 height 305
click at [645, 371] on div "helper . build ( "upArrow" ) helper . moveUp ( ) helper . build ( "spikes" ) he…" at bounding box center [720, 266] width 263 height 298
click at [353, 390] on button "Play" at bounding box center [329, 400] width 86 height 28
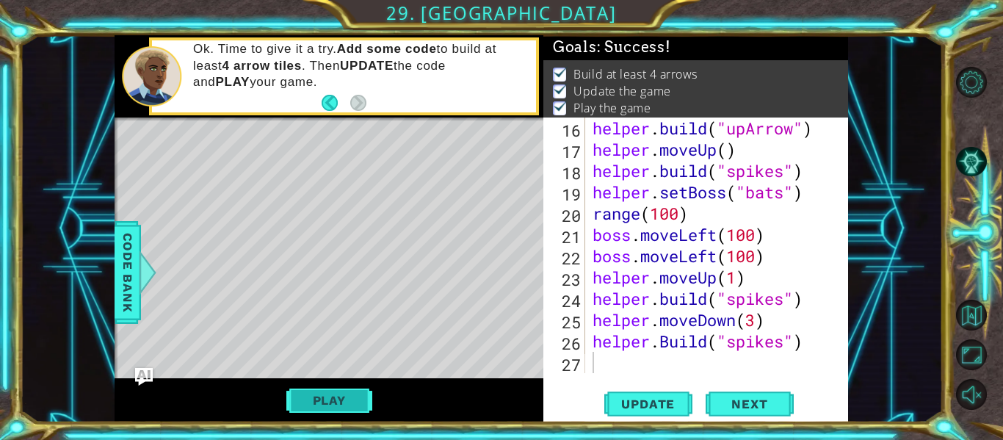
click at [356, 393] on button "Play" at bounding box center [329, 400] width 86 height 28
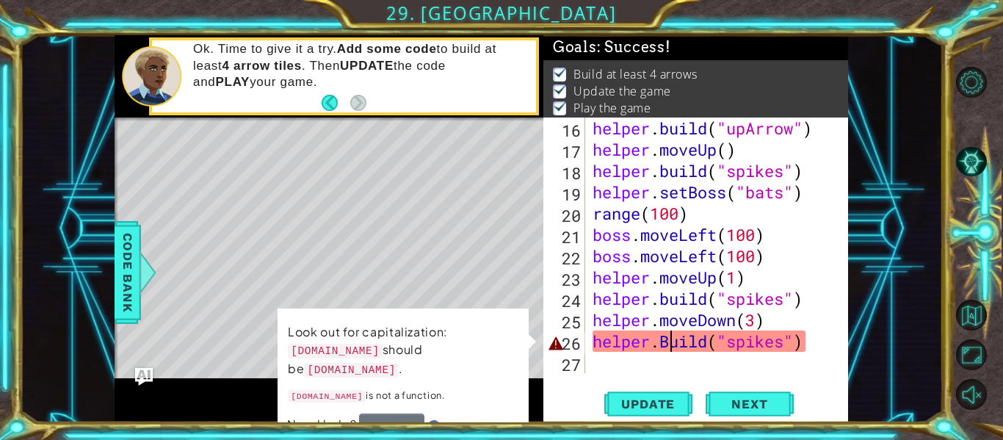
click at [674, 348] on div "helper . build ( "upArrow" ) helper . moveUp ( ) helper . build ( "spikes" ) he…" at bounding box center [720, 266] width 263 height 298
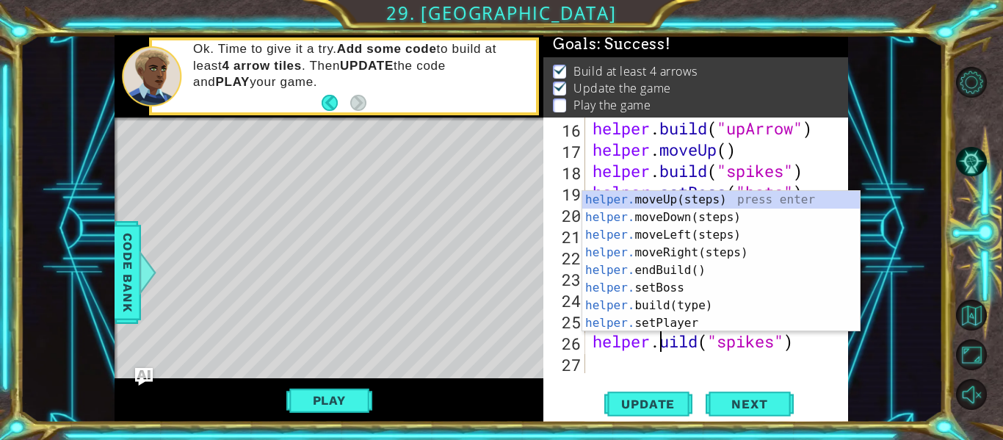
scroll to position [0, 4]
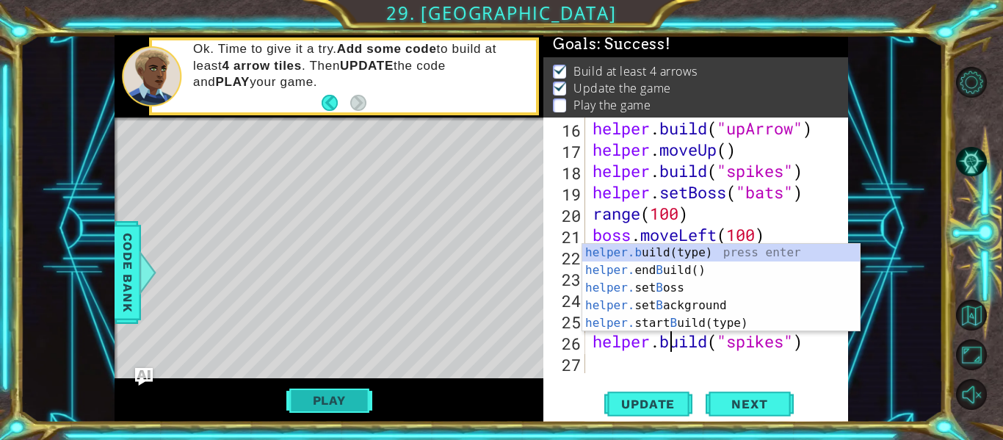
click at [324, 404] on button "Play" at bounding box center [329, 400] width 86 height 28
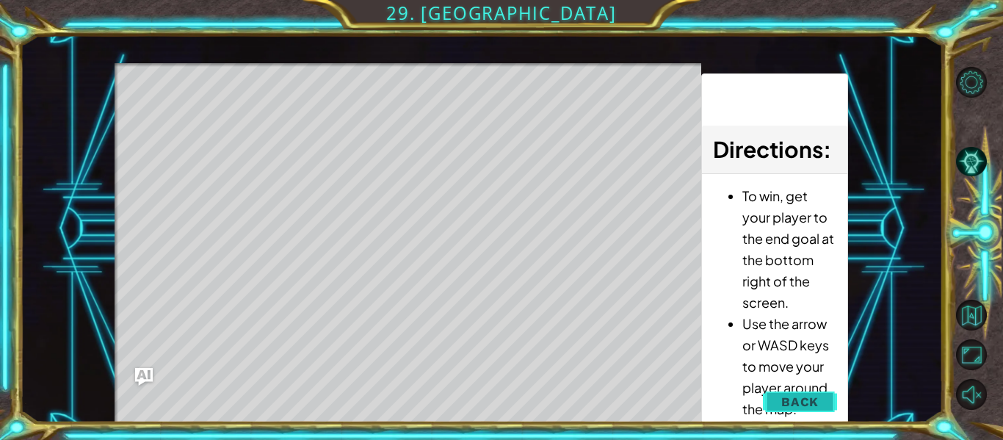
click at [788, 394] on span "Back" at bounding box center [799, 401] width 37 height 15
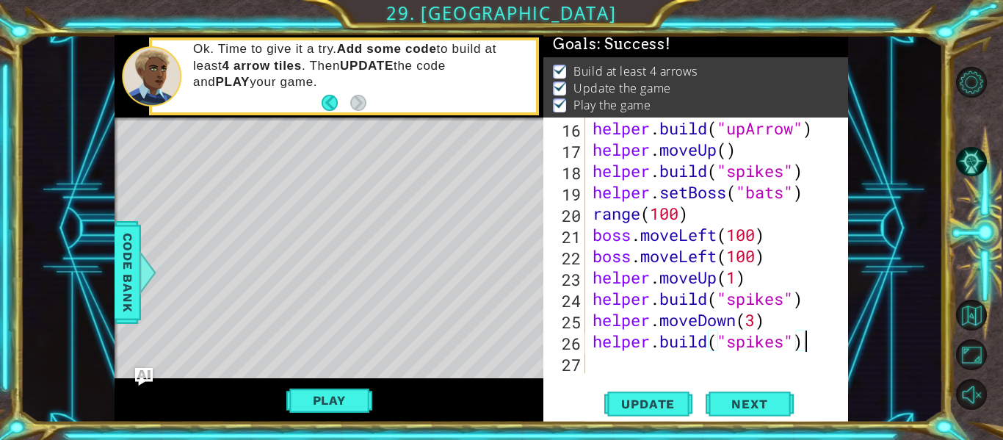
click at [809, 343] on div "helper . build ( "upArrow" ) helper . moveUp ( ) helper . build ( "spikes" ) he…" at bounding box center [720, 266] width 263 height 298
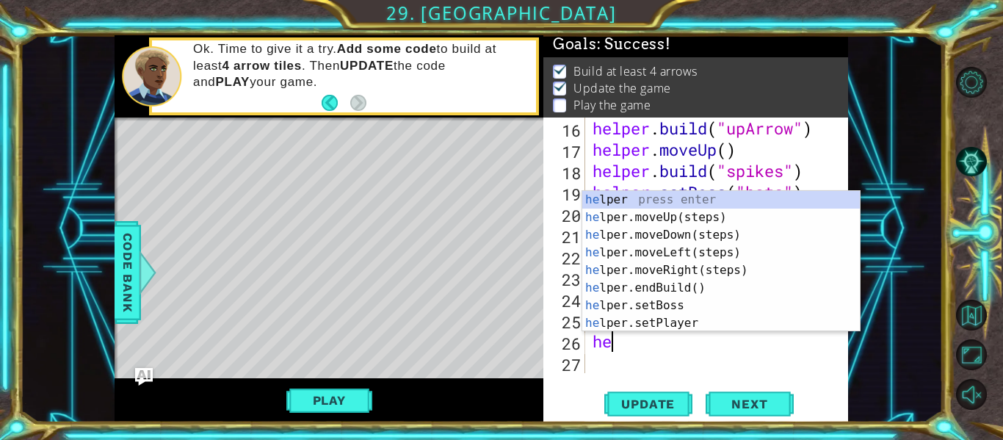
scroll to position [0, 0]
type textarea "h"
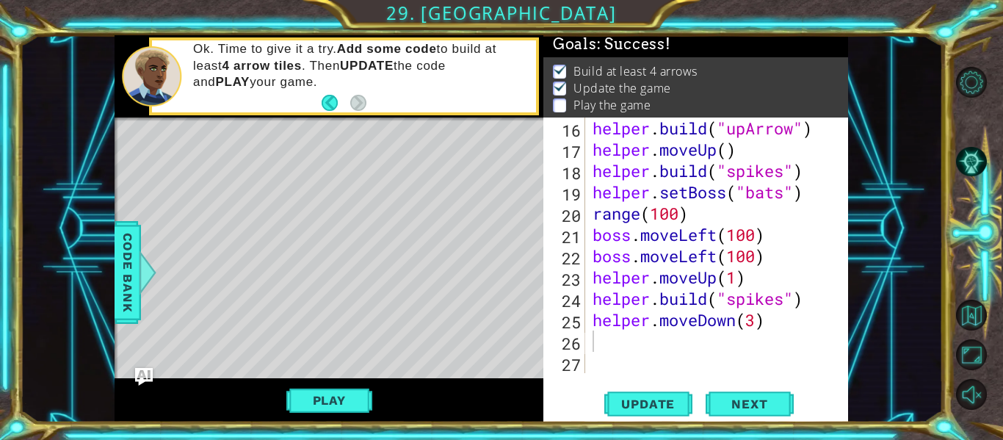
click at [503, 318] on div "Level Map" at bounding box center [453, 333] width 678 height 432
click at [650, 415] on button "Update" at bounding box center [648, 404] width 88 height 30
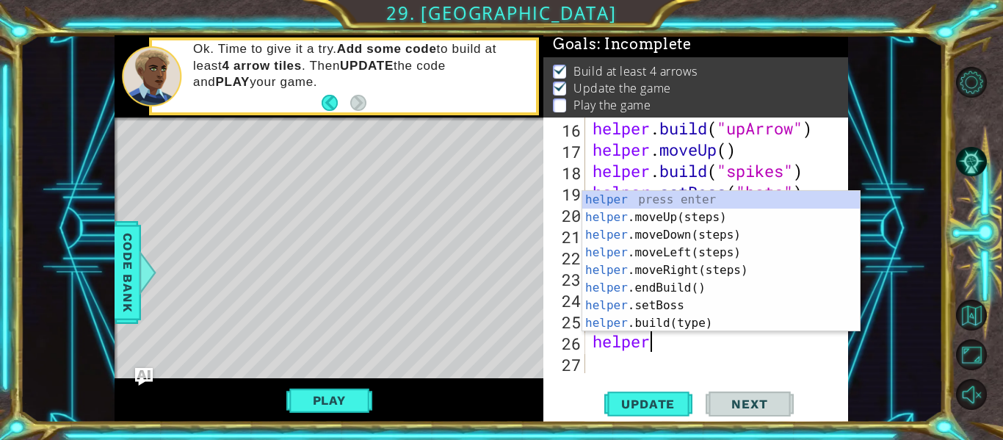
scroll to position [0, 2]
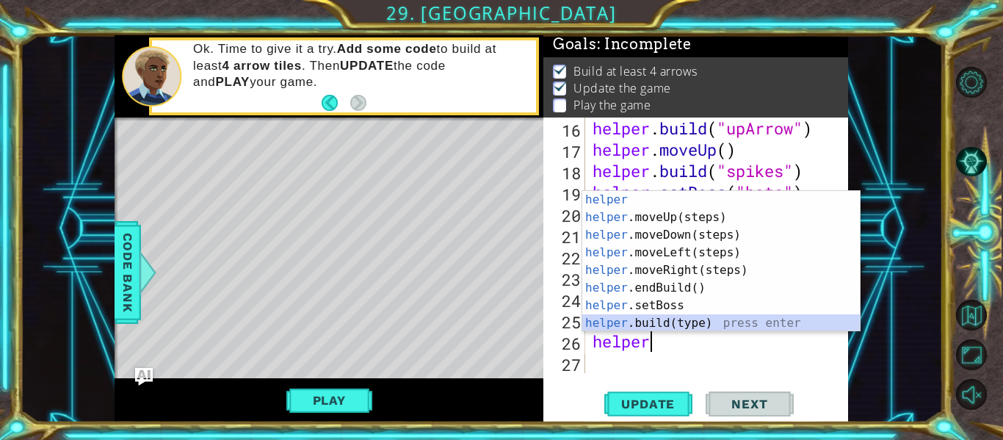
click at [650, 322] on div "helper press enter helper .moveUp(steps) press enter helper .moveDown(steps) pr…" at bounding box center [720, 279] width 277 height 176
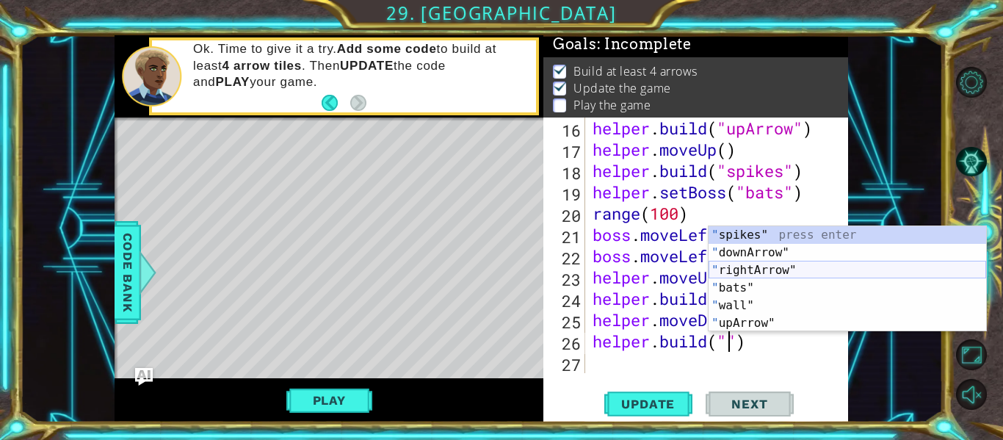
click at [795, 271] on div "" spikes" press enter " downArrow" press enter " rightArrow" press enter " bats…" at bounding box center [846, 296] width 277 height 141
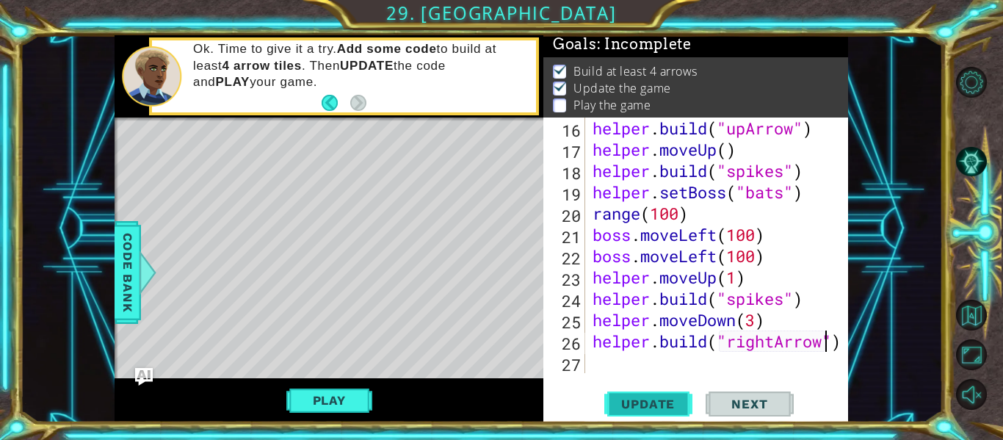
type textarea "helper.build("rightArrow")"
click at [635, 405] on span "Update" at bounding box center [647, 403] width 83 height 15
click at [600, 365] on div "helper . build ( "upArrow" ) helper . moveUp ( ) helper . build ( "spikes" ) he…" at bounding box center [720, 266] width 263 height 298
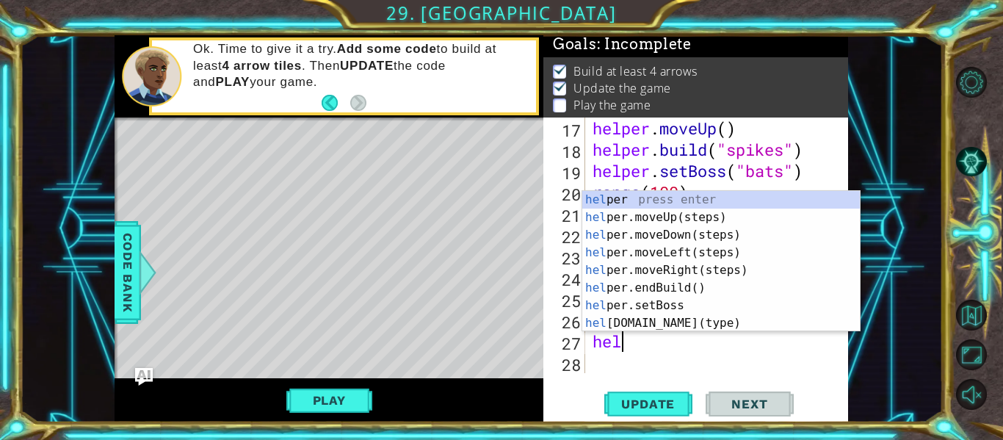
scroll to position [0, 1]
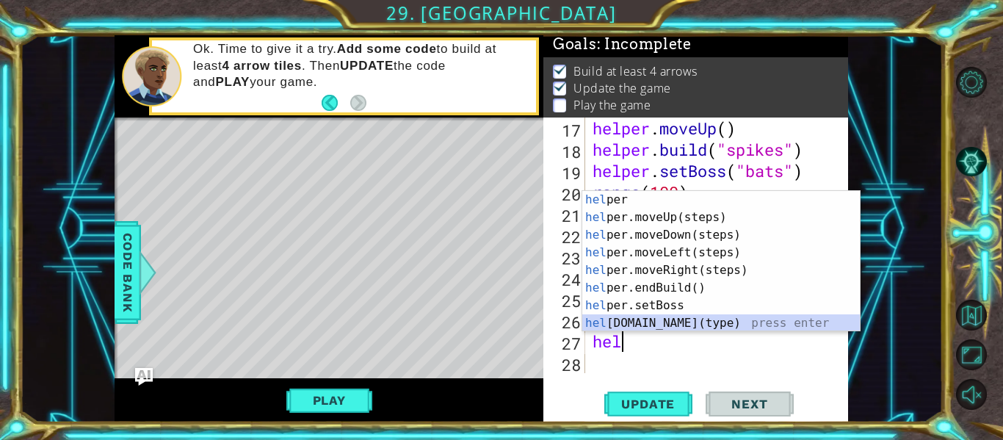
click at [685, 322] on div "hel per press enter hel per.moveUp(steps) press enter hel per.moveDown(steps) p…" at bounding box center [720, 279] width 277 height 176
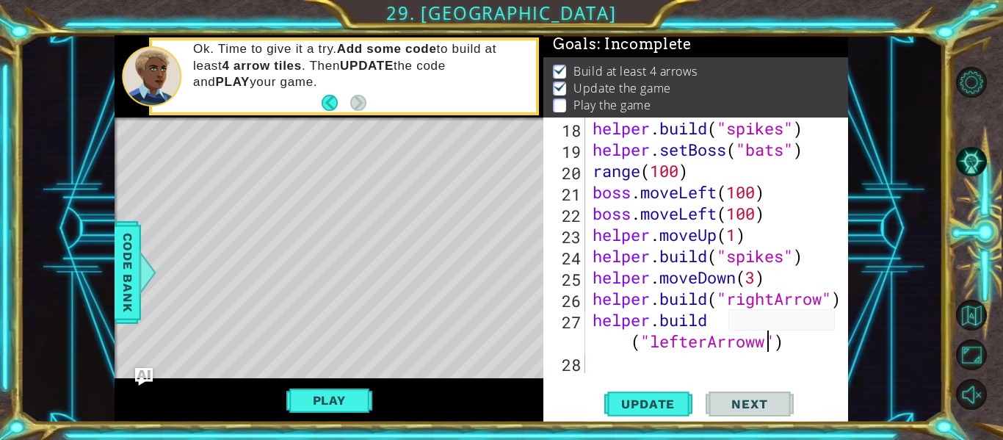
scroll to position [0, 12]
click at [710, 349] on div "helper . build ( "spikes" ) helper . setBoss ( "bats" ) range ( 100 ) boss . mo…" at bounding box center [720, 266] width 263 height 298
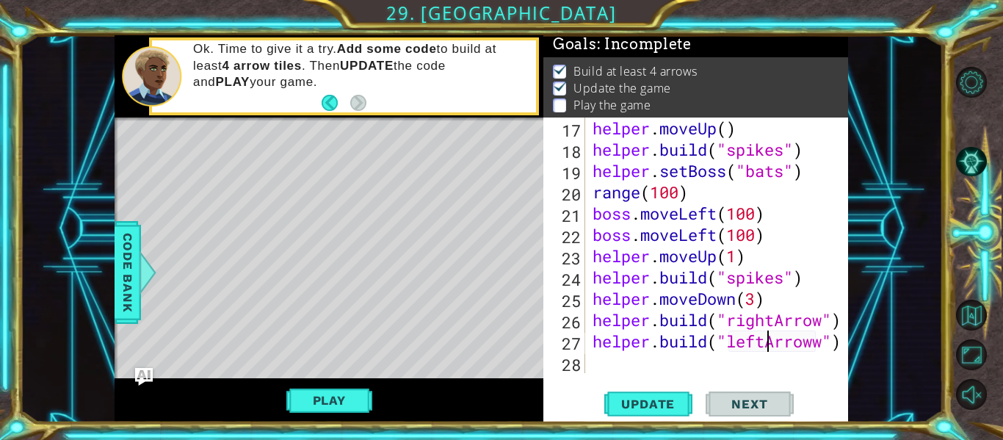
scroll to position [0, 8]
click at [661, 405] on span "Update" at bounding box center [647, 403] width 83 height 15
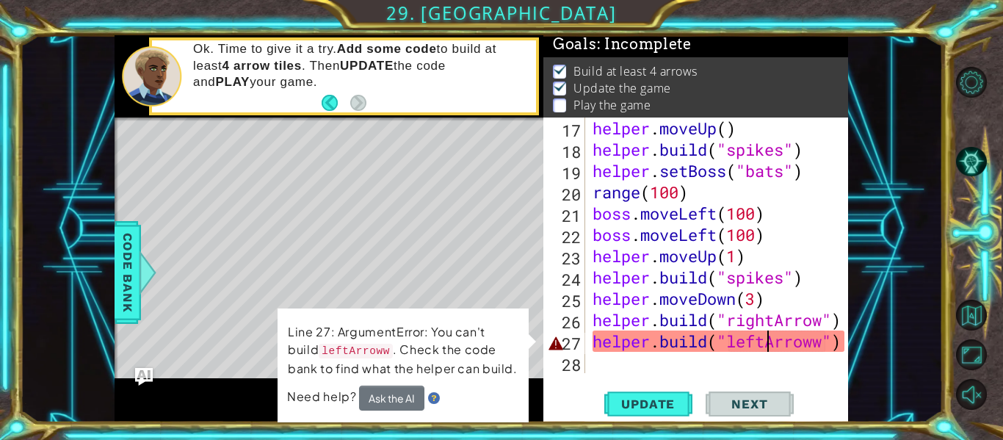
click at [815, 341] on div "helper . moveUp ( ) helper . build ( "spikes" ) helper . setBoss ( "bats" ) ran…" at bounding box center [720, 266] width 263 height 298
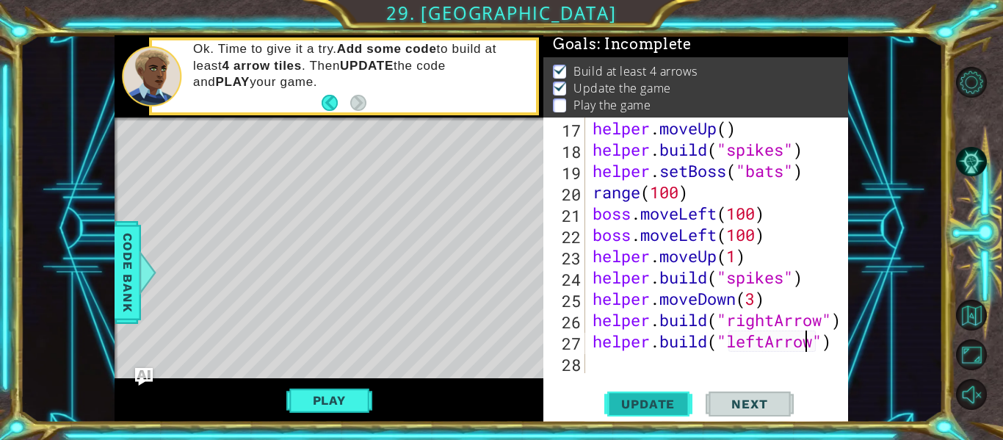
click at [646, 407] on span "Update" at bounding box center [647, 403] width 83 height 15
click at [837, 342] on div at bounding box center [837, 43] width 15 height 660
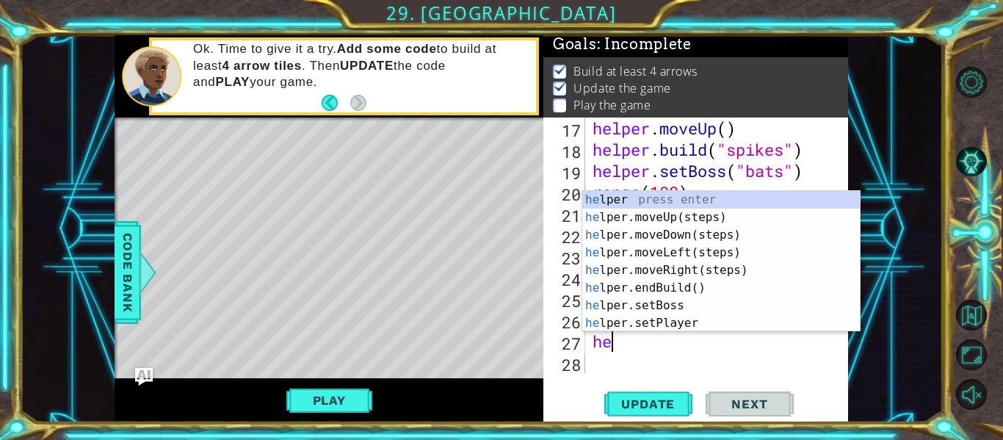
type textarea "he"
click at [871, 396] on div "1 ההההההההההההההההההההההההההההההההההההההההההההההההההההההההההההההההההההההההההההה…" at bounding box center [481, 228] width 923 height 387
click at [746, 361] on div "helper . moveUp ( ) helper . build ( "spikes" ) helper . setBoss ( "bats" ) ran…" at bounding box center [720, 266] width 263 height 298
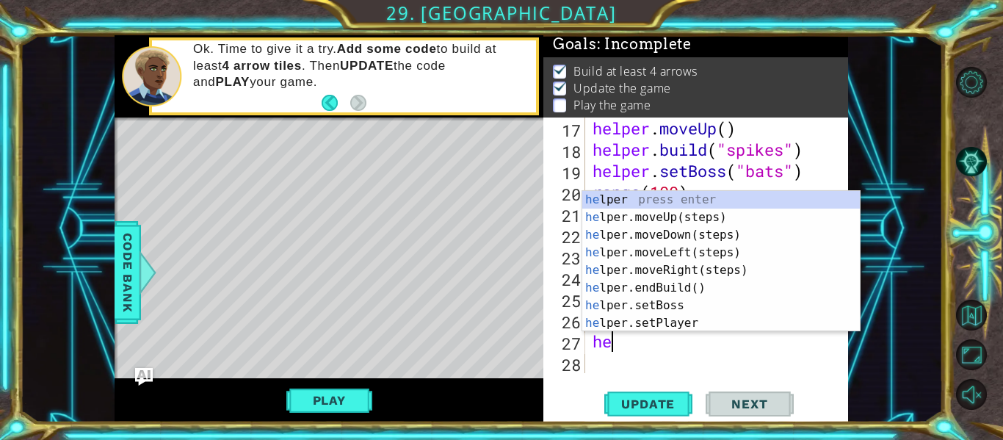
click at [746, 361] on div "helper . moveUp ( ) helper . build ( "spikes" ) helper . setBoss ( "bats" ) ran…" at bounding box center [720, 266] width 263 height 298
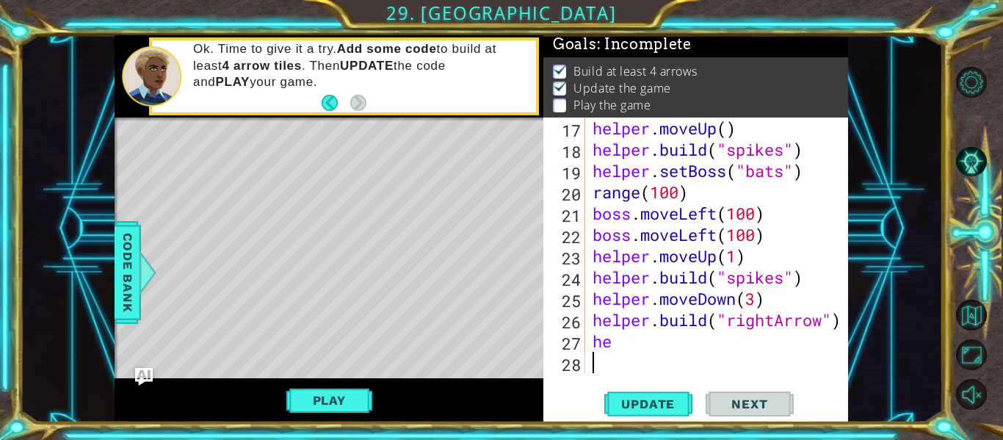
click at [746, 361] on div "helper . moveUp ( ) helper . build ( "spikes" ) helper . setBoss ( "bats" ) ran…" at bounding box center [720, 266] width 263 height 298
click at [751, 363] on div "helper . moveUp ( ) helper . build ( "spikes" ) helper . setBoss ( "bats" ) ran…" at bounding box center [720, 266] width 263 height 298
click at [756, 366] on div "helper . moveUp ( ) helper . build ( "spikes" ) helper . setBoss ( "bats" ) ran…" at bounding box center [720, 266] width 263 height 298
click at [611, 353] on div "helper . moveUp ( ) helper . build ( "spikes" ) helper . setBoss ( "bats" ) ran…" at bounding box center [720, 266] width 263 height 298
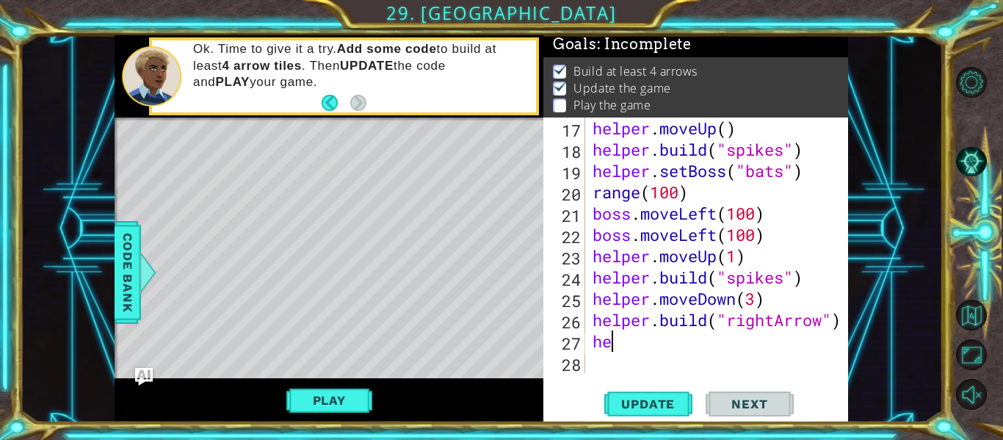
click at [614, 351] on div "helper . moveUp ( ) helper . build ( "spikes" ) helper . setBoss ( "bats" ) ran…" at bounding box center [720, 266] width 263 height 298
type textarea "h"
type textarea "helpe"
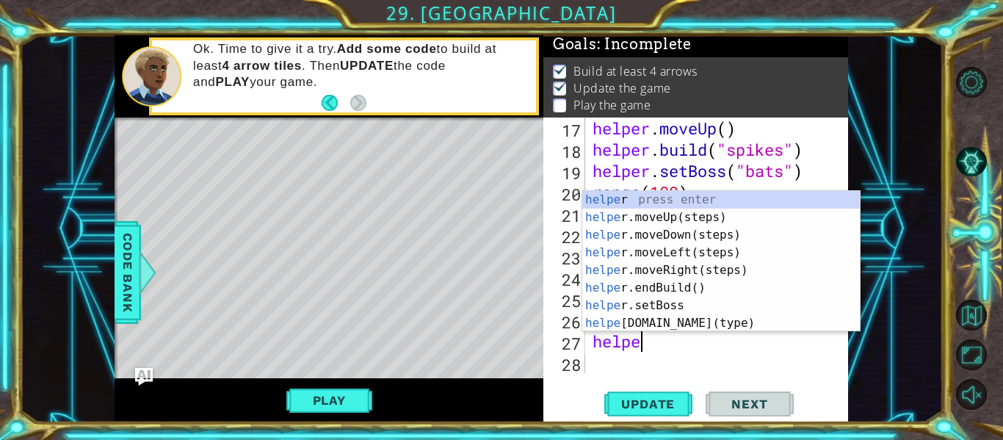
scroll to position [0, 1]
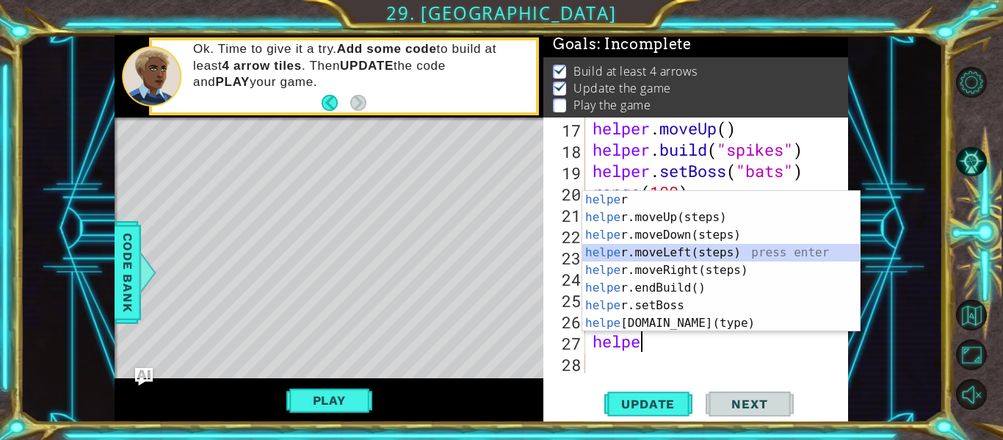
click at [686, 247] on div "helpe r press enter helpe r.moveUp(steps) press enter helpe r.moveDown(steps) p…" at bounding box center [720, 279] width 277 height 176
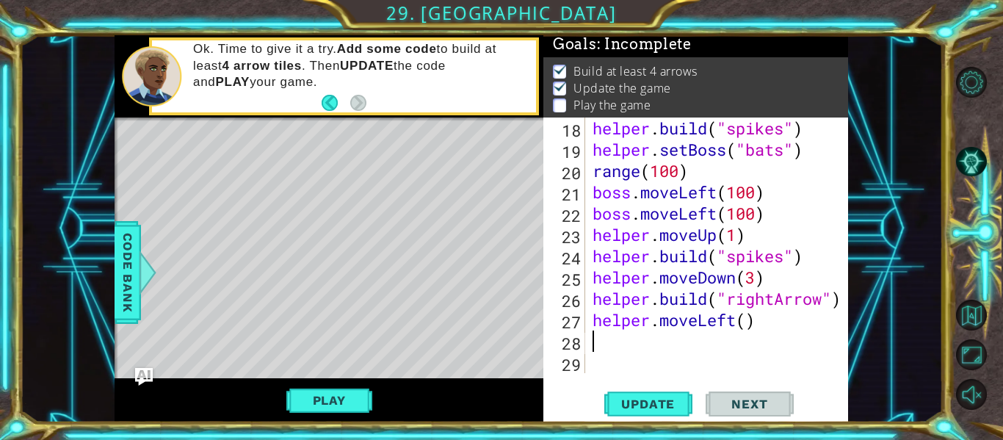
scroll to position [426, 0]
click at [746, 322] on div "helper . build ( "spikes" ) helper . setBoss ( "bats" ) range ( 100 ) boss . mo…" at bounding box center [720, 266] width 263 height 298
type textarea "helper.moveLeft(1)"
click at [627, 348] on div "helper . build ( "spikes" ) helper . setBoss ( "bats" ) range ( 100 ) boss . mo…" at bounding box center [720, 266] width 263 height 298
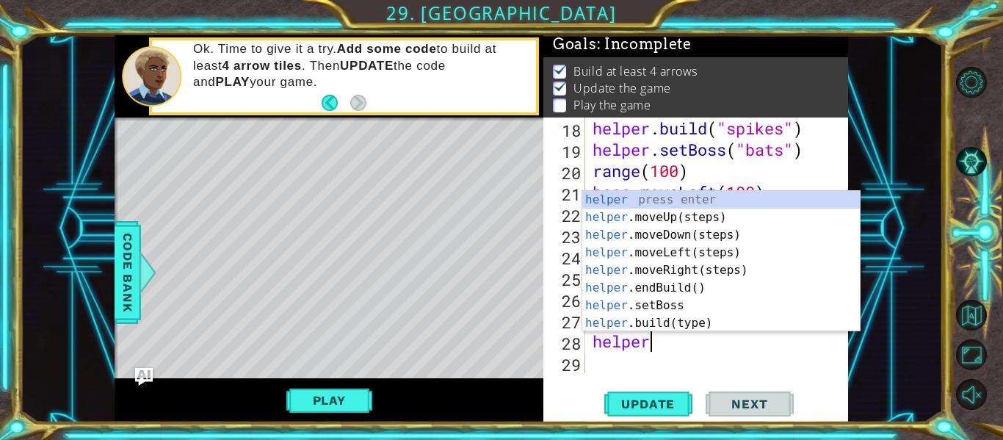
scroll to position [0, 2]
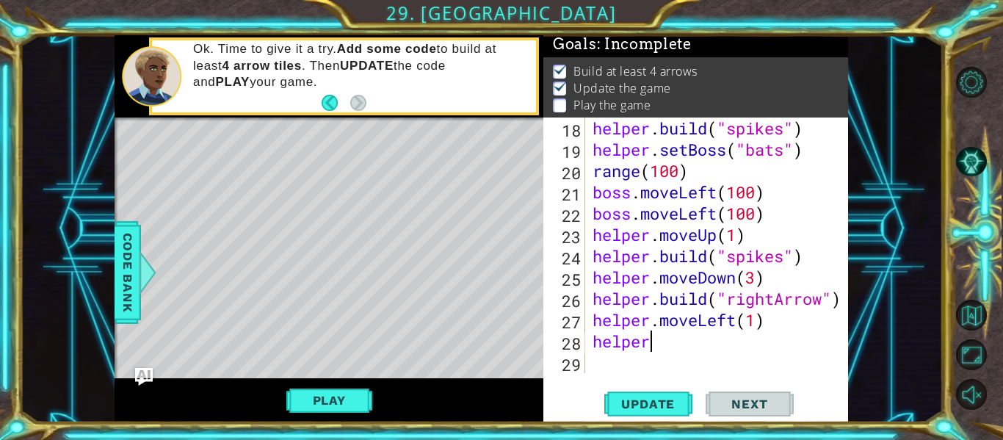
click at [804, 352] on div "helper . build ( "spikes" ) helper . setBoss ( "bats" ) range ( 100 ) boss . mo…" at bounding box center [720, 266] width 263 height 298
click at [674, 343] on div "helper . build ( "spikes" ) helper . setBoss ( "bats" ) range ( 100 ) boss . mo…" at bounding box center [720, 266] width 263 height 298
click at [664, 340] on div "helper . build ( "spikes" ) helper . setBoss ( "bats" ) range ( 100 ) boss . mo…" at bounding box center [720, 266] width 263 height 298
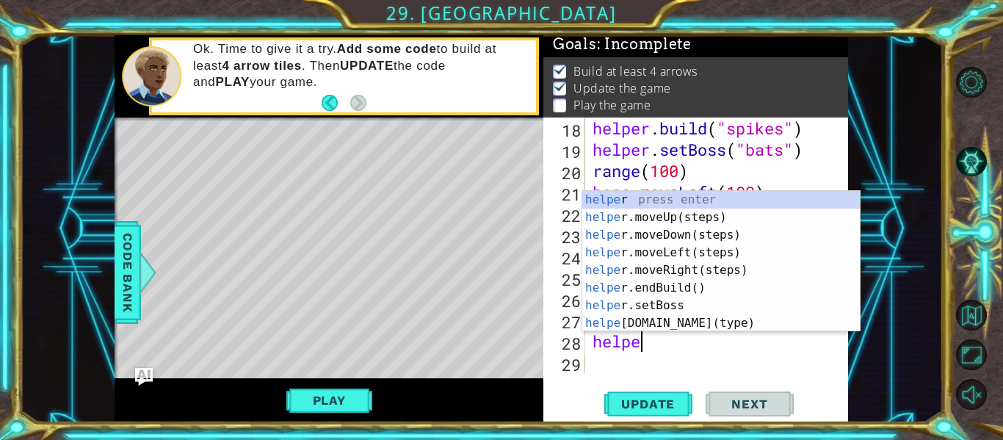
scroll to position [0, 1]
click at [675, 330] on div "helpe r press enter helpe r.moveUp(steps) press enter helpe r.moveDown(steps) p…" at bounding box center [720, 279] width 277 height 176
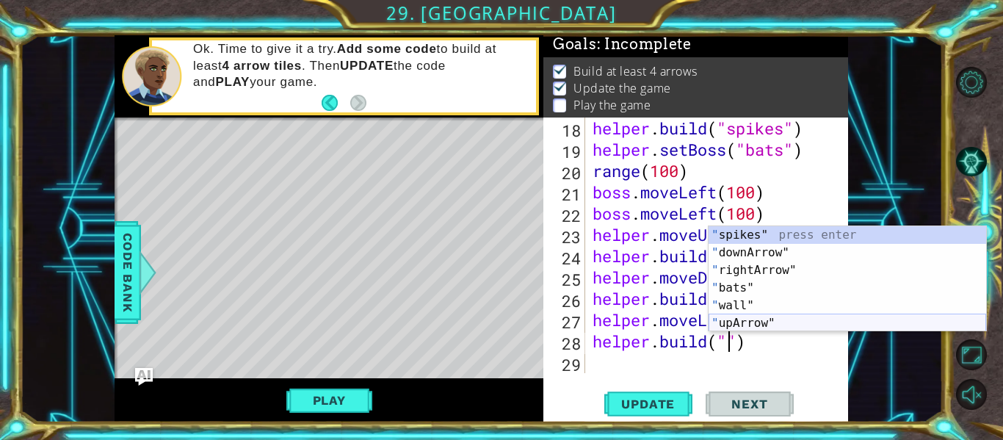
click at [768, 321] on div "" spikes" press enter " downArrow" press enter " rightArrow" press enter " bats…" at bounding box center [846, 296] width 277 height 141
type textarea "[DOMAIN_NAME]("upArrow")"
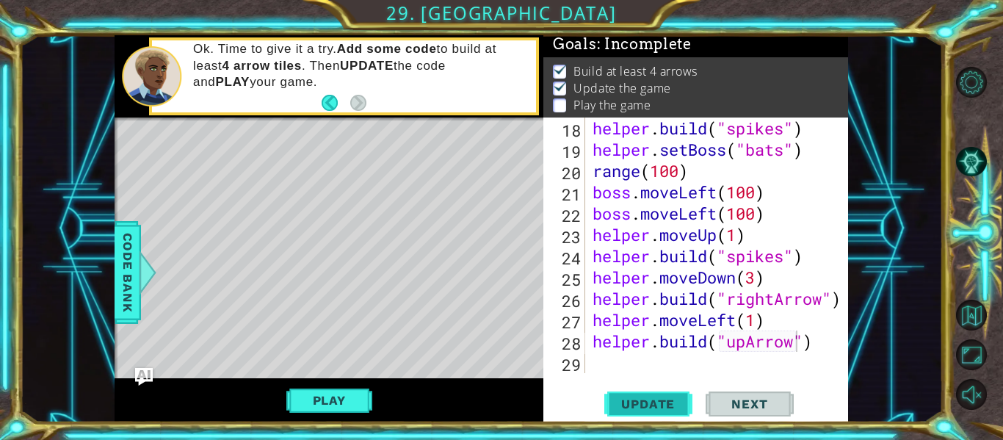
click at [657, 390] on button "Update" at bounding box center [648, 404] width 88 height 30
click at [327, 398] on button "Play" at bounding box center [329, 400] width 86 height 28
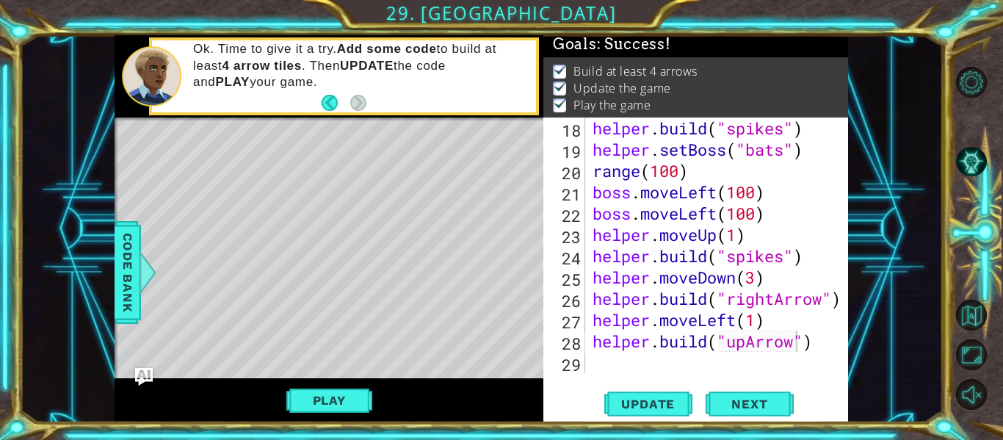
click at [526, 126] on div "Level Map" at bounding box center [453, 333] width 678 height 432
click at [334, 391] on button "Play" at bounding box center [329, 400] width 86 height 28
